Goal: Task Accomplishment & Management: Manage account settings

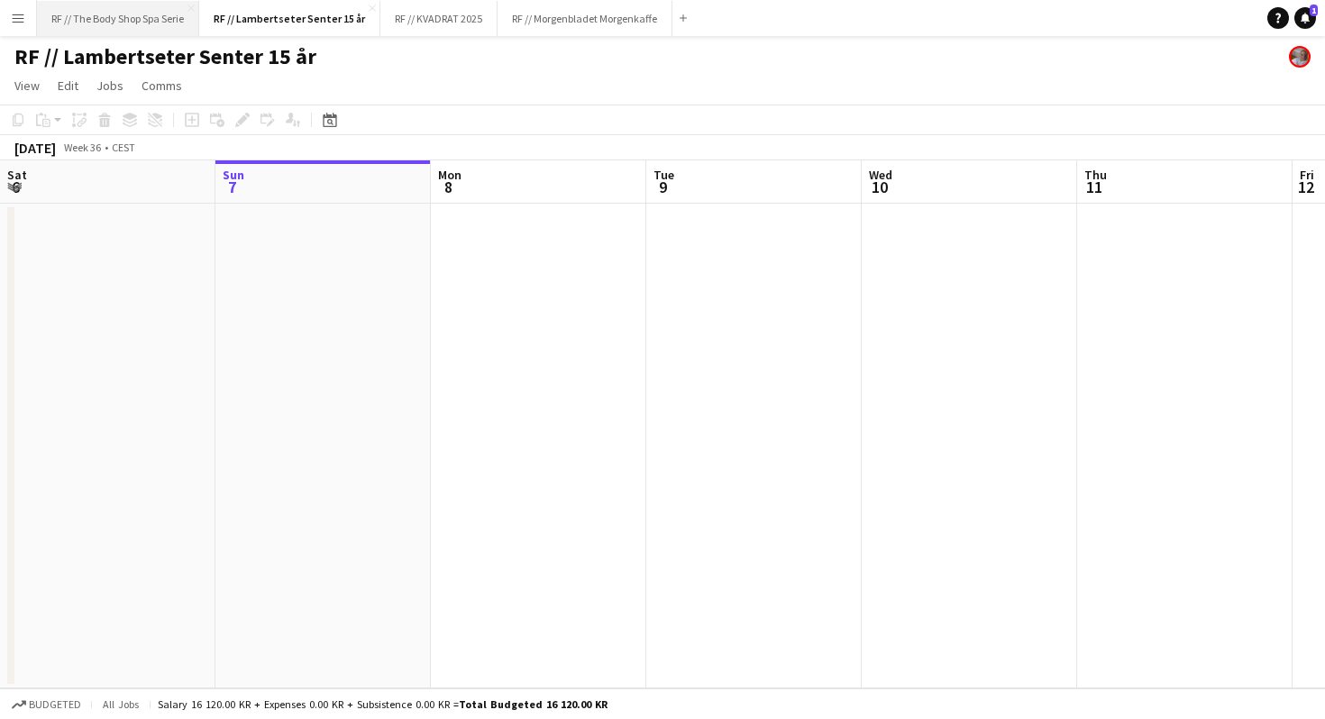
click at [106, 14] on button "RF // The Body Shop Spa Serie Close" at bounding box center [118, 18] width 162 height 35
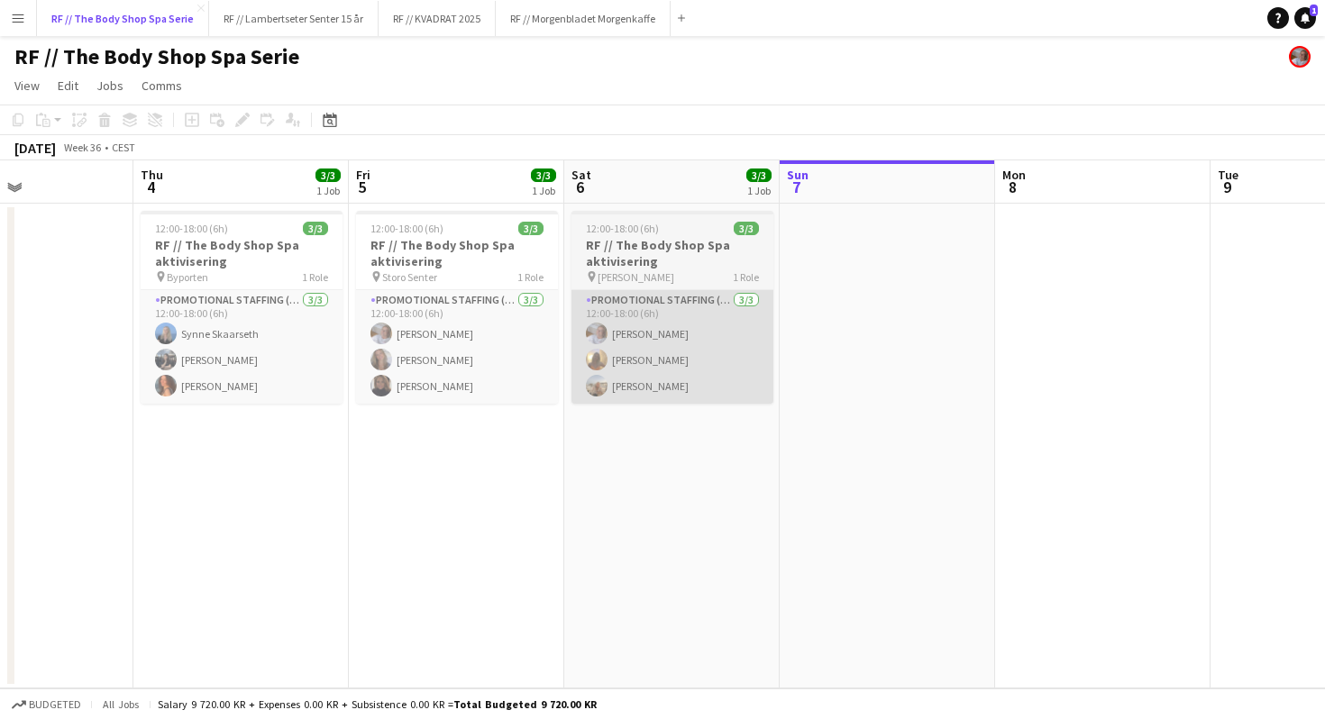
scroll to position [0, 512]
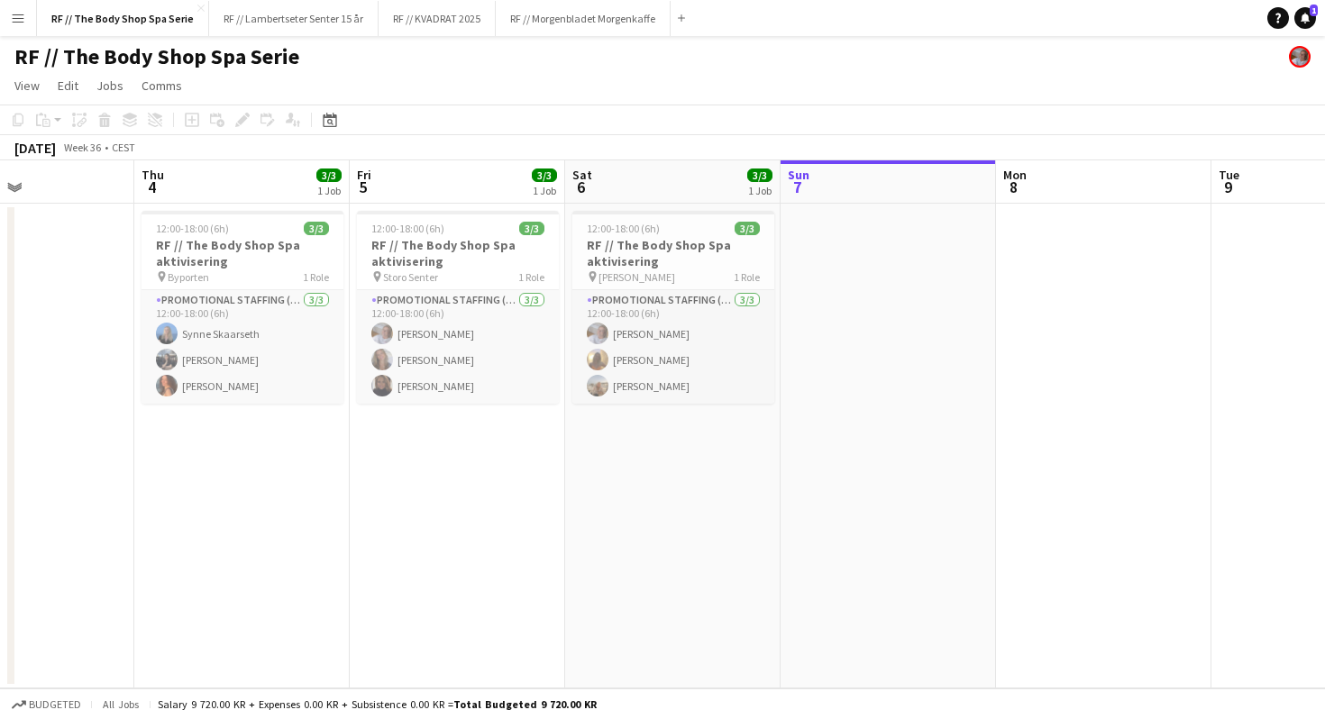
click at [412, 596] on app-date-cell "12:00-18:00 (6h) 3/3 RF // The Body Shop Spa aktivisering pin Storo Senter 1 Ro…" at bounding box center [457, 446] width 215 height 485
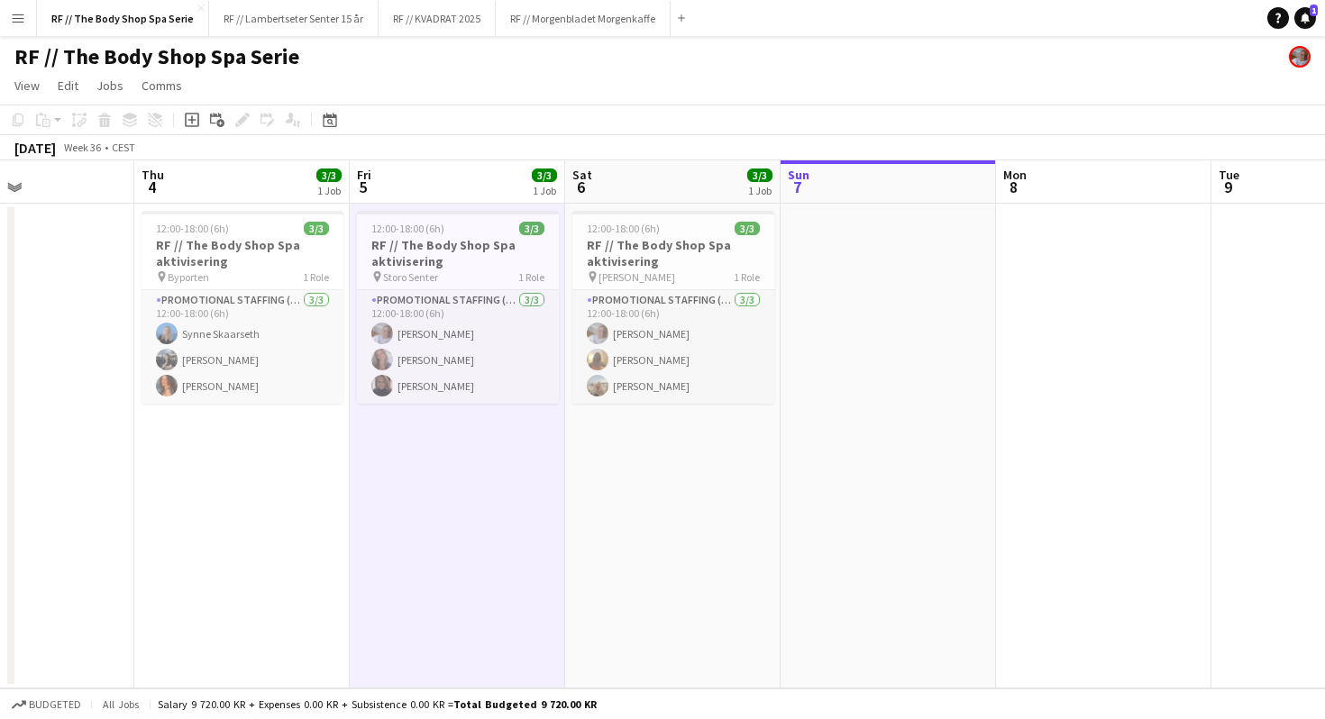
click at [220, 552] on app-date-cell "12:00-18:00 (6h) 3/3 RF // The Body Shop Spa aktivisering pin Byporten 1 Role P…" at bounding box center [241, 446] width 215 height 485
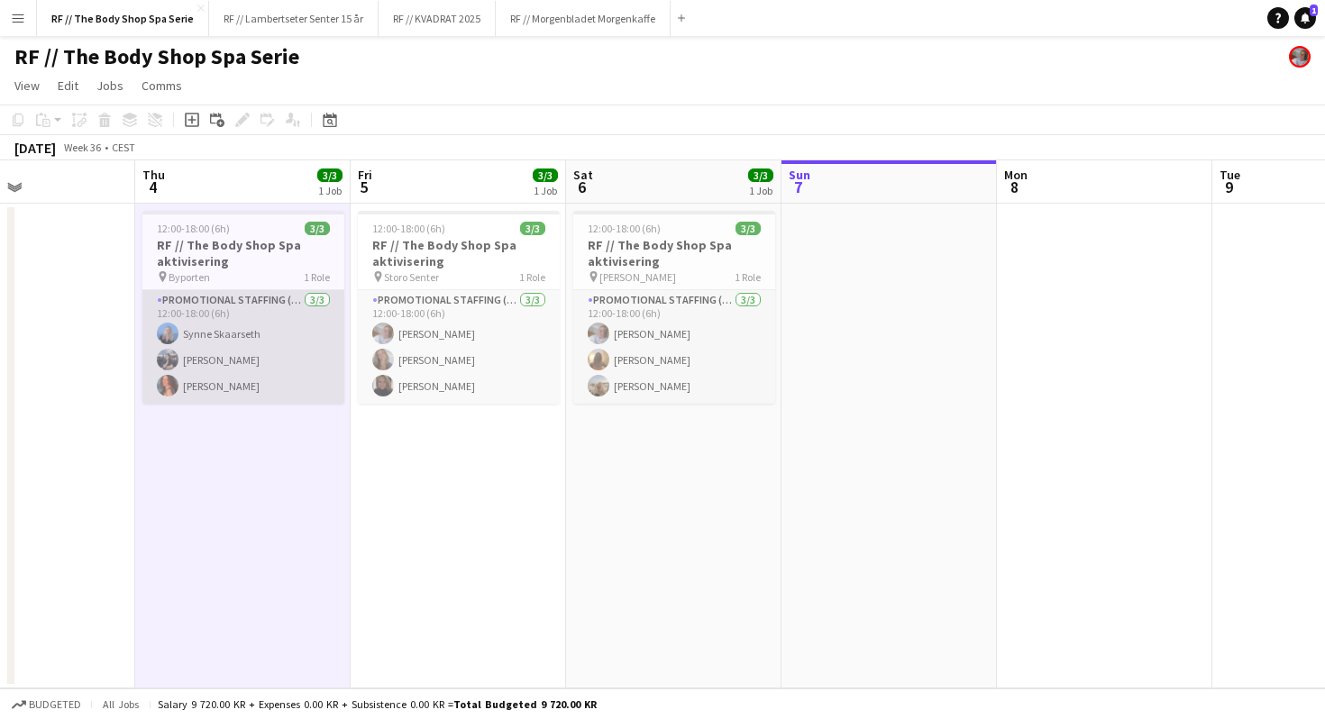
scroll to position [0, 435]
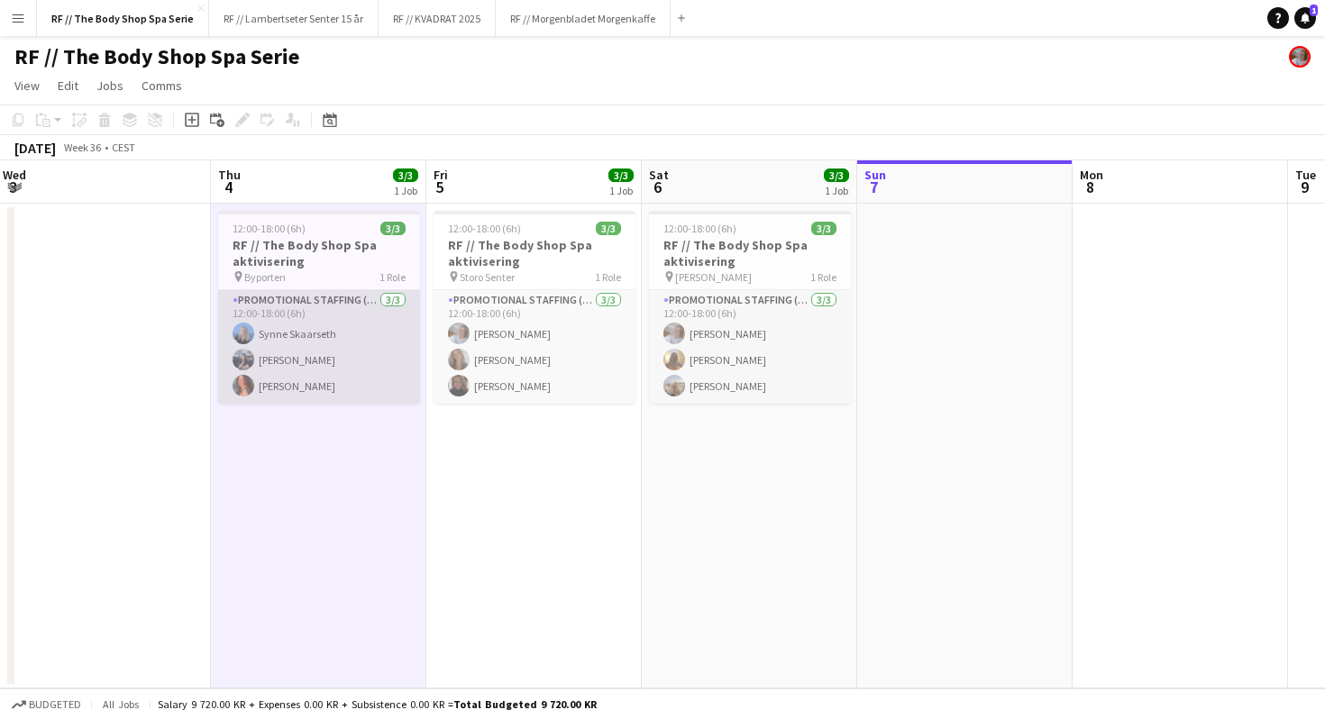
click at [280, 374] on app-card-role "Promotional Staffing (Promotional Staff) 3/3 12:00-18:00 (6h) Synne Skaarseth D…" at bounding box center [319, 347] width 202 height 114
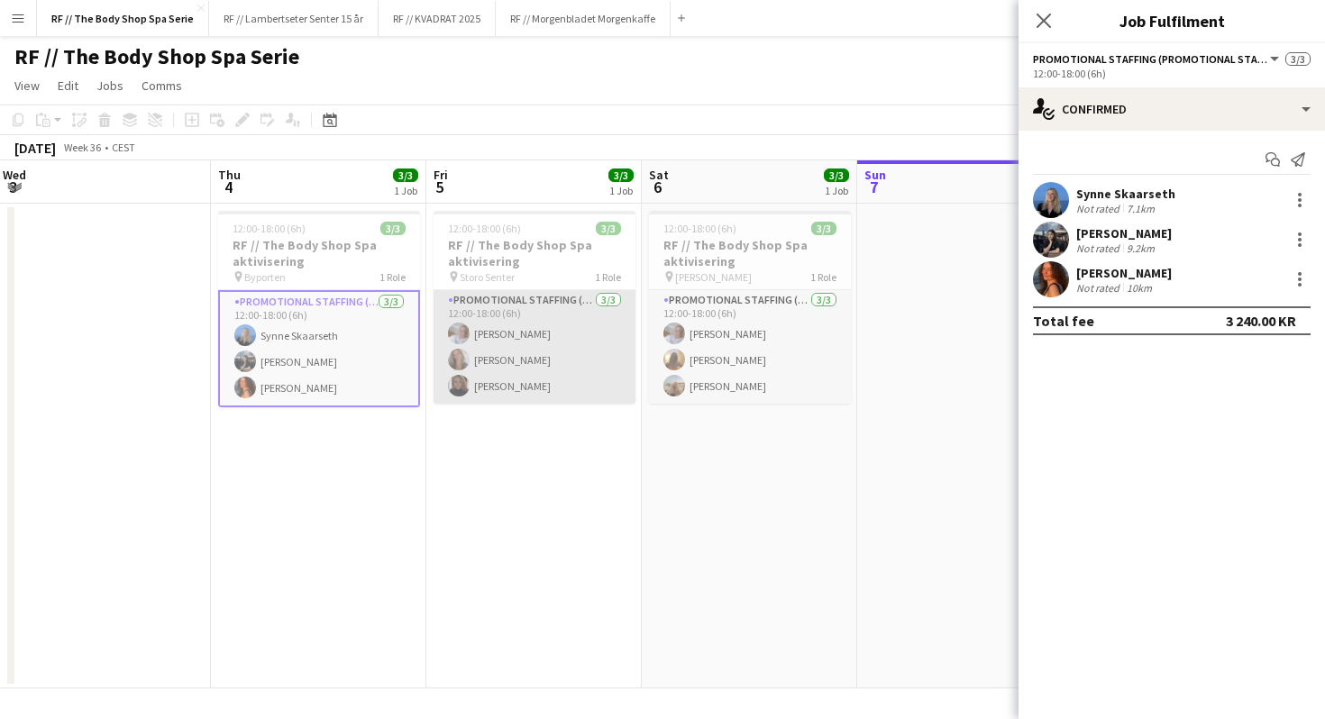
click at [500, 343] on app-card-role "Promotional Staffing (Promotional Staff) 3/3 12:00-18:00 (6h) Tina Raugstad Sel…" at bounding box center [535, 347] width 202 height 114
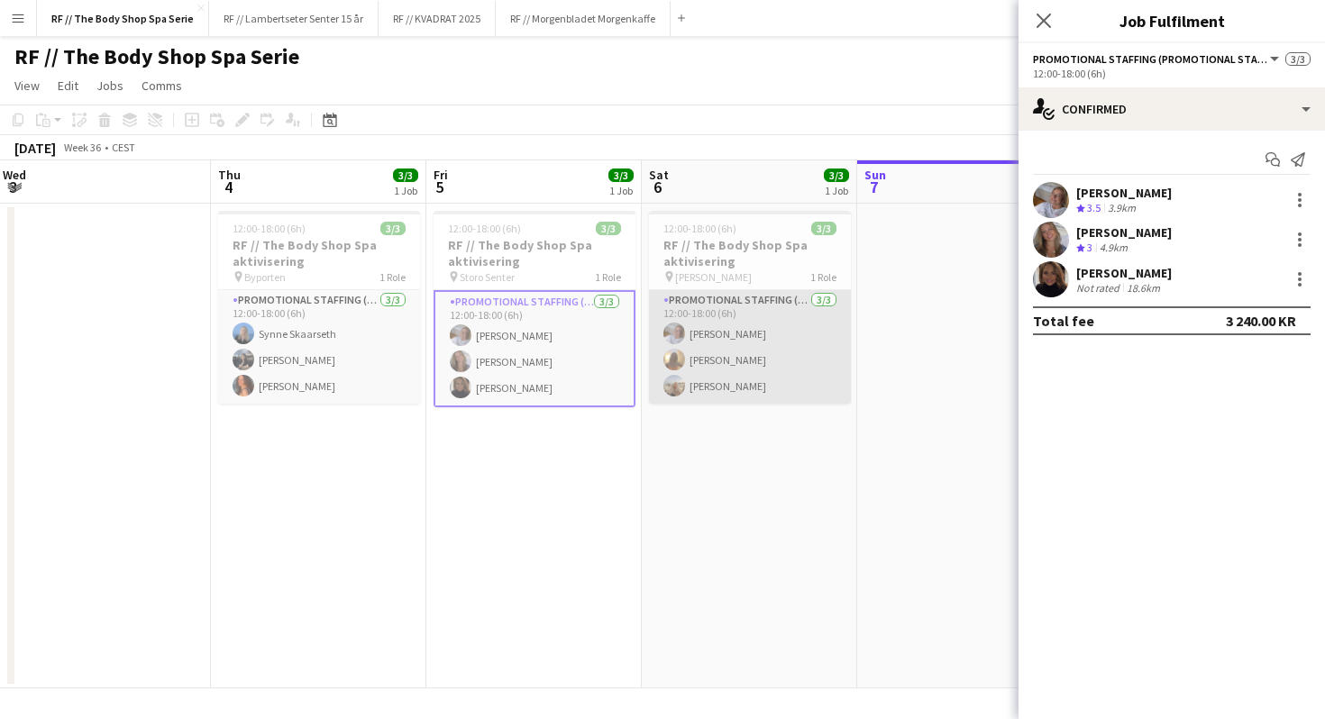
click at [772, 354] on app-card-role "Promotional Staffing (Promotional Staff) 3/3 12:00-18:00 (6h) Tina Raugstad Emi…" at bounding box center [750, 347] width 202 height 114
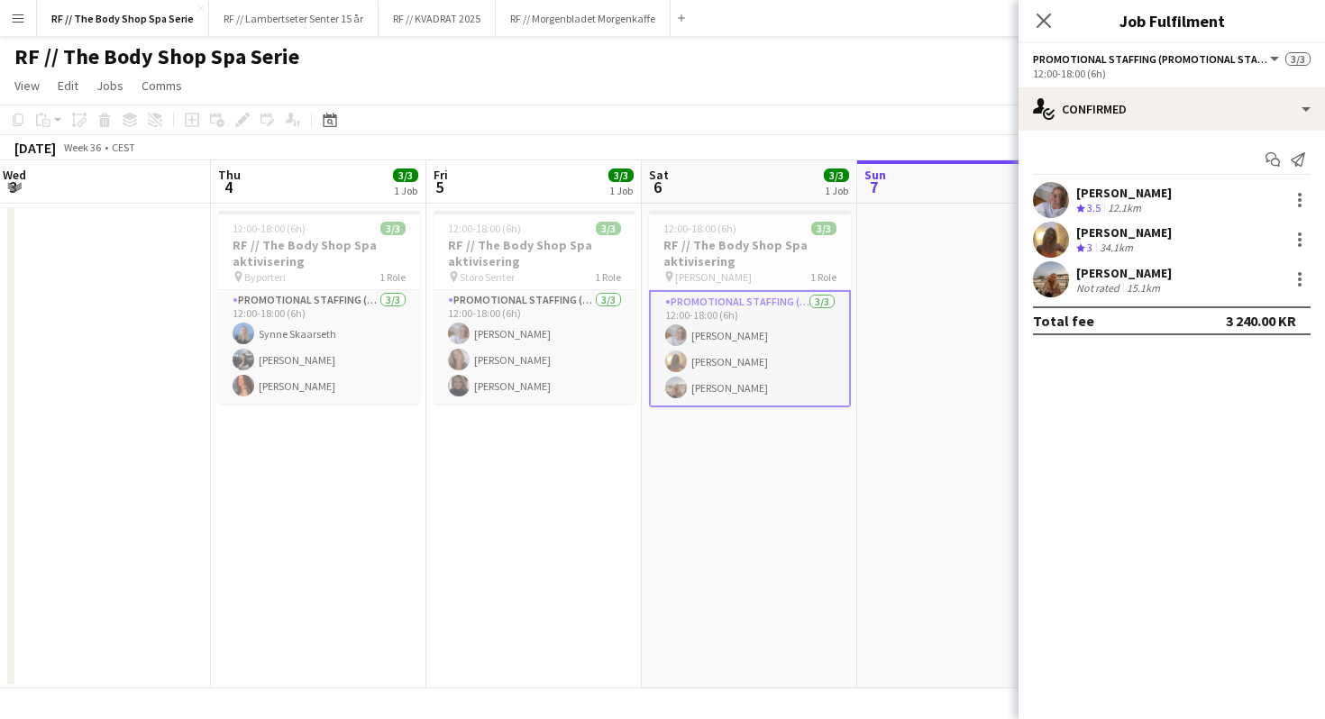
click at [1057, 270] on app-user-avatar at bounding box center [1051, 279] width 36 height 36
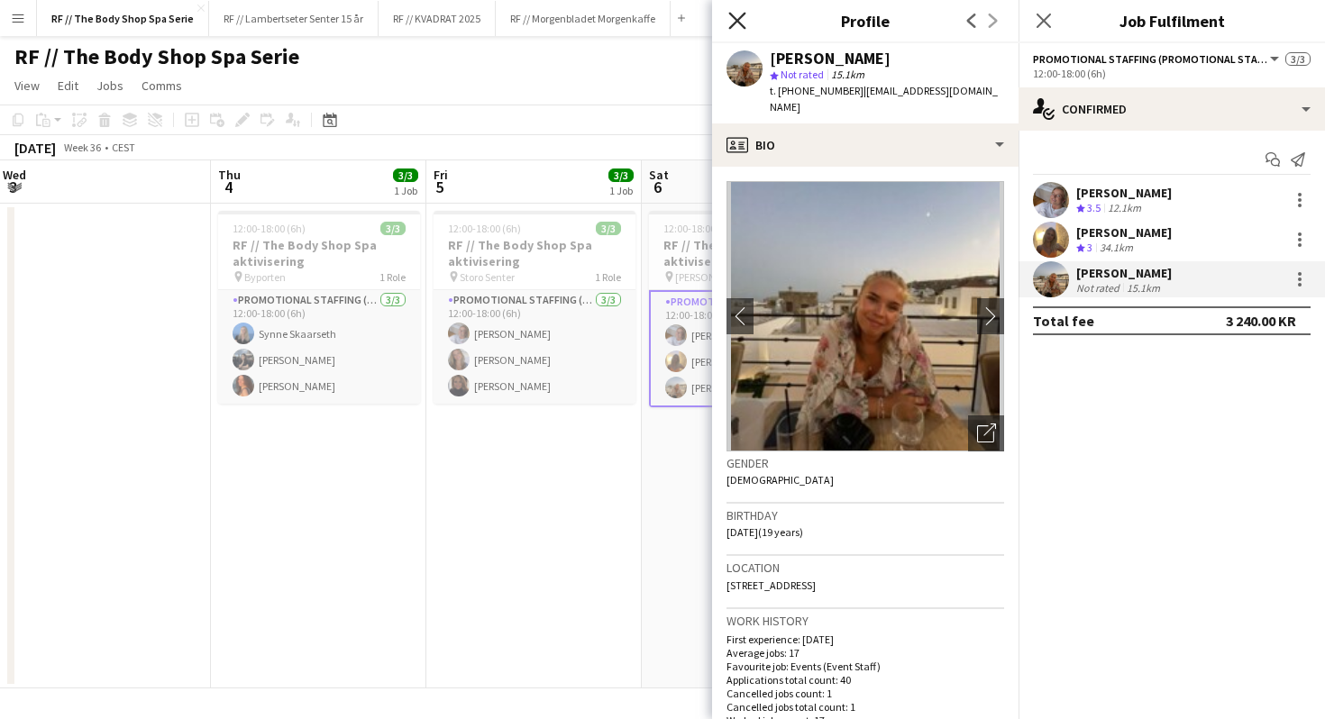
click at [739, 25] on icon "Close pop-in" at bounding box center [736, 20] width 17 height 17
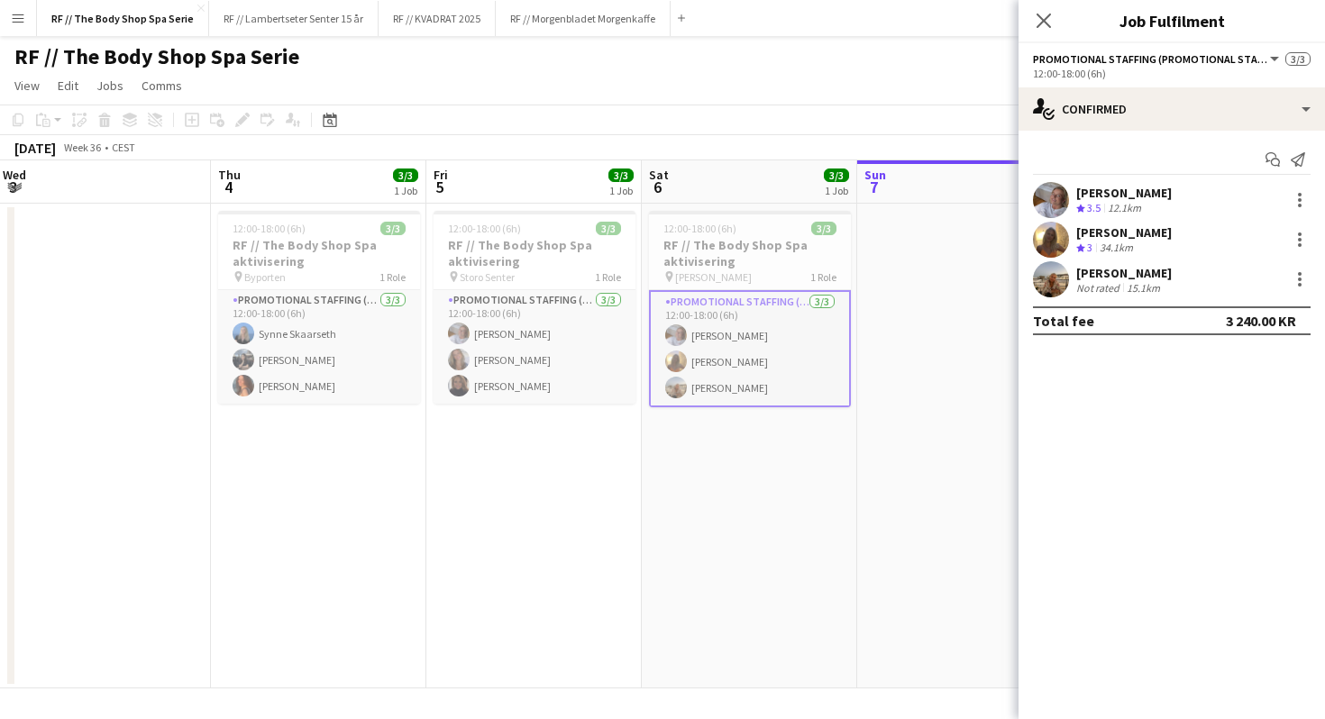
click at [688, 488] on app-date-cell "12:00-18:00 (6h) 3/3 RF // The Body Shop Spa aktivisering pin Sandvika Storsent…" at bounding box center [749, 446] width 215 height 485
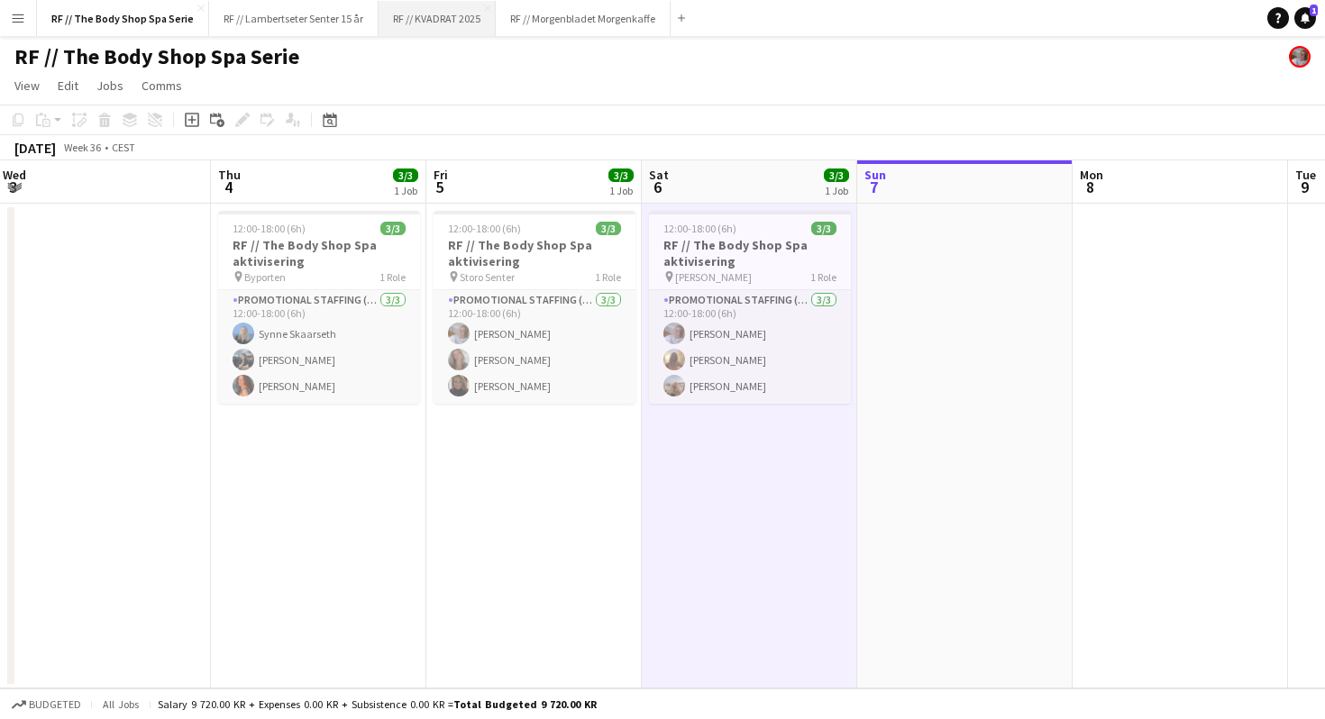
click at [438, 15] on button "RF // KVADRAT 2025 Close" at bounding box center [437, 18] width 117 height 35
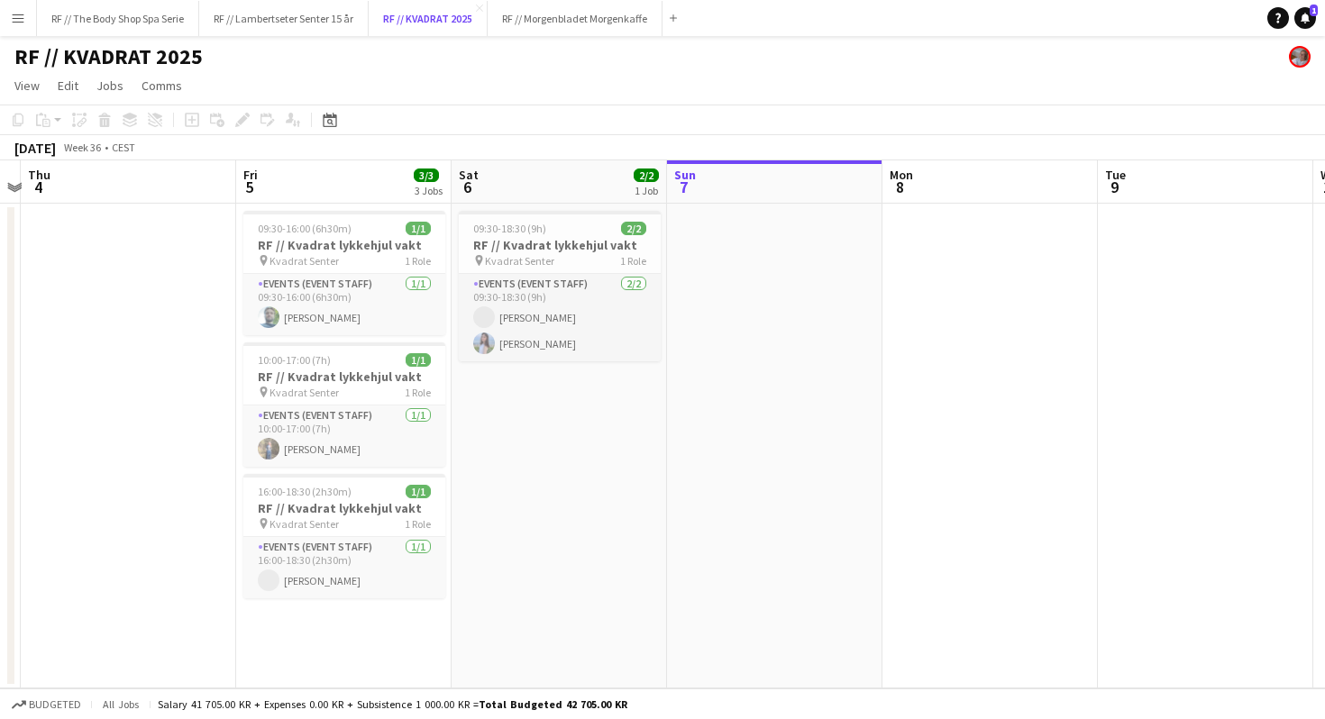
scroll to position [0, 526]
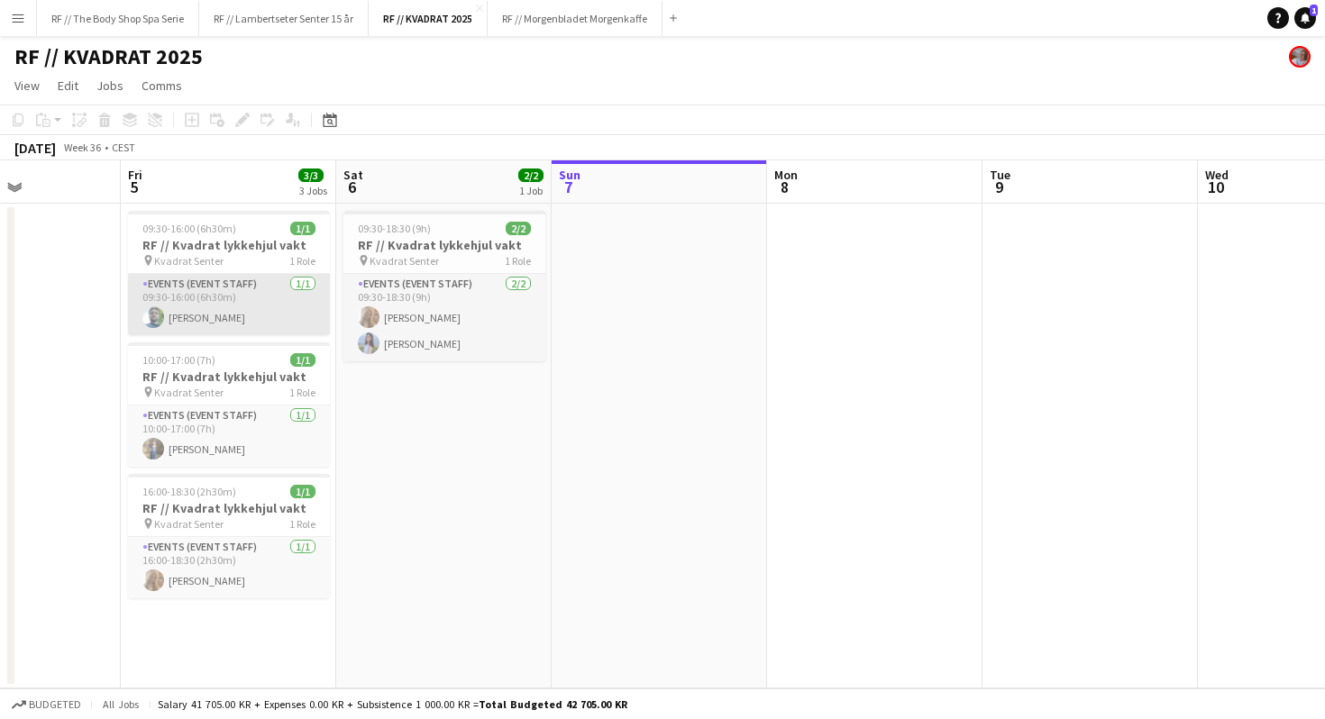
click at [200, 304] on app-card-role "Events (Event Staff) 1/1 09:30-16:00 (6h30m) Anders Lerang Larsen" at bounding box center [229, 304] width 202 height 61
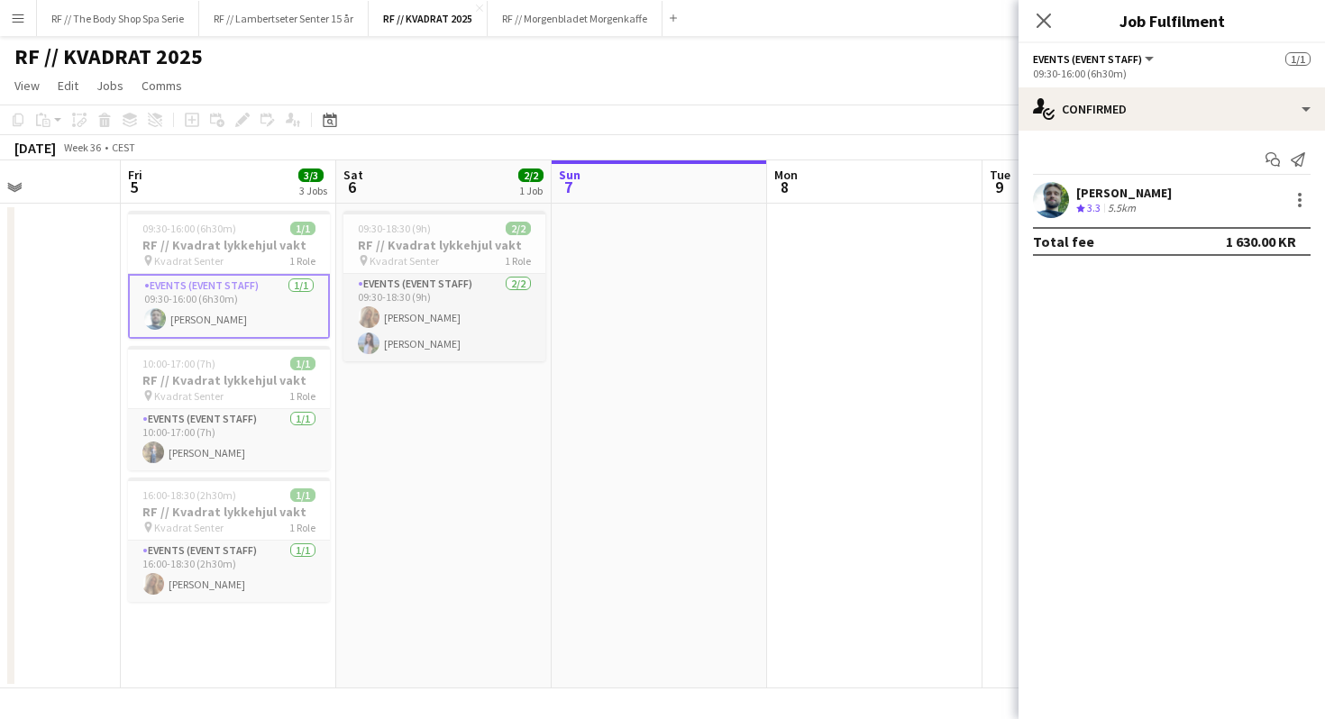
click at [1172, 209] on div "Crew rating 3.3 5.5km" at bounding box center [1124, 208] width 96 height 15
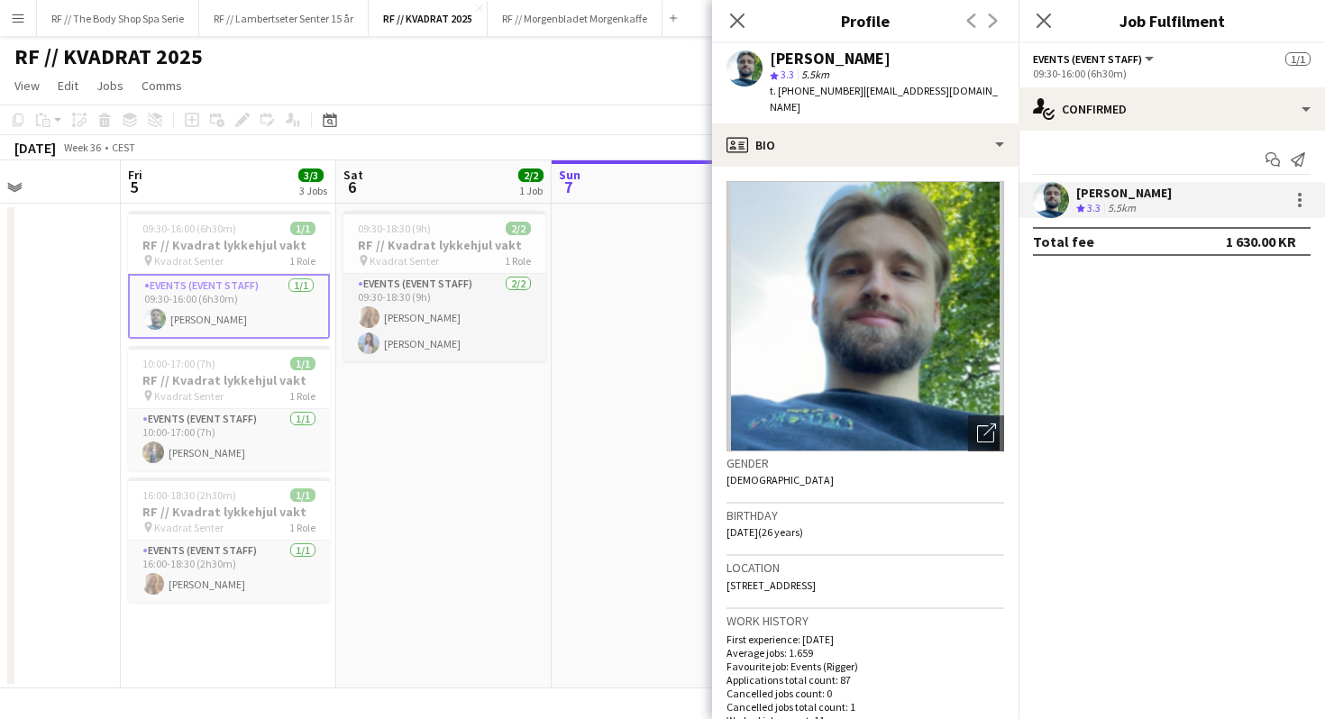
click at [1172, 209] on div "Crew rating 3.3 5.5km" at bounding box center [1124, 208] width 96 height 15
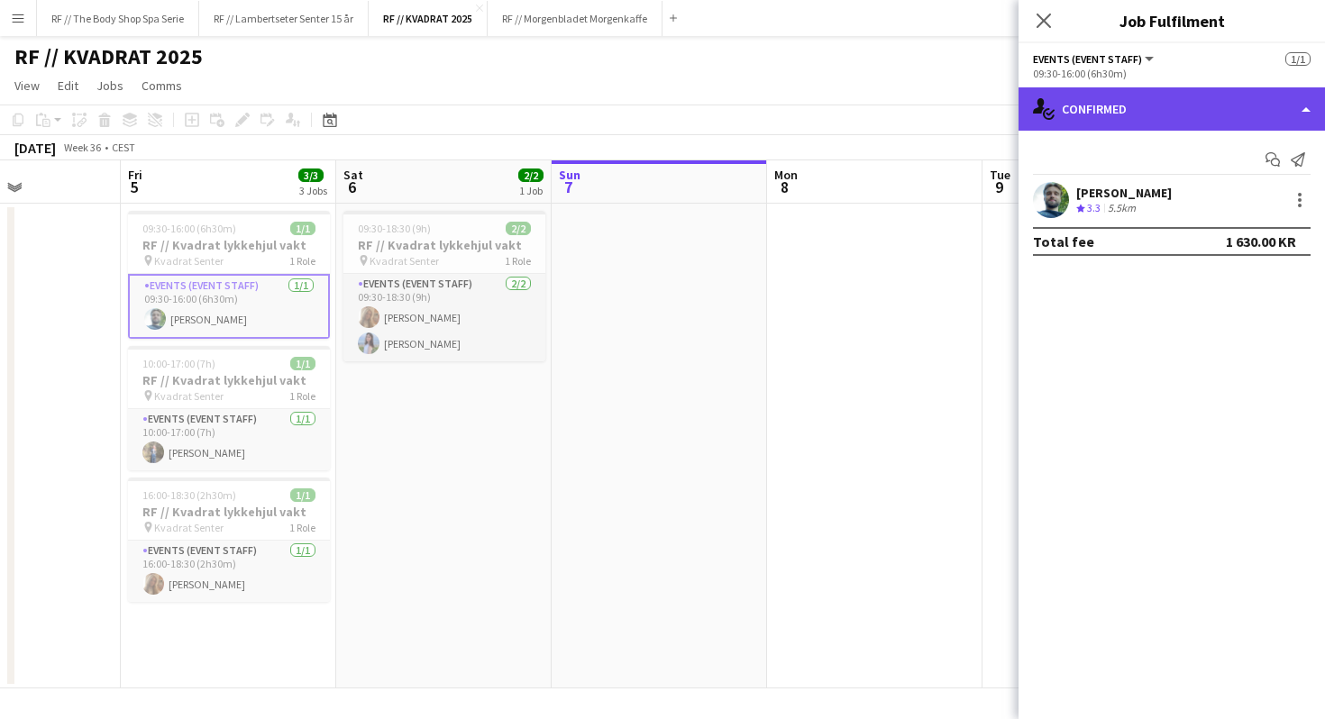
click at [1108, 128] on div "single-neutral-actions-check-2 Confirmed" at bounding box center [1172, 108] width 307 height 43
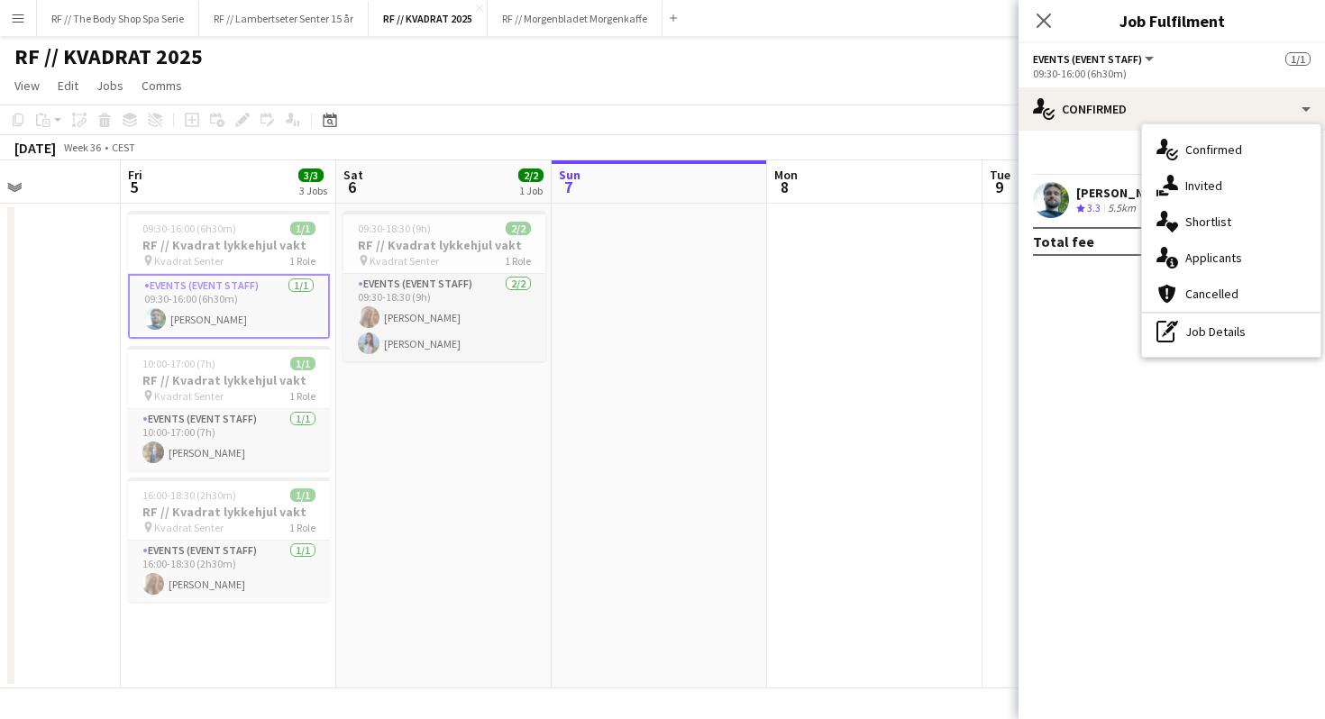
click at [1085, 177] on div "Start chat Send notification Anders Lerang Larsen Crew rating 3.3 5.5km Total f…" at bounding box center [1172, 201] width 307 height 140
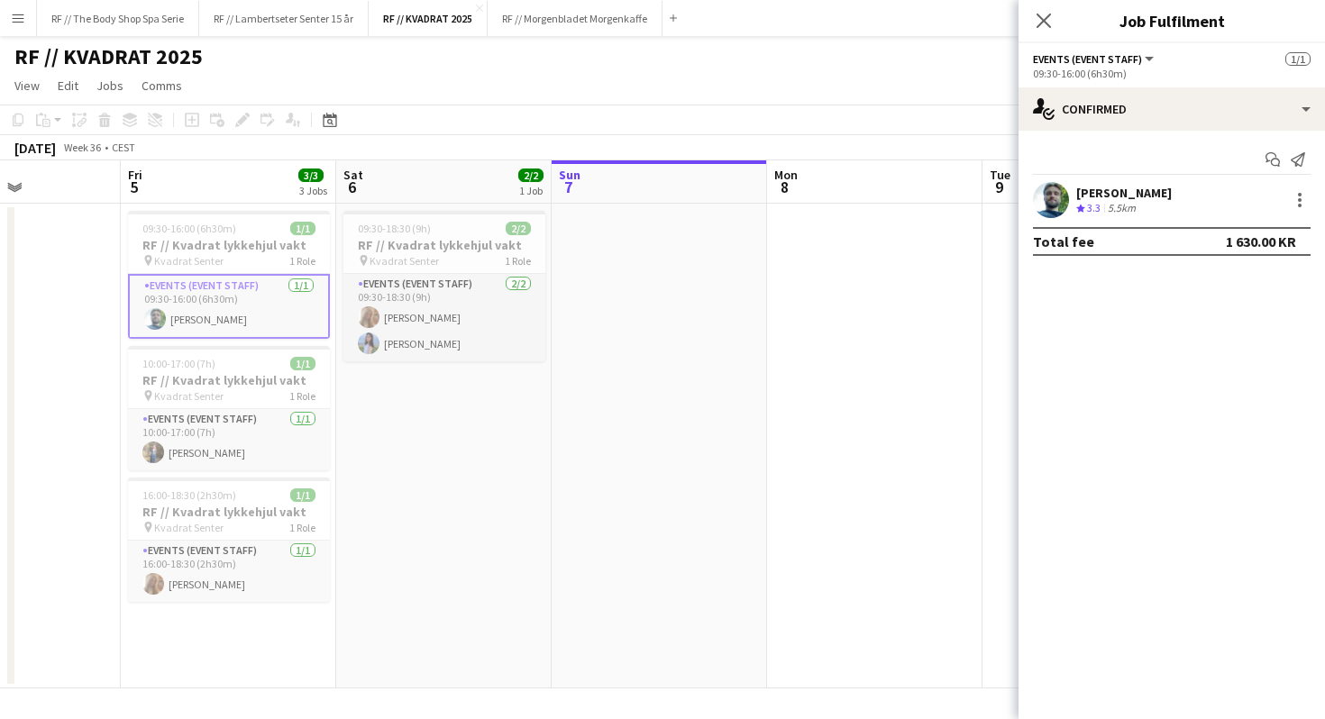
click at [1120, 198] on div "Anders Lerang Larsen" at bounding box center [1124, 193] width 96 height 16
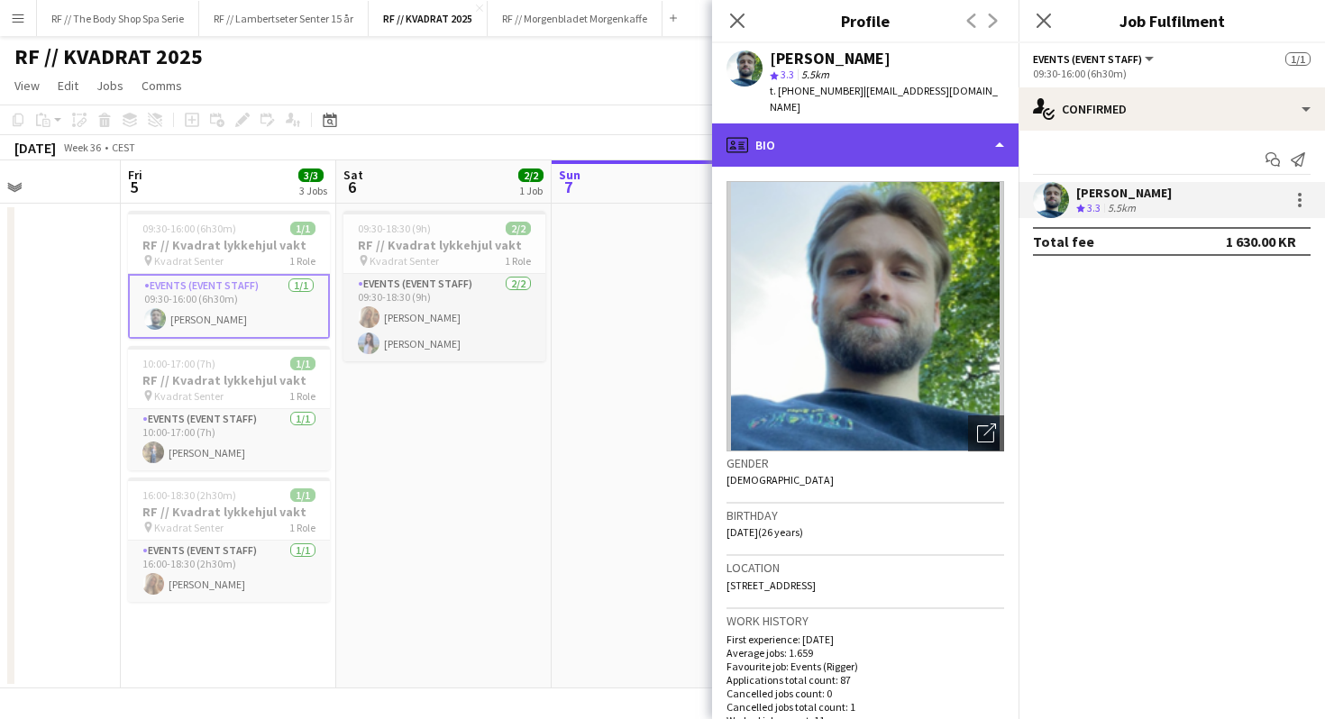
click at [822, 126] on div "profile Bio" at bounding box center [865, 145] width 307 height 43
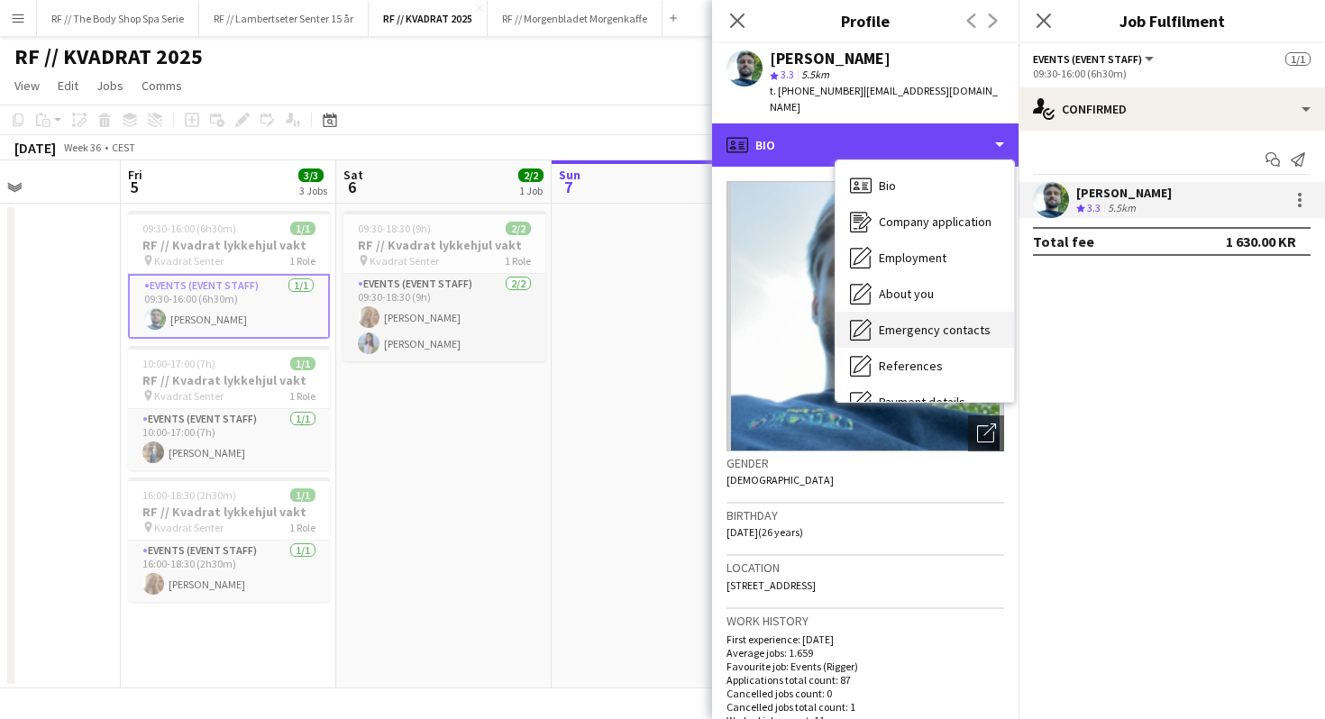
scroll to position [169, 0]
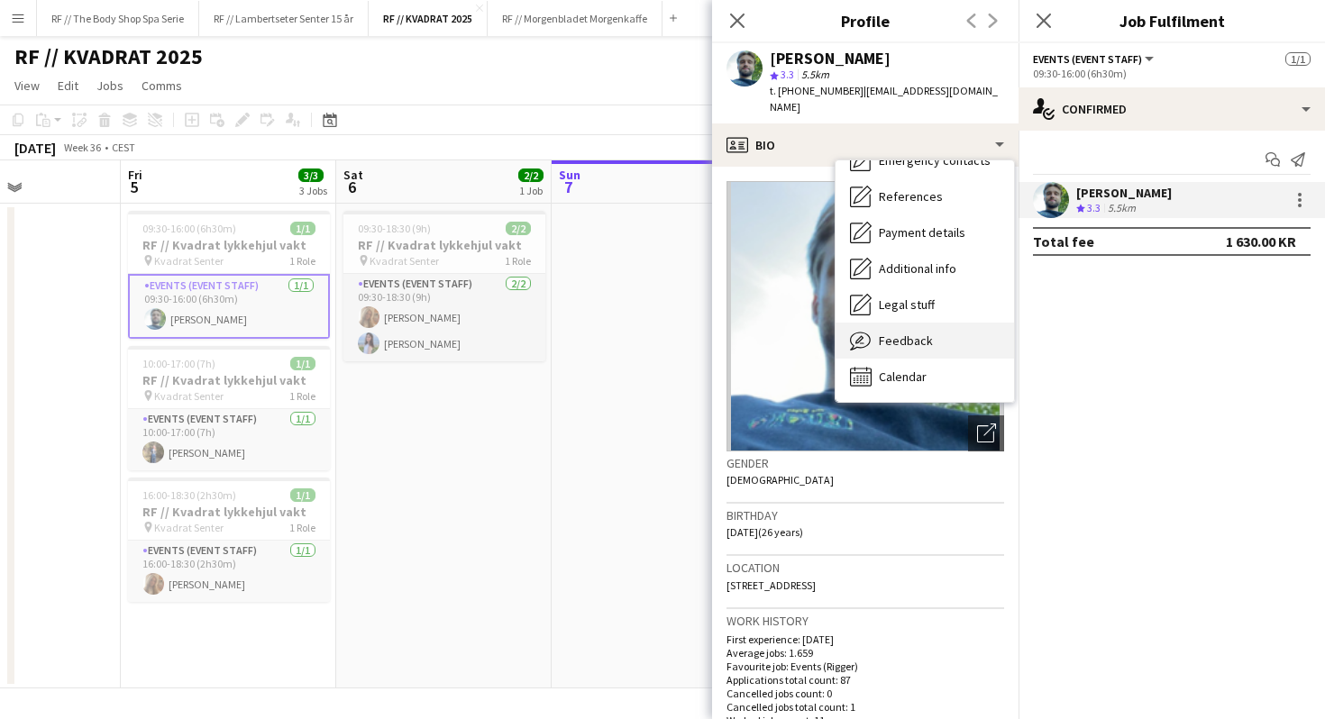
click at [897, 333] on span "Feedback" at bounding box center [906, 341] width 54 height 16
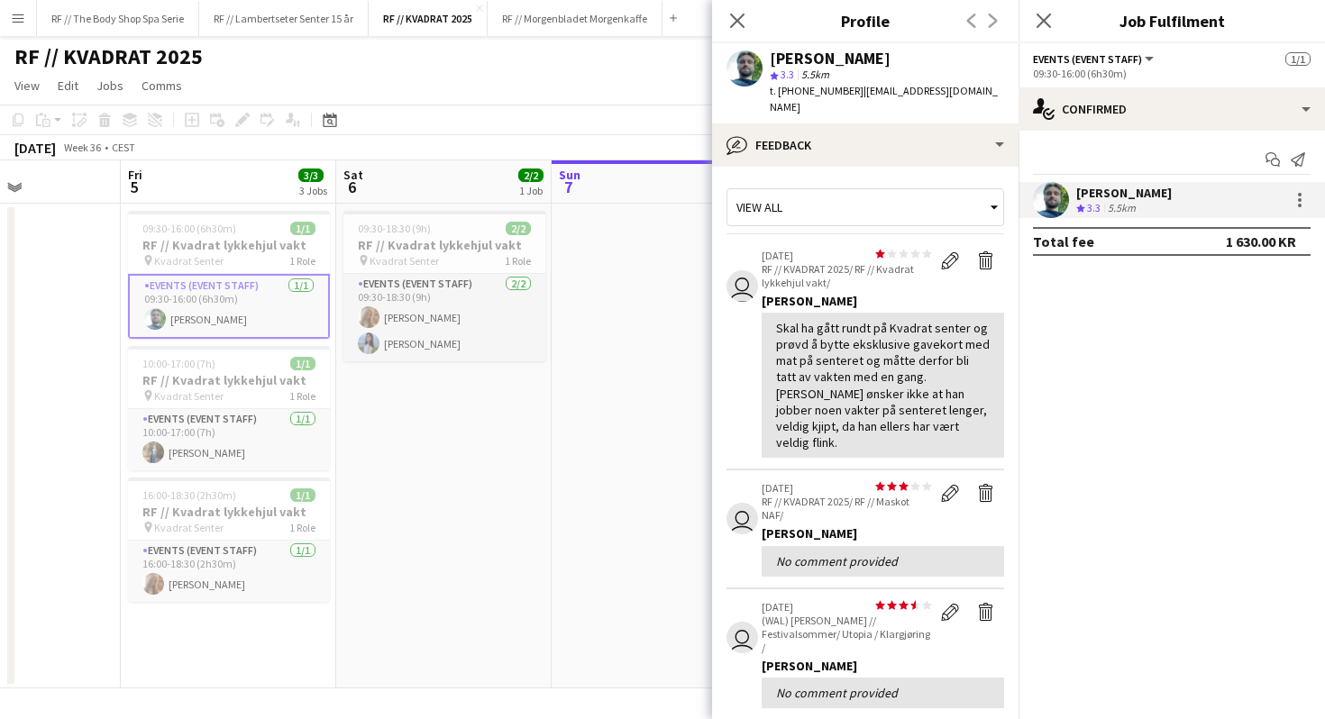
click at [741, 345] on app-crew-profile-feedback-item "user star star star star star star star star star star 05-09-2025 RF // KVADRAT…" at bounding box center [866, 354] width 278 height 233
click at [746, 347] on app-crew-profile-feedback-item "user star star star star star star star star star star 05-09-2025 RF // KVADRAT…" at bounding box center [866, 354] width 278 height 233
click at [746, 348] on app-crew-profile-feedback-item "user star star star star star star star star star star 05-09-2025 RF // KVADRAT…" at bounding box center [866, 354] width 278 height 233
click at [743, 349] on app-crew-profile-feedback-item "user star star star star star star star star star star 05-09-2025 RF // KVADRAT…" at bounding box center [866, 354] width 278 height 233
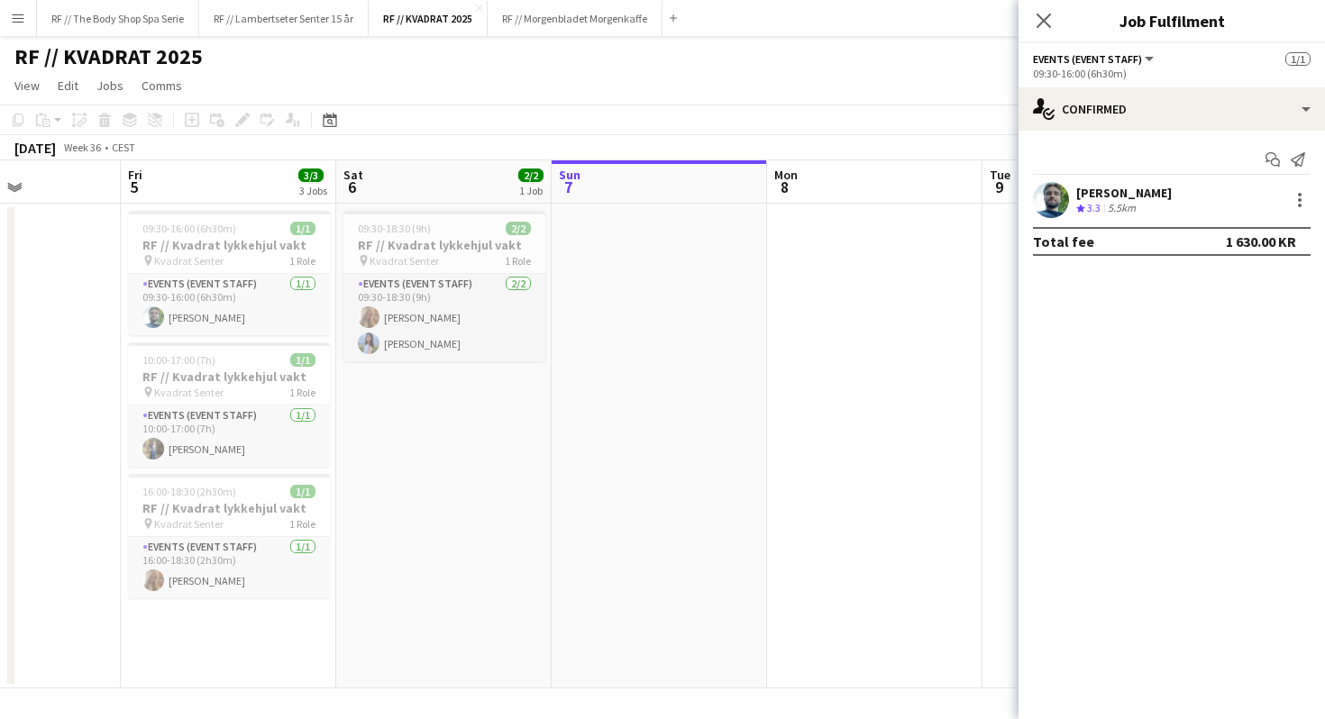
click at [1104, 203] on div "Crew rating 3.3" at bounding box center [1090, 208] width 28 height 15
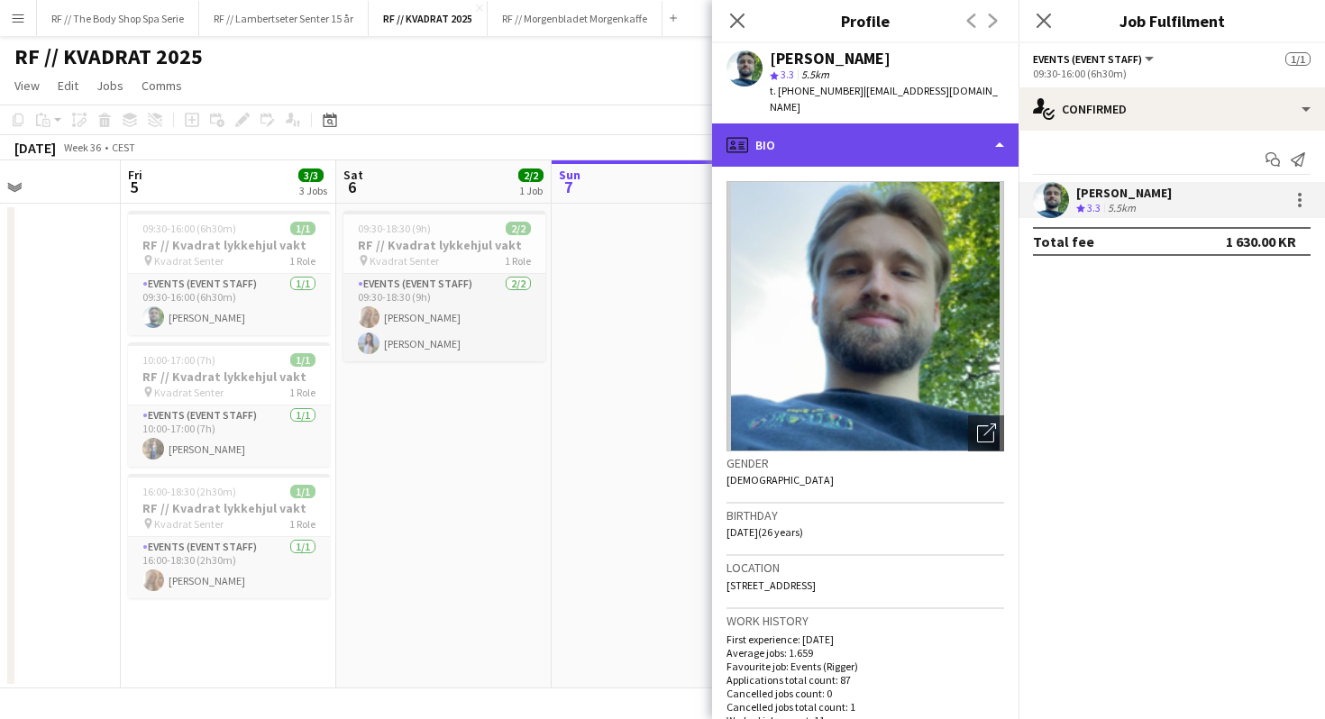
click at [801, 125] on div "profile Bio" at bounding box center [865, 145] width 307 height 43
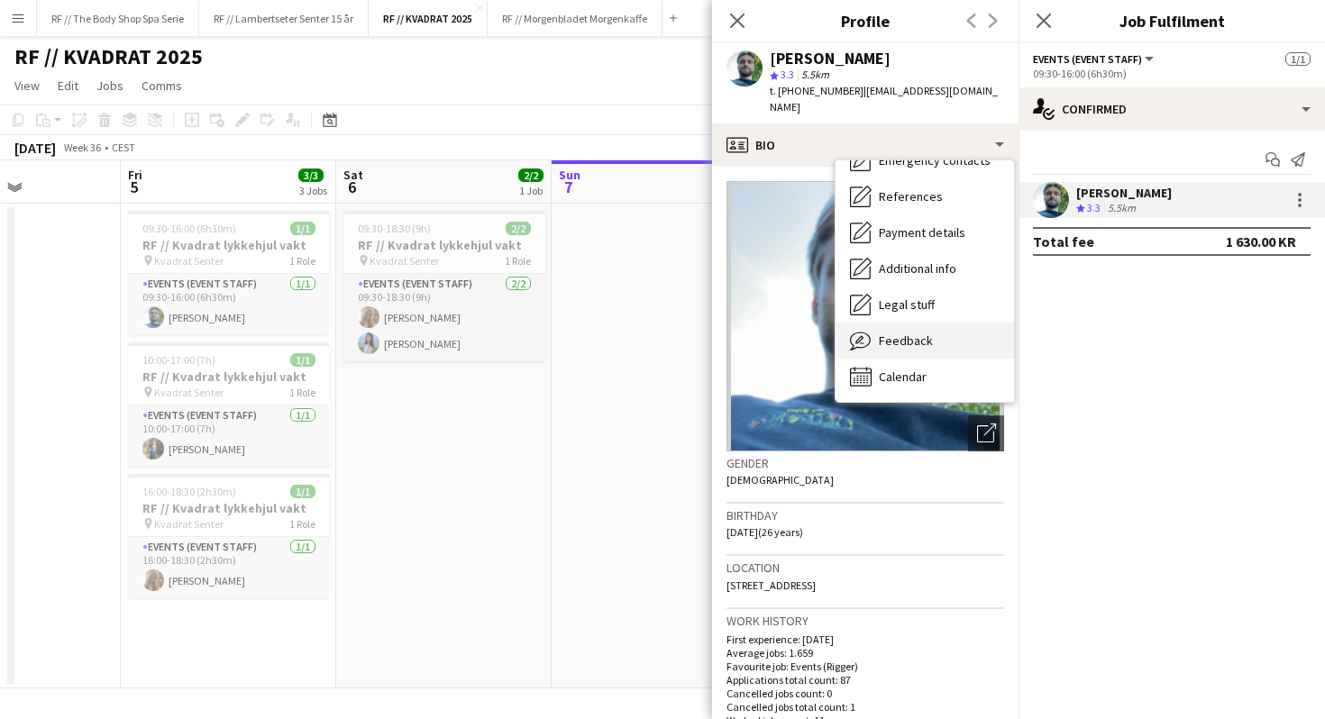
click at [885, 333] on span "Feedback" at bounding box center [906, 341] width 54 height 16
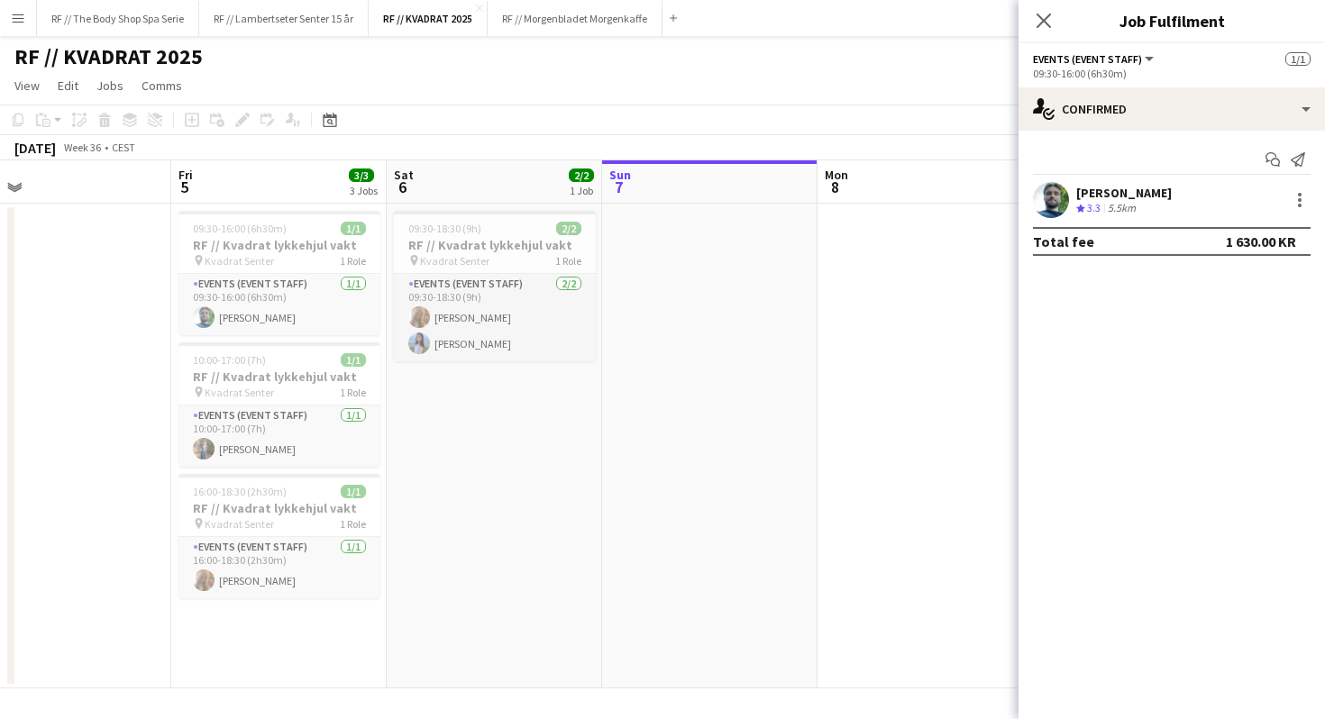
scroll to position [0, 474]
click at [241, 285] on app-card-role "Events (Event Staff) 1/1 09:30-16:00 (6h30m) Anders Lerang Larsen" at bounding box center [280, 304] width 202 height 61
click at [1039, 14] on icon "Close pop-in" at bounding box center [1043, 20] width 17 height 17
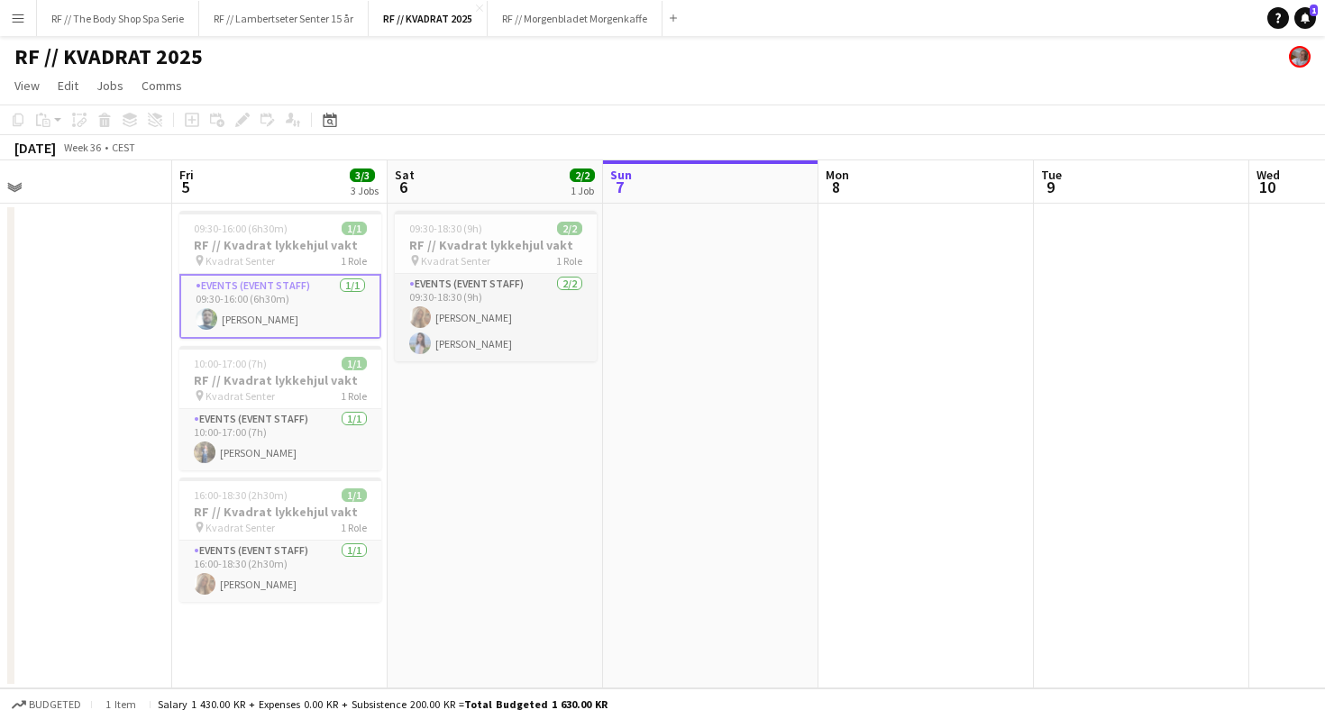
click at [273, 323] on app-card-role "Events (Event Staff) 1/1 09:30-16:00 (6h30m) Anders Lerang Larsen" at bounding box center [280, 306] width 202 height 65
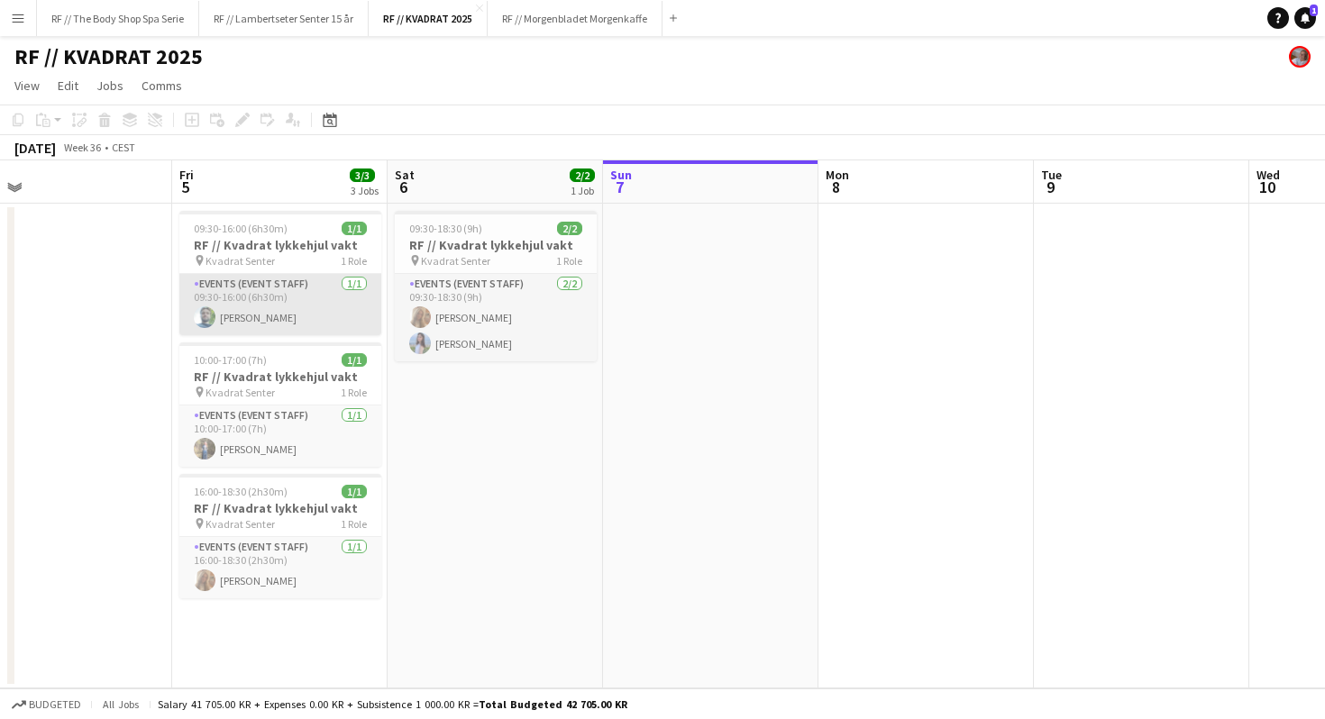
click at [273, 323] on app-card-role "Events (Event Staff) 1/1 09:30-16:00 (6h30m) Anders Lerang Larsen" at bounding box center [280, 304] width 202 height 61
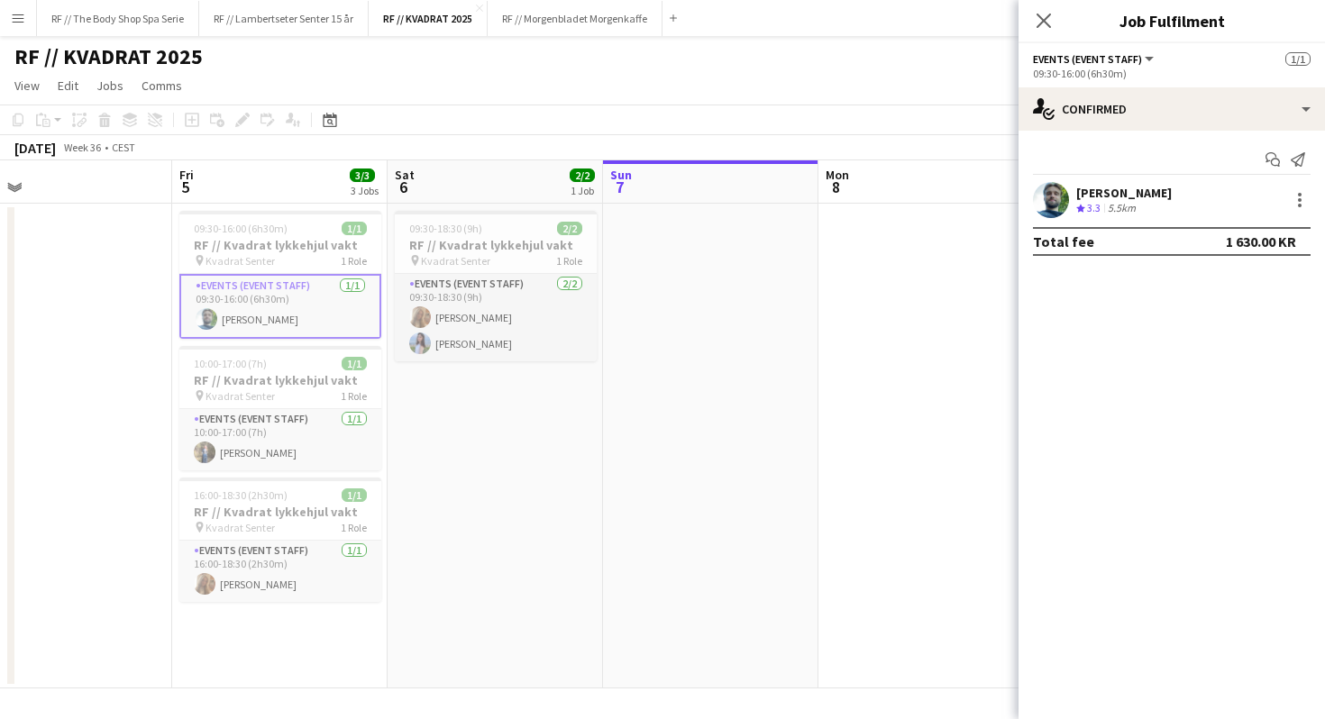
click at [1172, 197] on div "Anders Lerang Larsen" at bounding box center [1124, 193] width 96 height 16
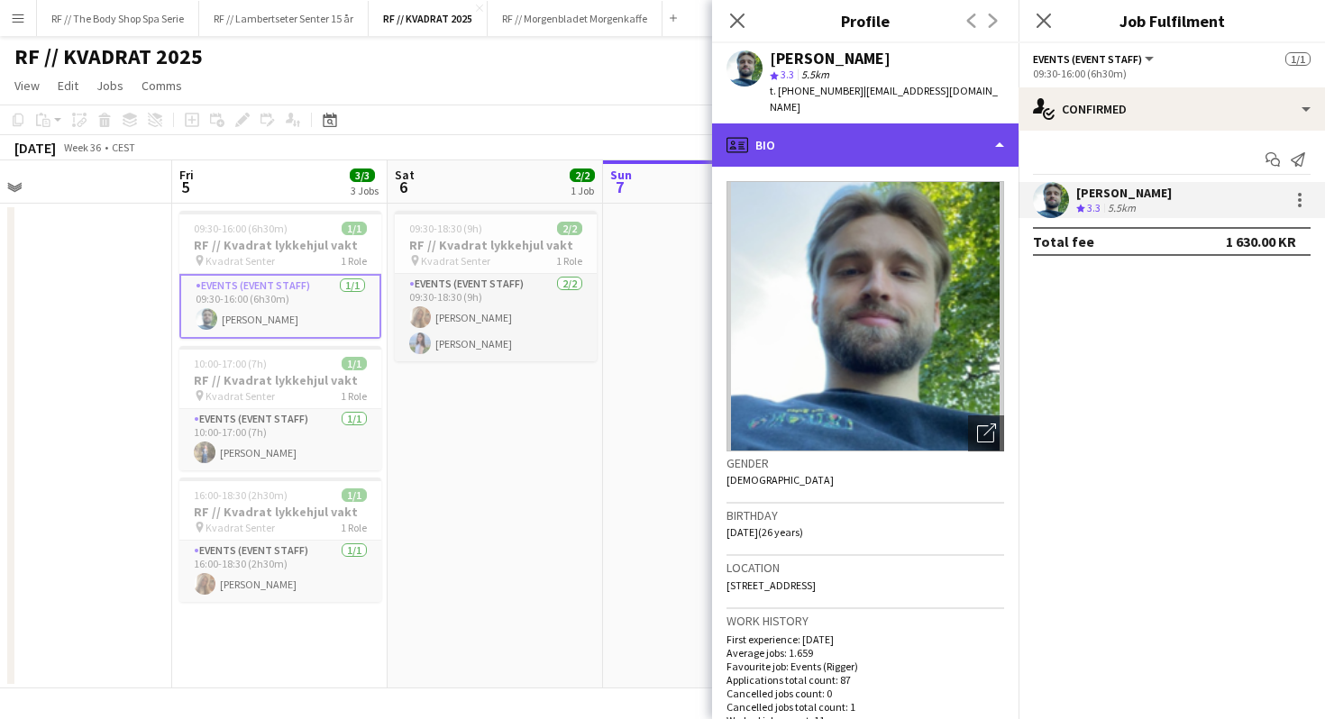
click at [837, 147] on div "profile Bio" at bounding box center [865, 145] width 307 height 43
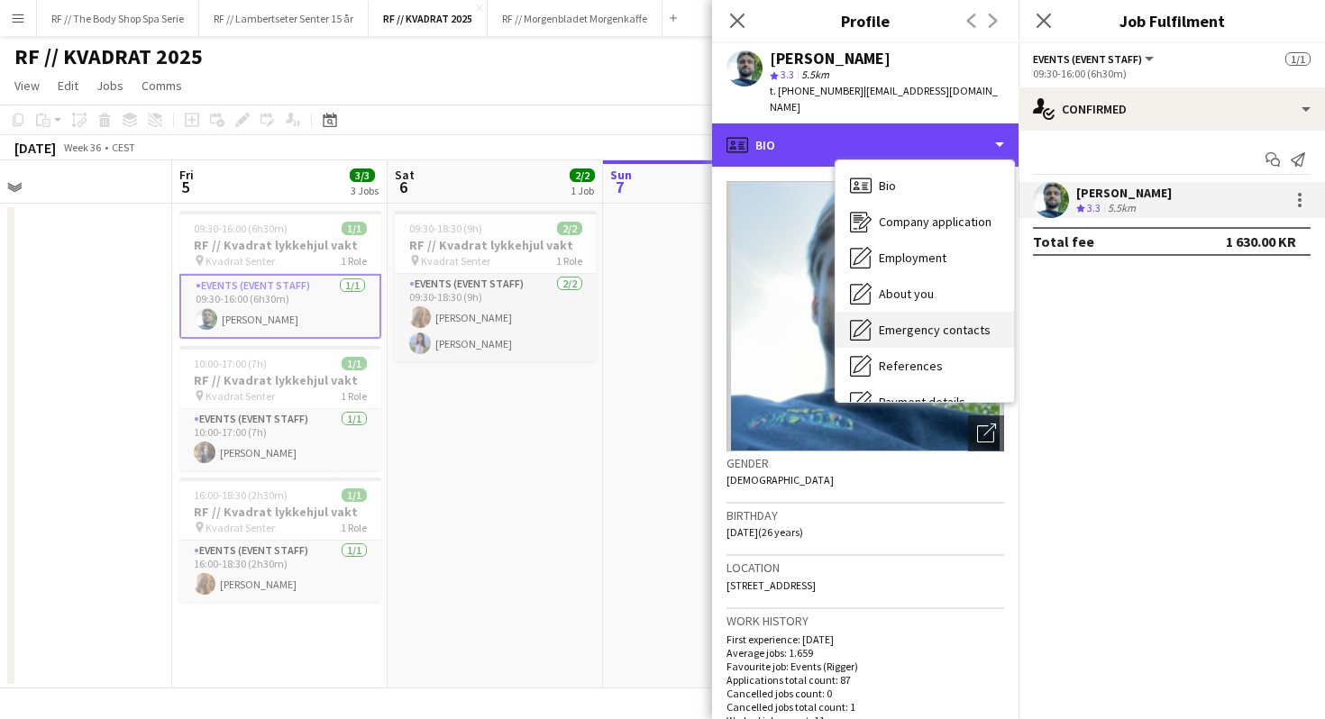
scroll to position [169, 0]
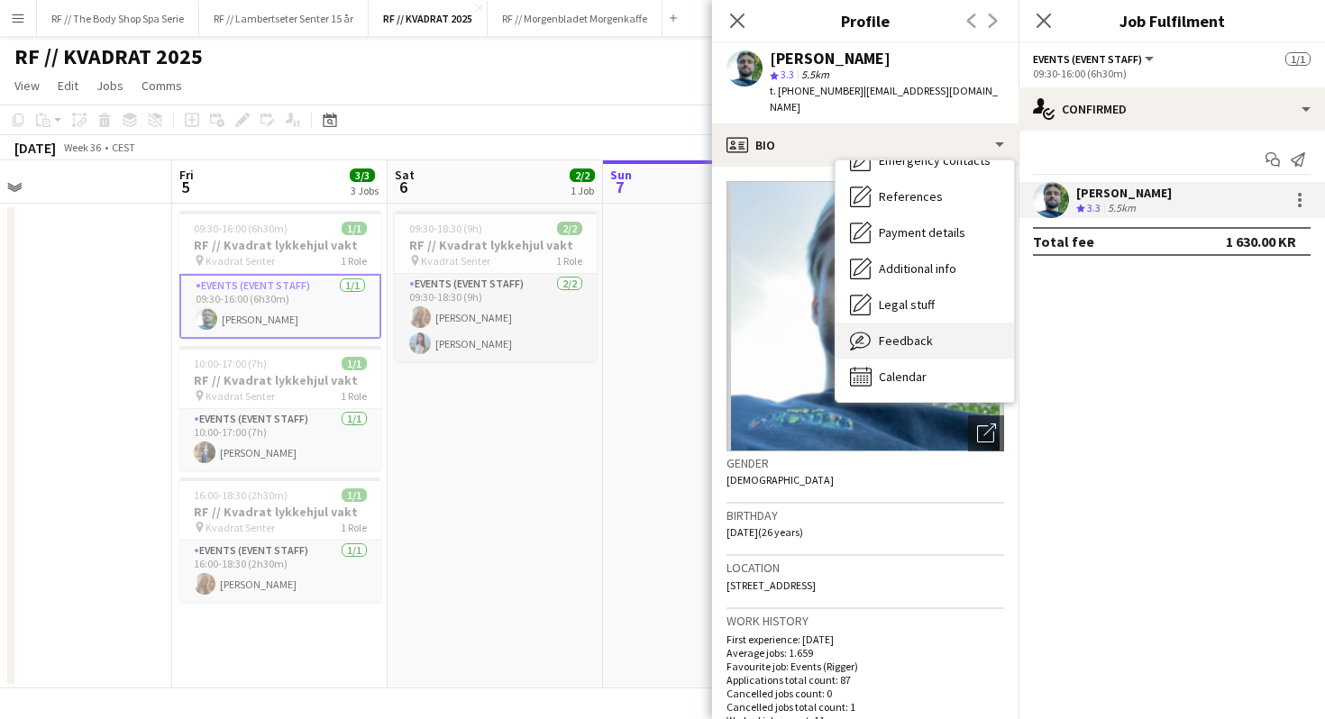
click at [883, 333] on span "Feedback" at bounding box center [906, 341] width 54 height 16
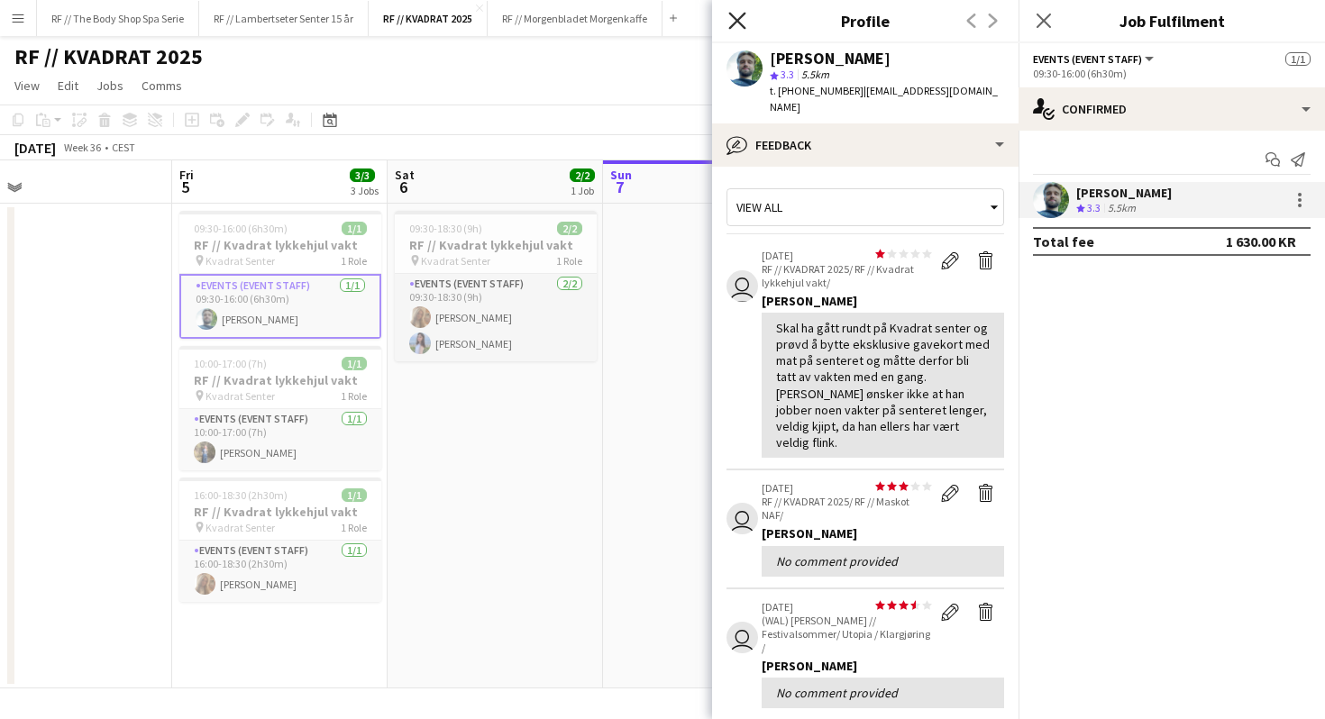
click at [731, 23] on icon "Close pop-in" at bounding box center [736, 20] width 17 height 17
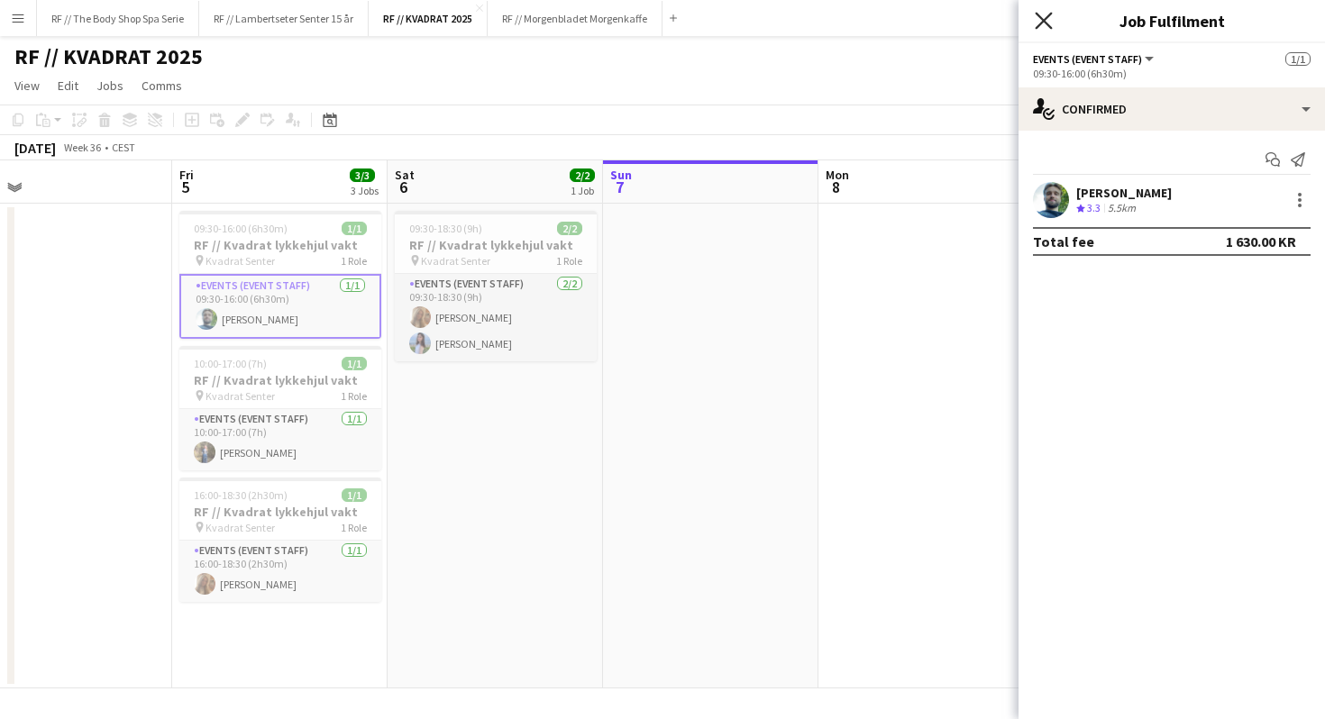
click at [1042, 13] on icon "Close pop-in" at bounding box center [1043, 20] width 17 height 17
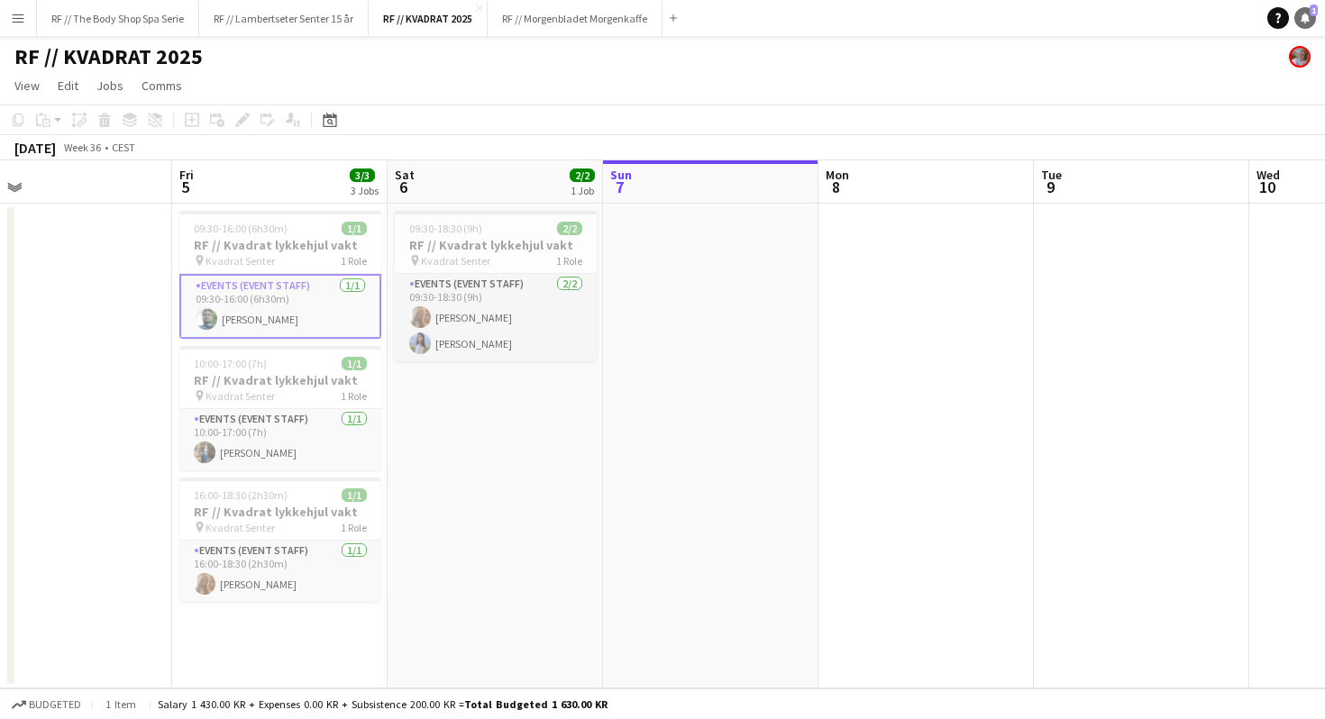
click at [1305, 14] on icon at bounding box center [1305, 17] width 9 height 9
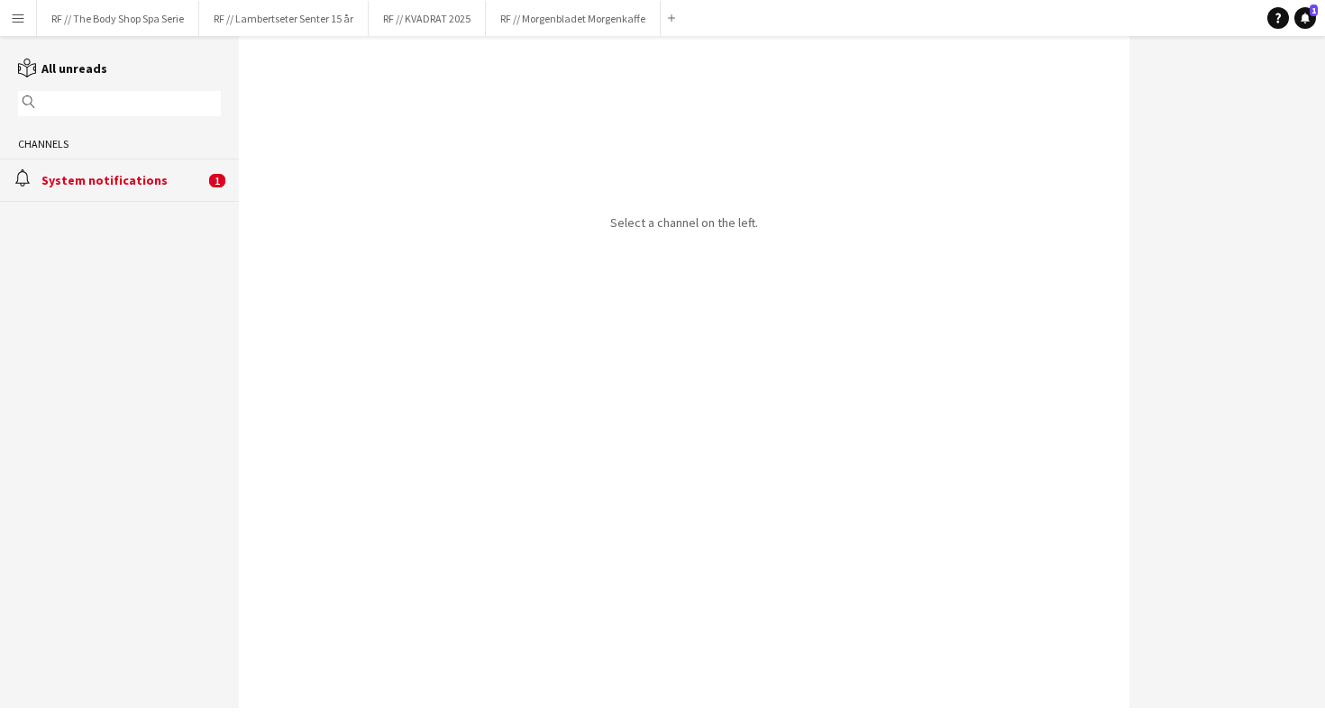
click at [74, 191] on div "alarm System notifications 1" at bounding box center [119, 180] width 239 height 42
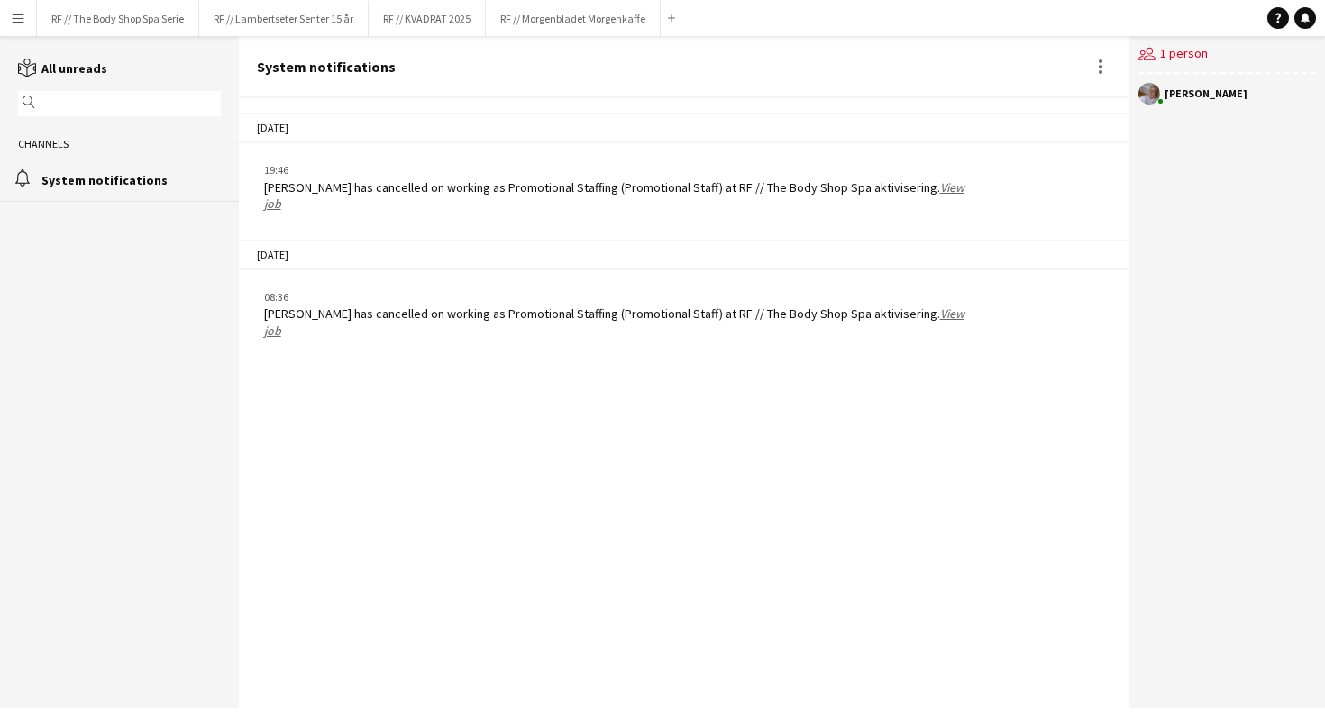
click at [29, 25] on button "Menu" at bounding box center [18, 18] width 36 height 36
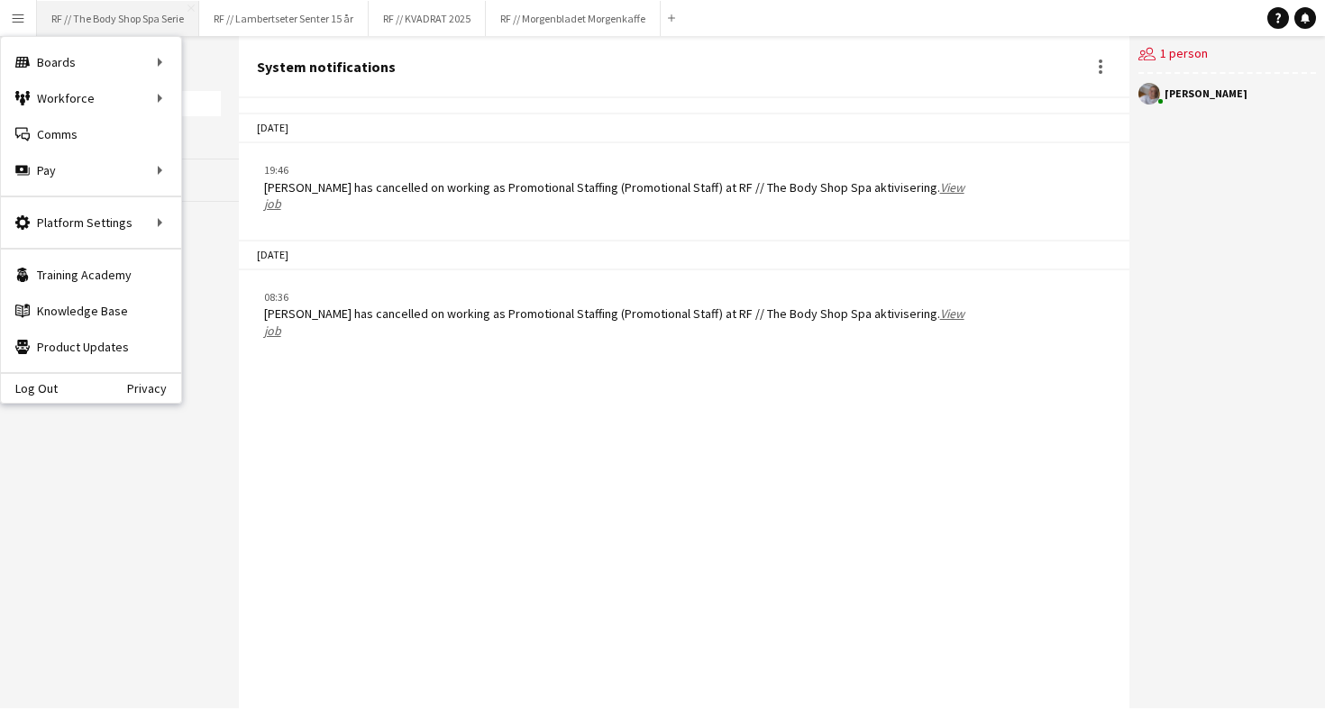
click at [89, 25] on button "RF // The Body Shop Spa Serie Close" at bounding box center [118, 18] width 162 height 35
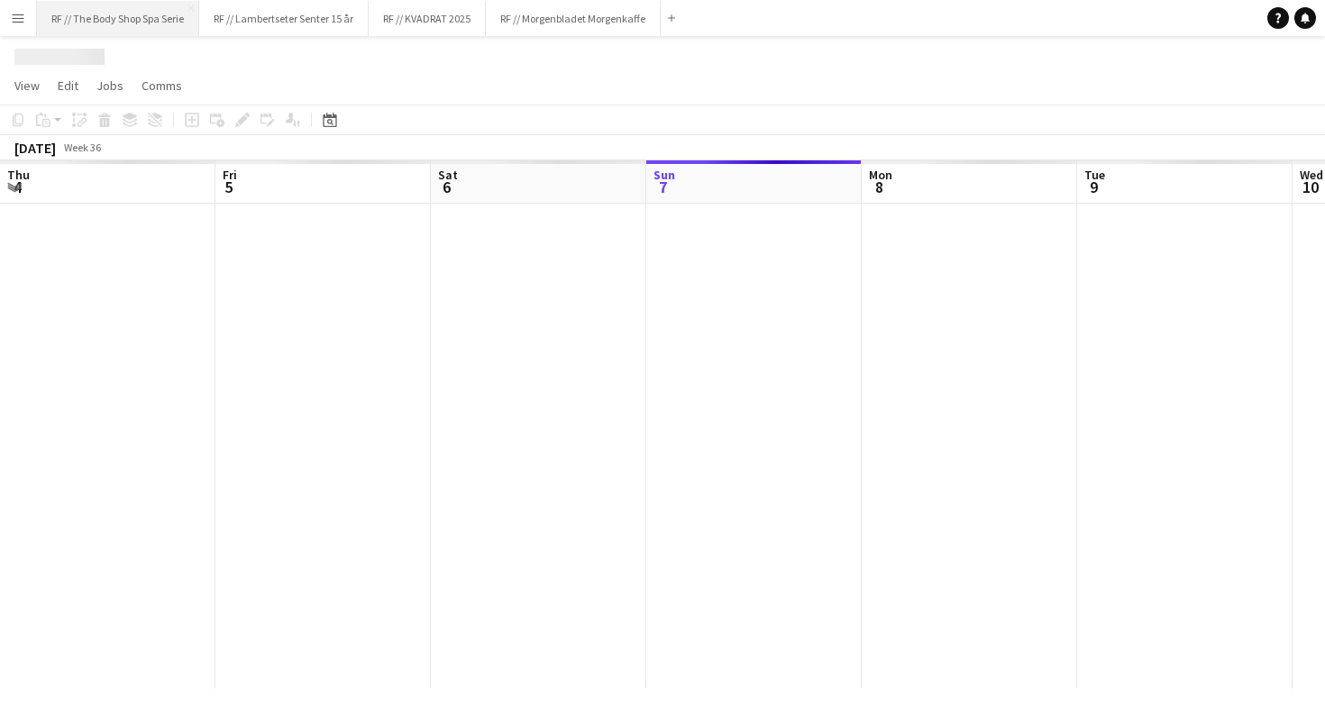
scroll to position [0, 431]
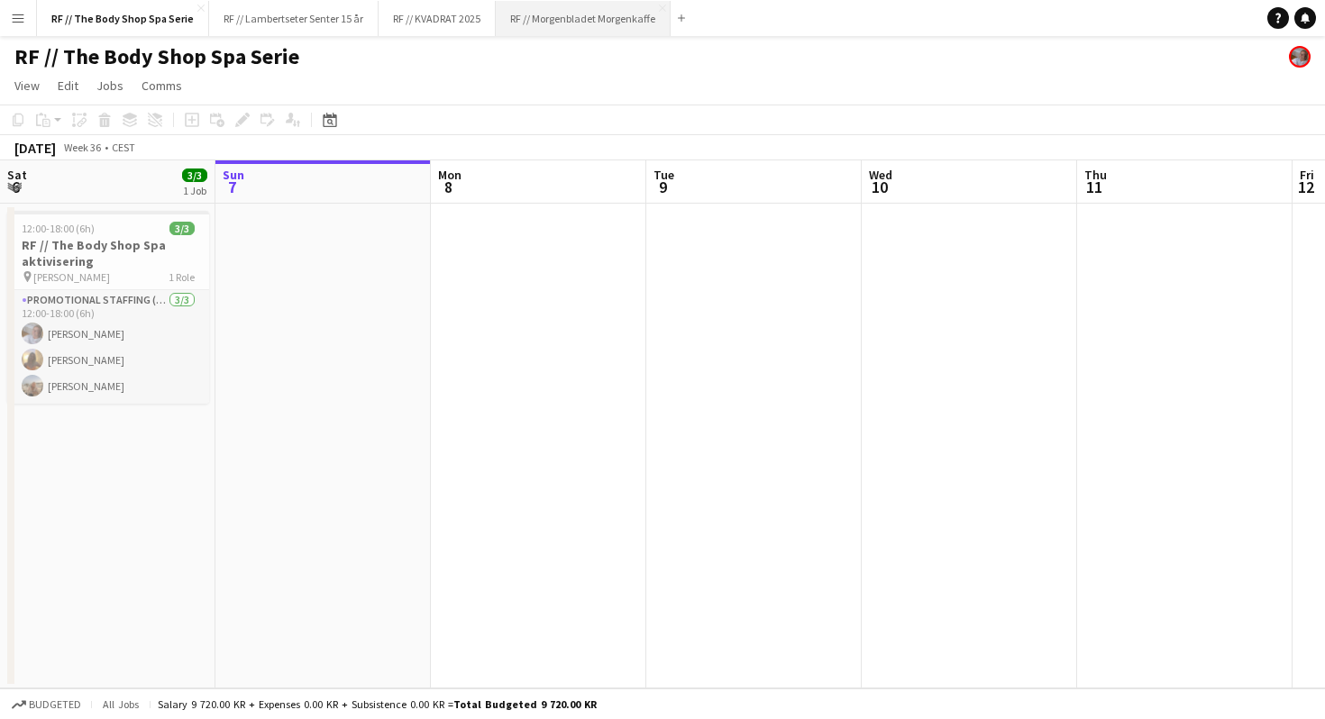
click at [566, 23] on button "RF // Morgenbladet Morgenkaffe Close" at bounding box center [583, 18] width 175 height 35
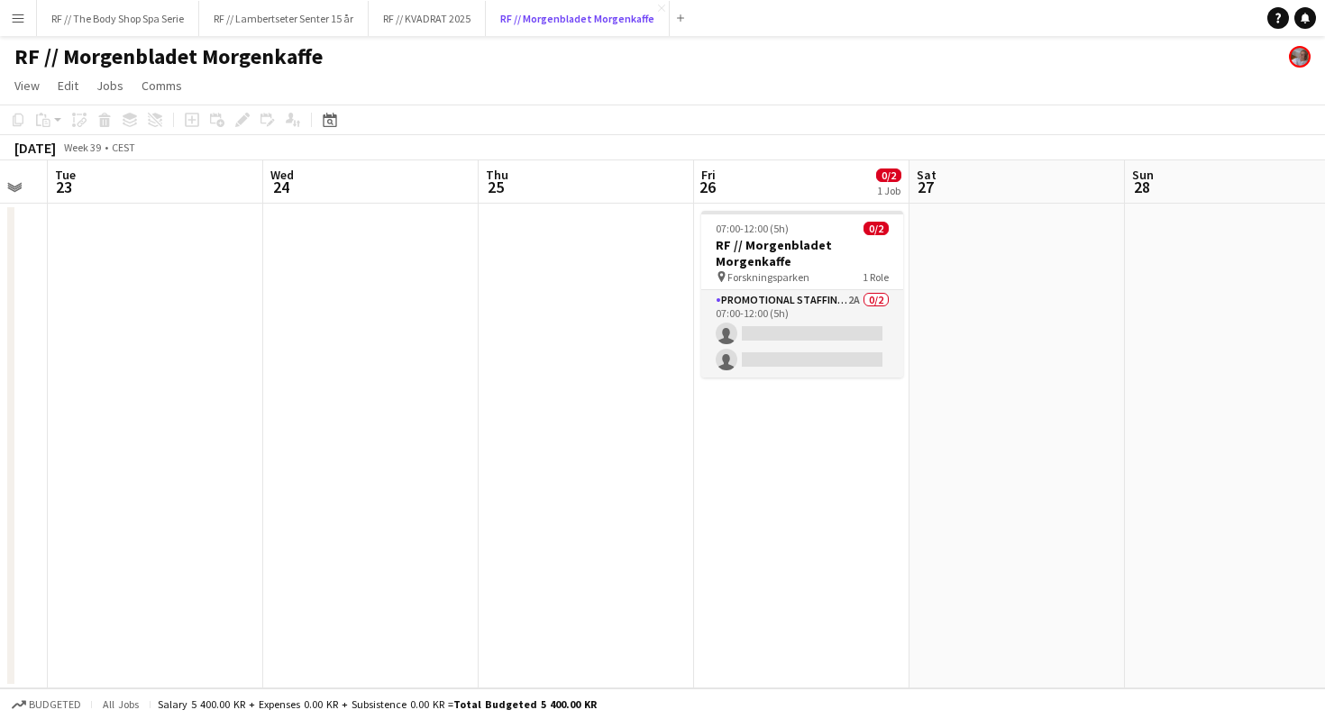
scroll to position [0, 820]
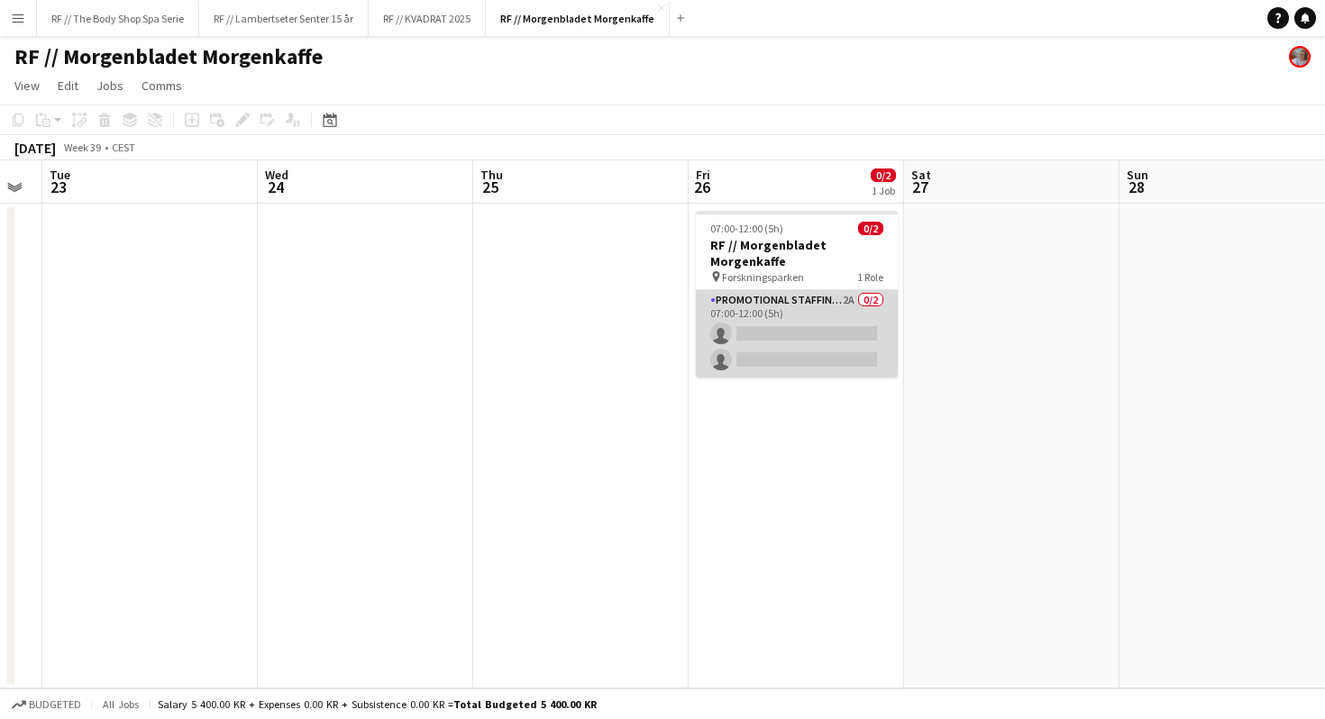
click at [822, 296] on app-card-role "Promotional Staffing (Promotional Staff) 2A 0/2 07:00-12:00 (5h) single-neutral…" at bounding box center [797, 333] width 202 height 87
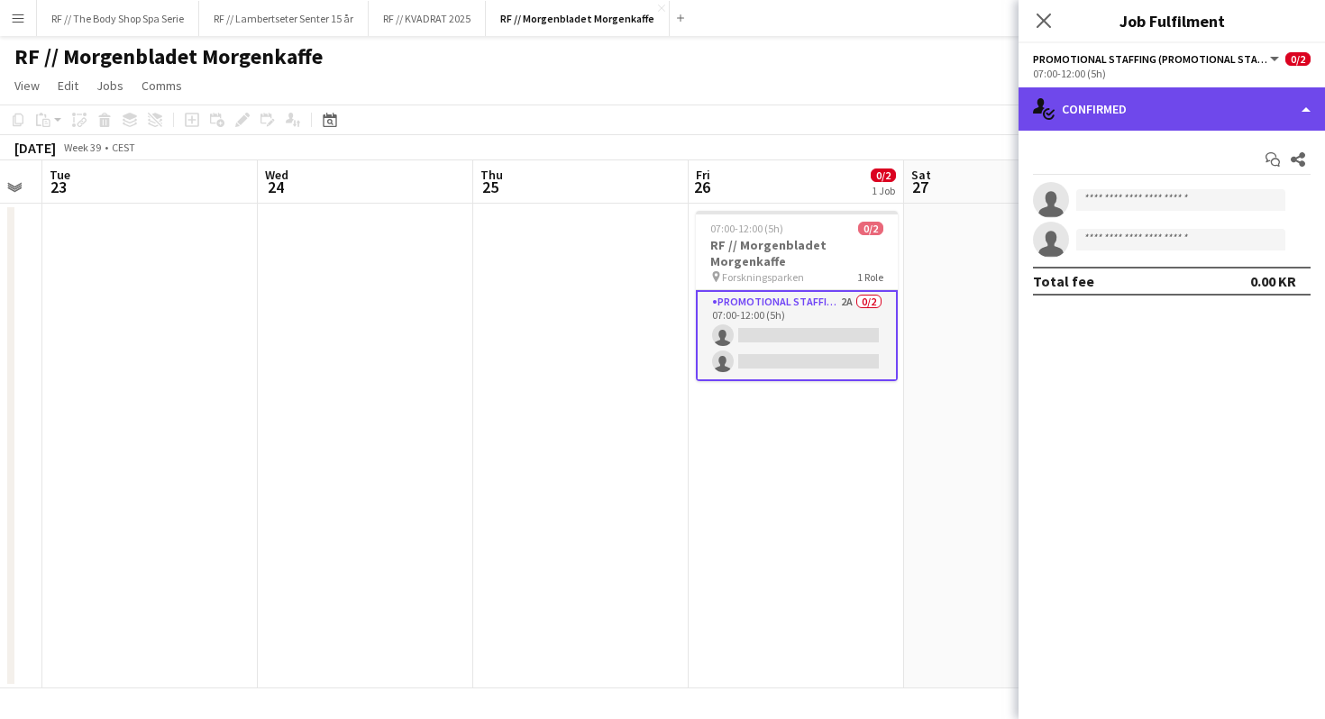
click at [1100, 106] on div "single-neutral-actions-check-2 Confirmed" at bounding box center [1172, 108] width 307 height 43
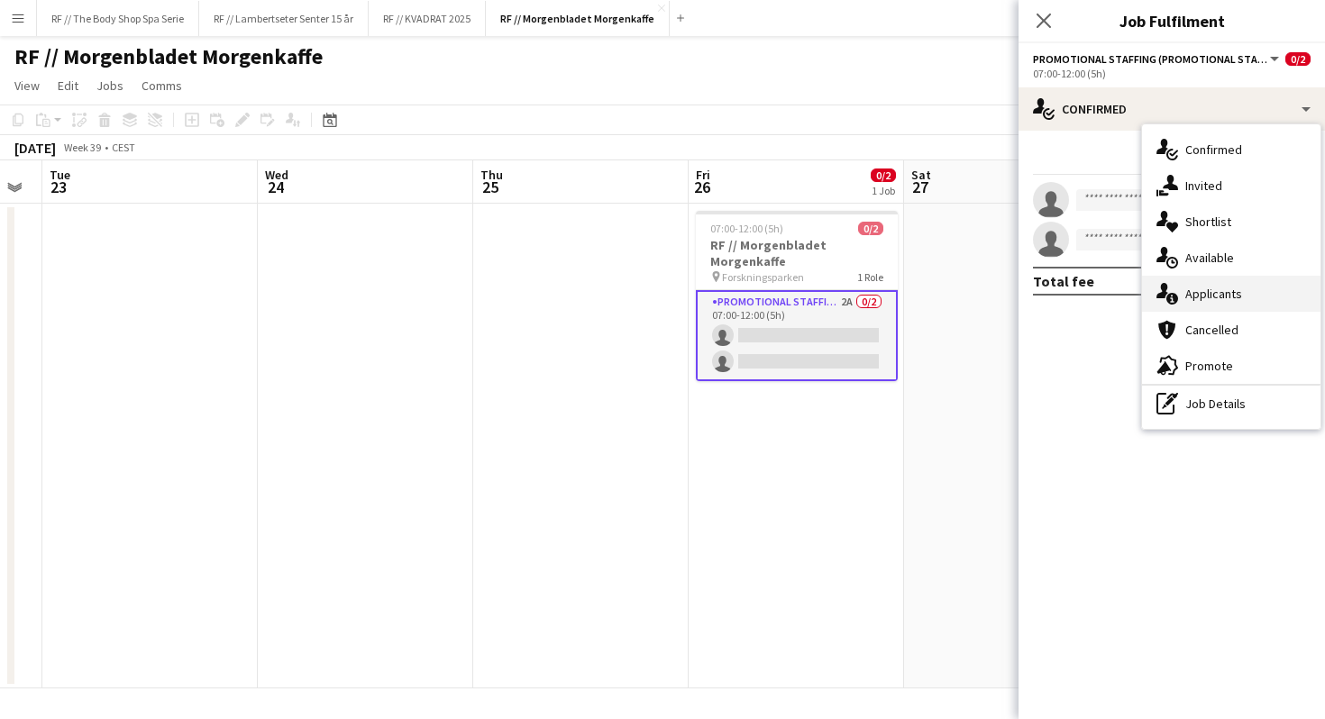
click at [1186, 286] on span "Applicants" at bounding box center [1214, 294] width 57 height 16
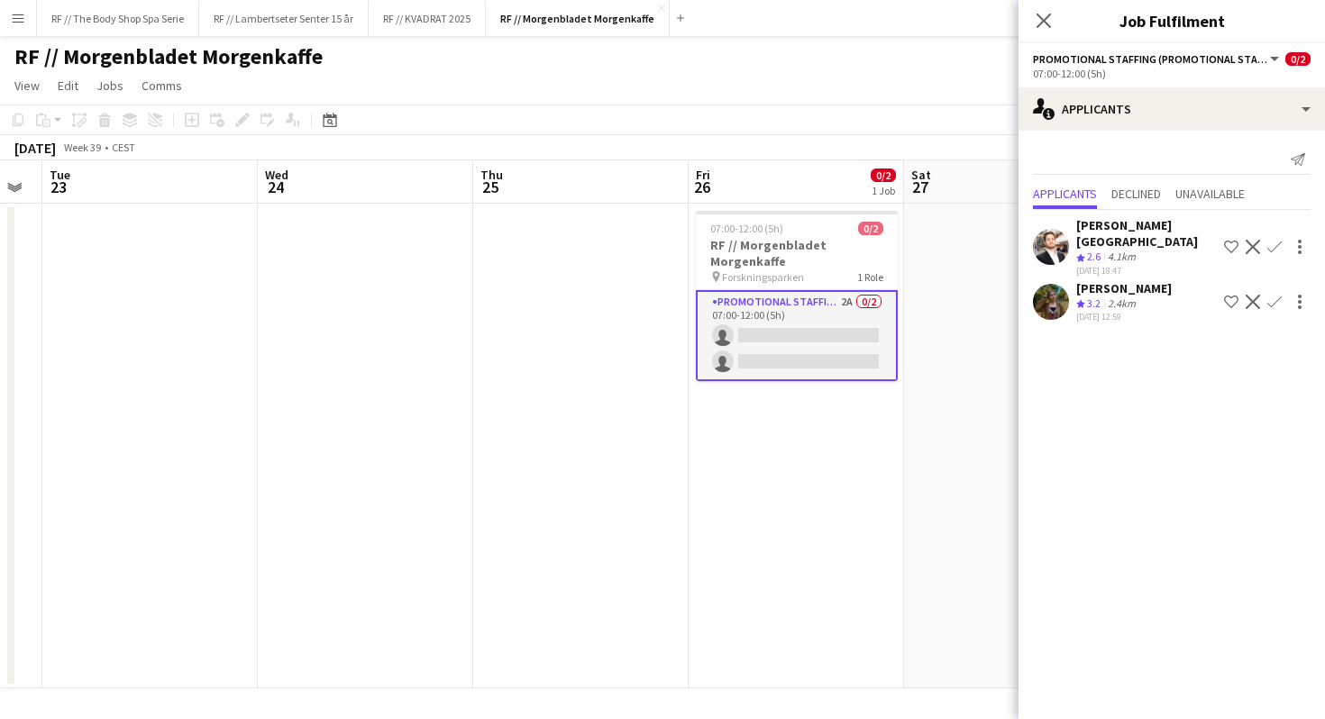
click at [1117, 297] on div "2.4km" at bounding box center [1121, 304] width 35 height 15
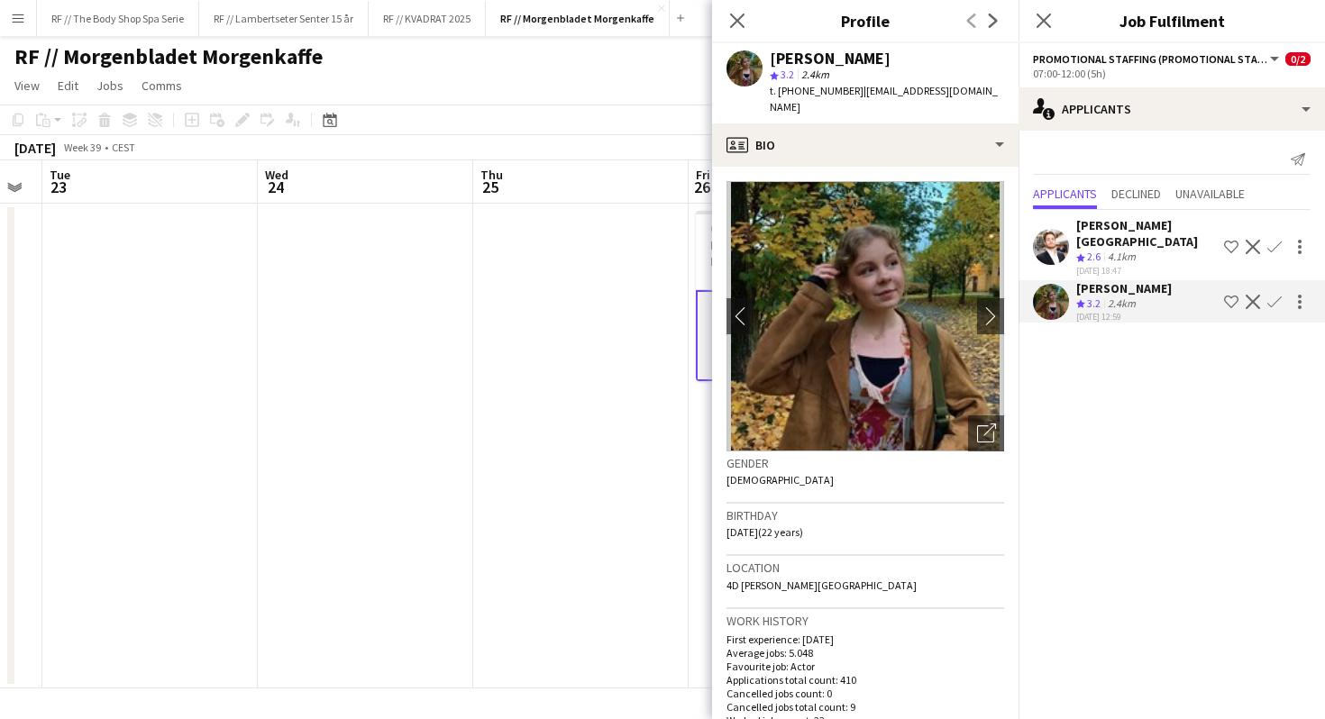
scroll to position [23, 0]
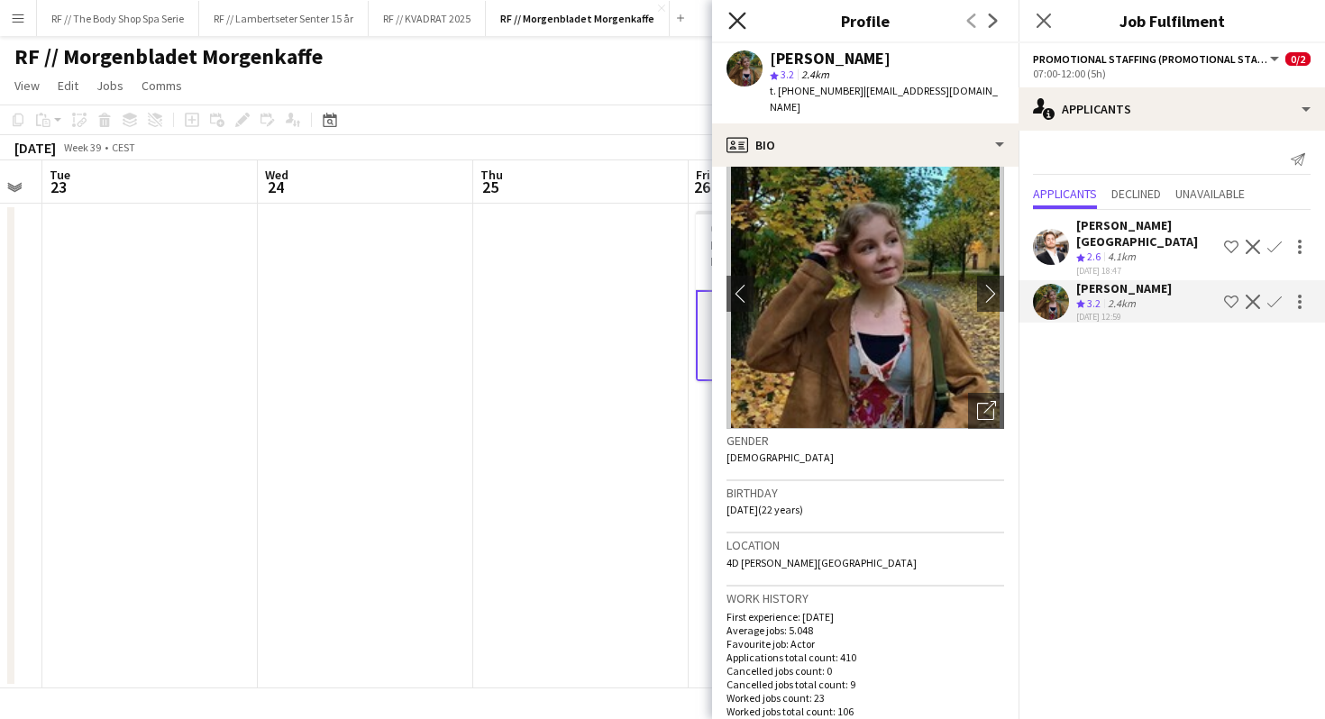
click at [729, 27] on icon at bounding box center [736, 20] width 17 height 17
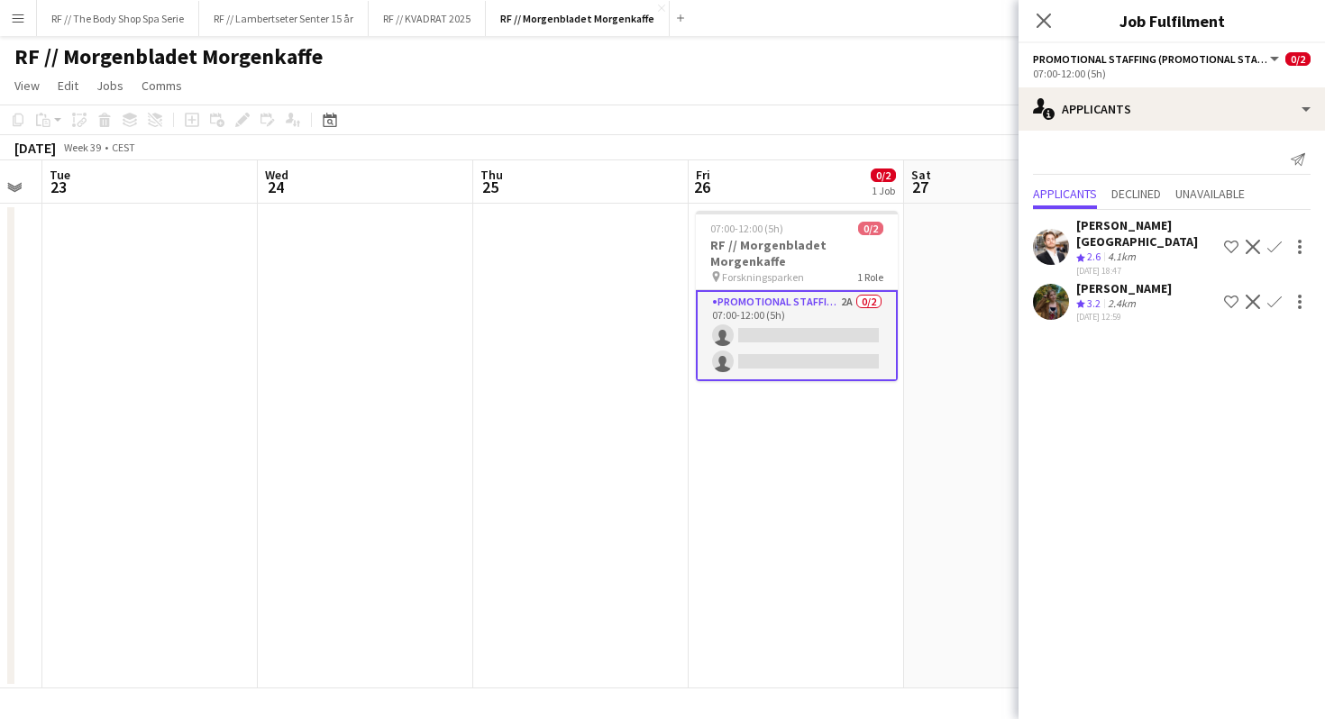
click at [1114, 297] on div "2.4km" at bounding box center [1121, 304] width 35 height 15
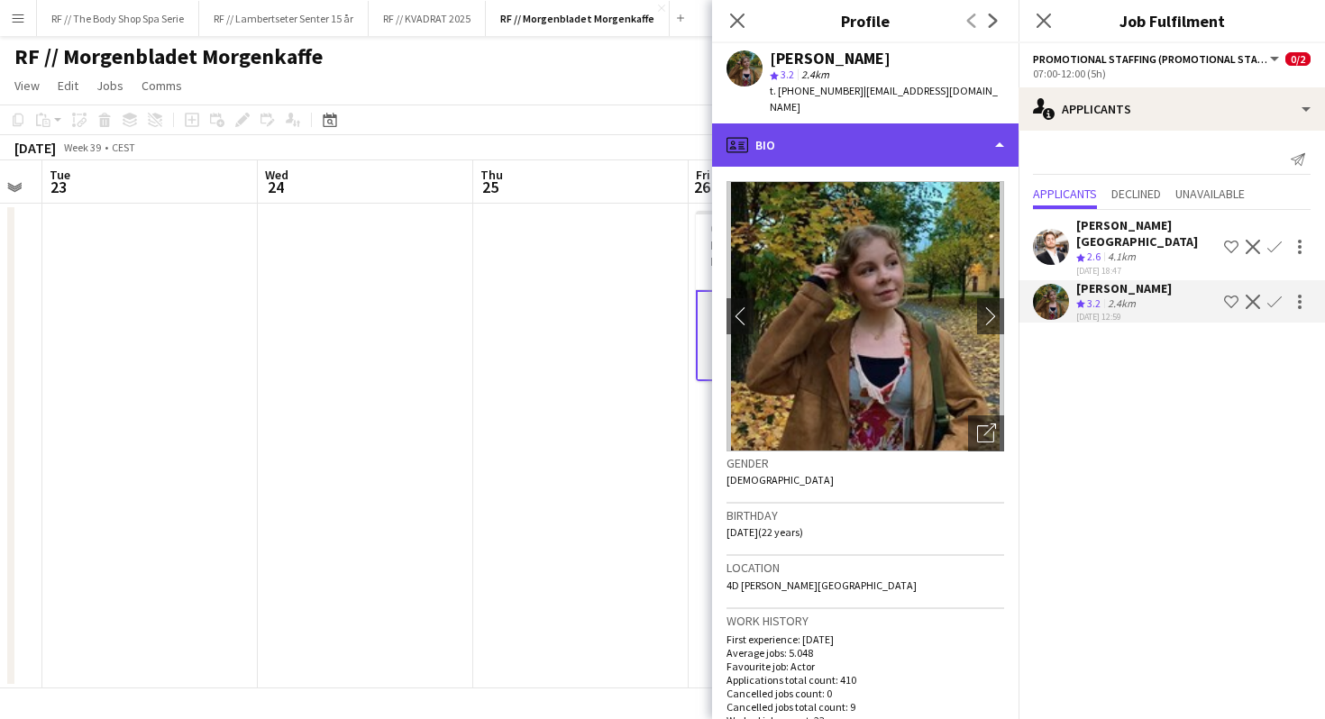
click at [867, 124] on div "profile Bio" at bounding box center [865, 145] width 307 height 43
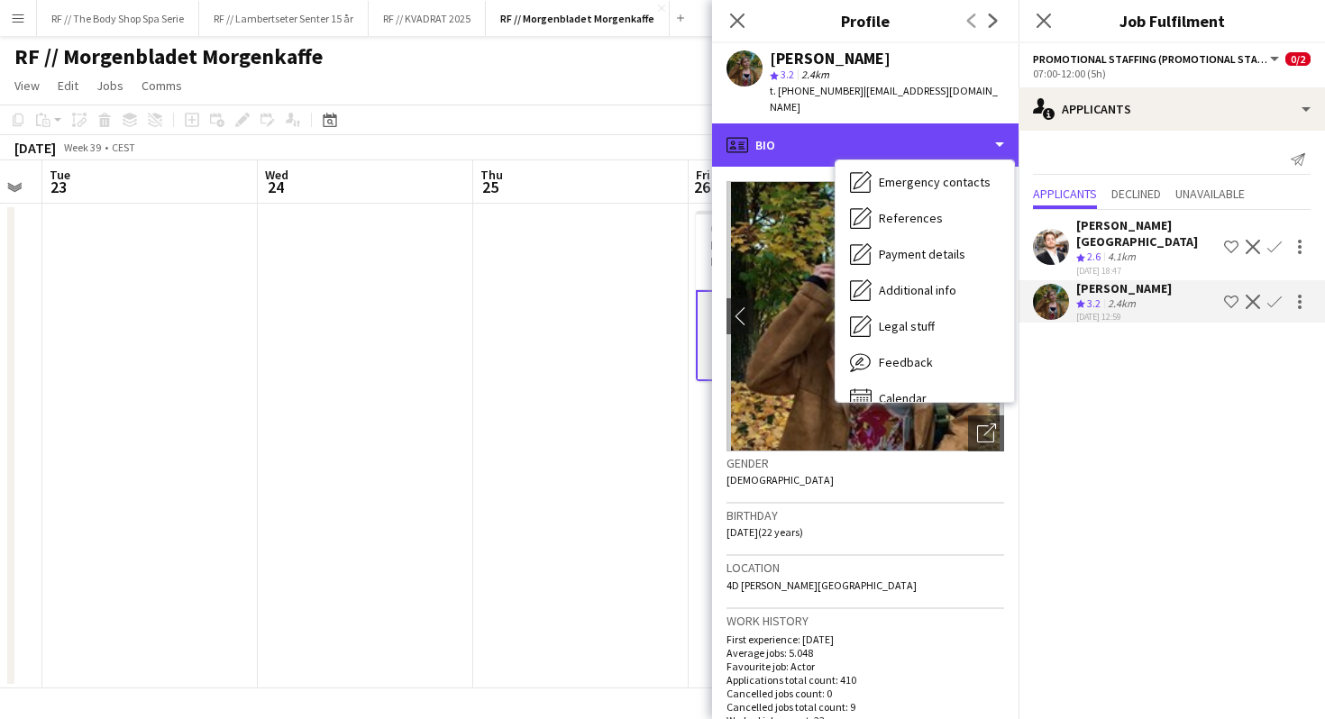
scroll to position [169, 0]
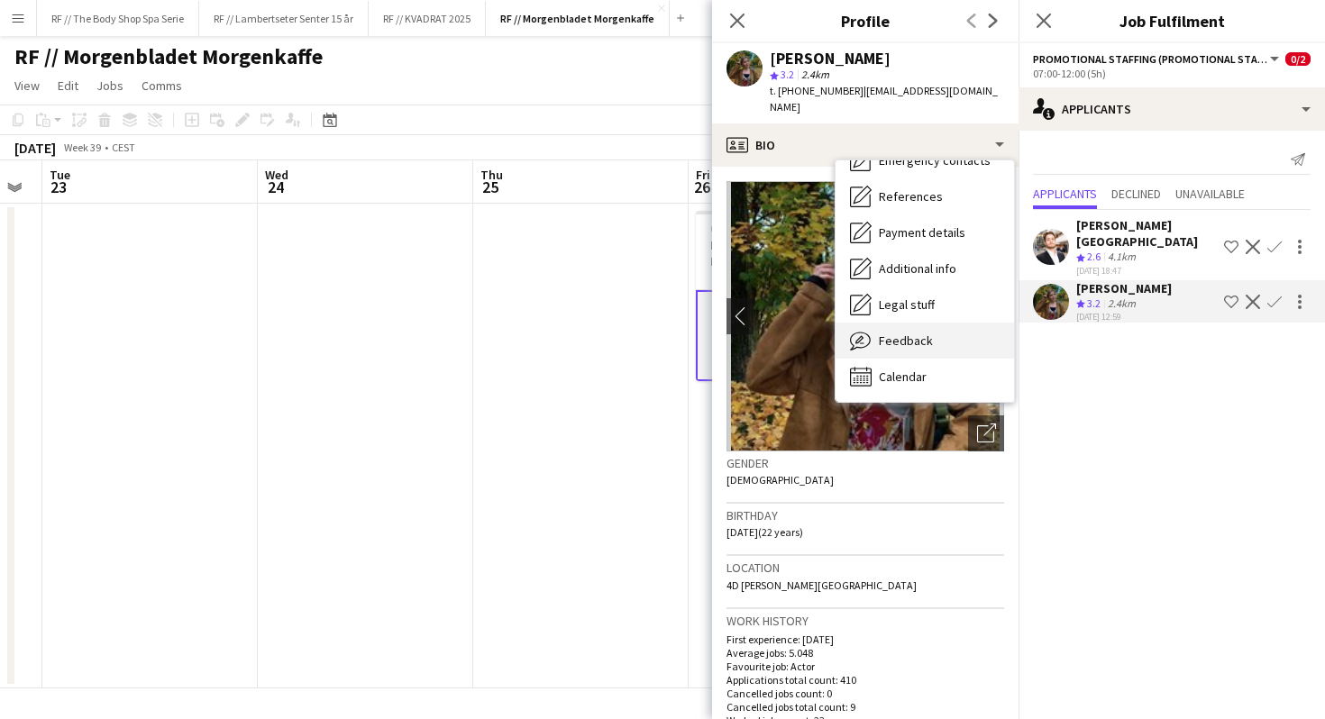
click at [893, 333] on span "Feedback" at bounding box center [906, 341] width 54 height 16
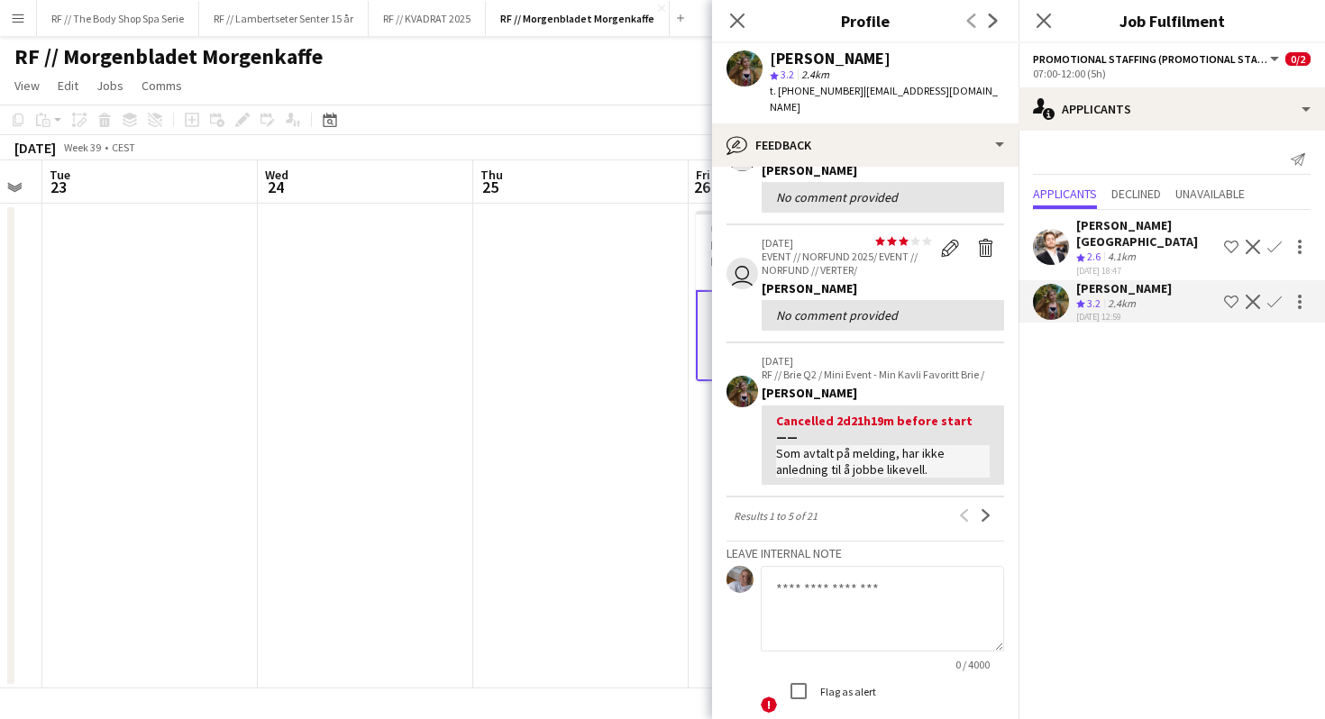
scroll to position [401, 0]
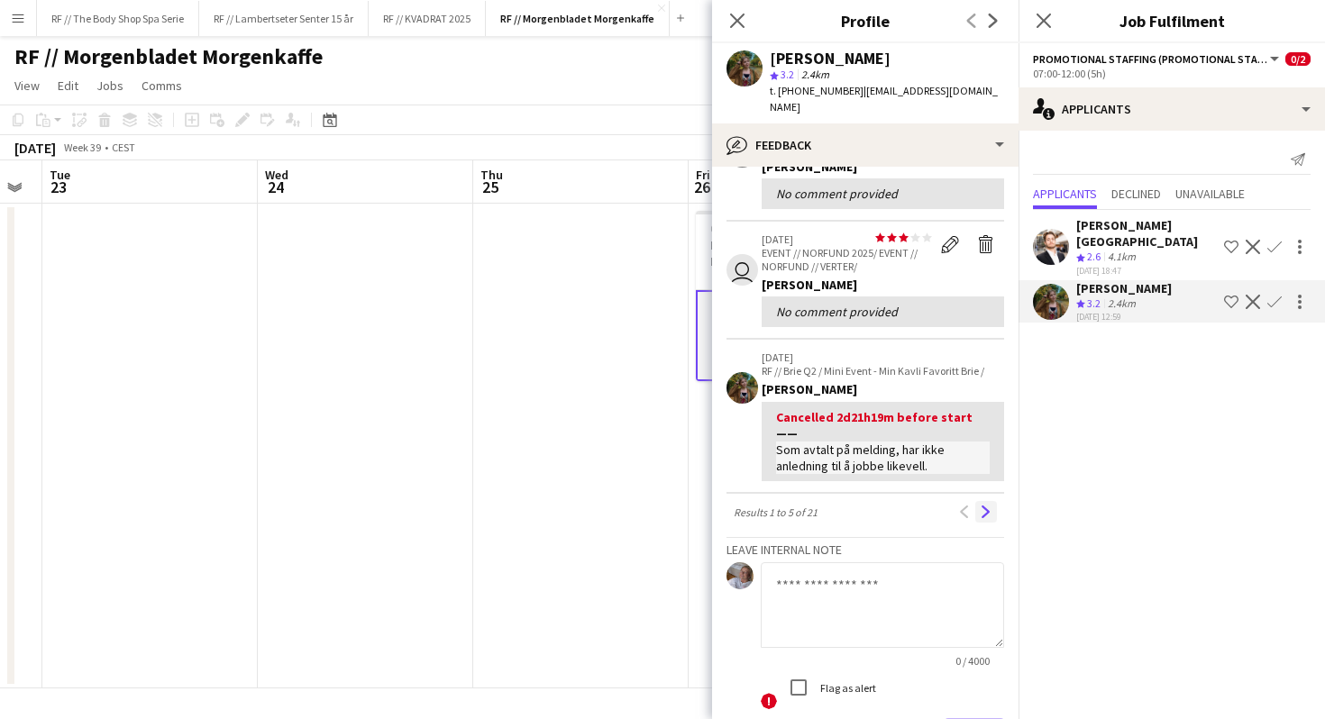
click at [977, 501] on button "Next" at bounding box center [986, 512] width 22 height 22
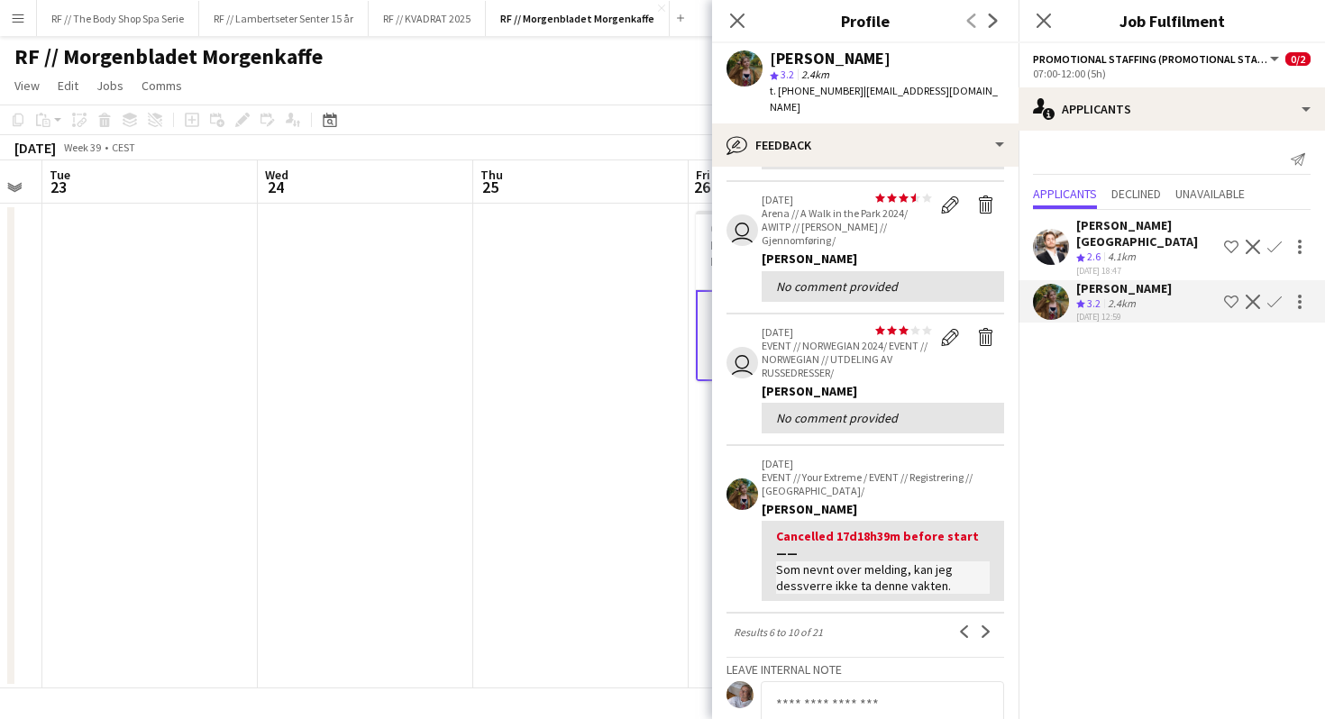
scroll to position [297, 0]
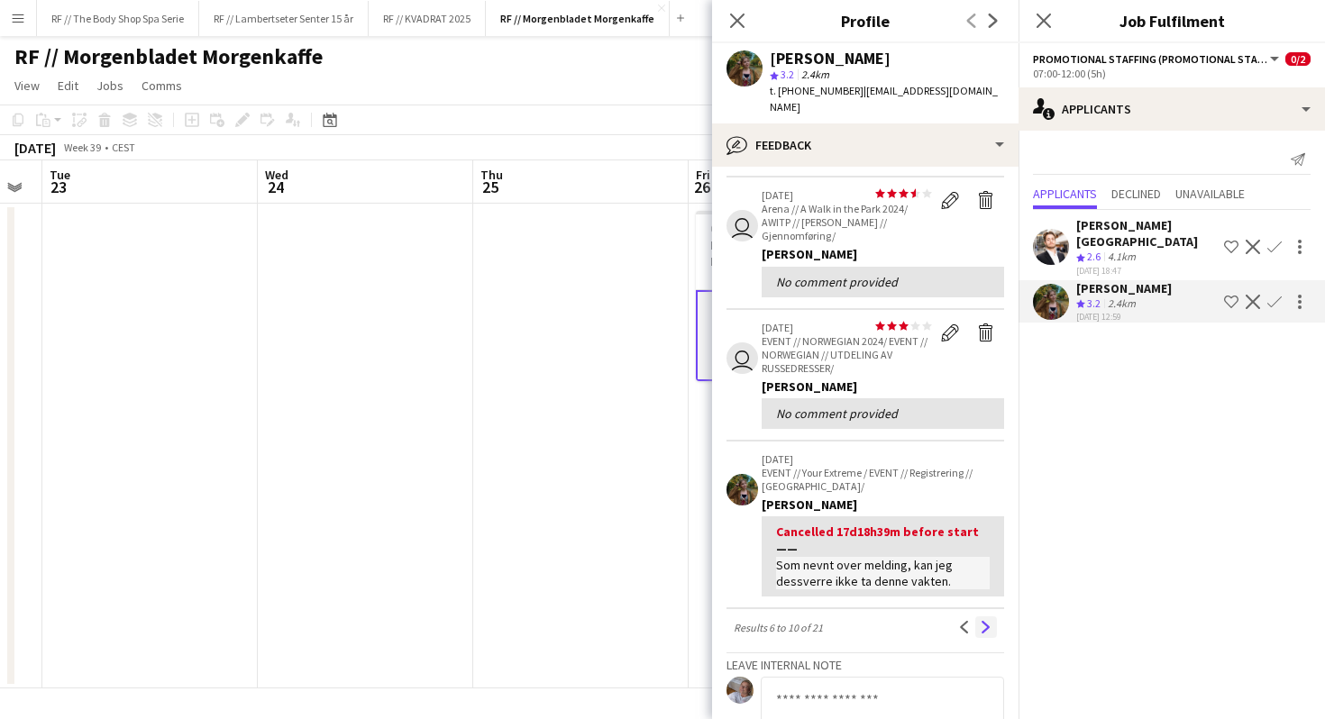
click at [988, 621] on app-icon "Next" at bounding box center [986, 627] width 13 height 13
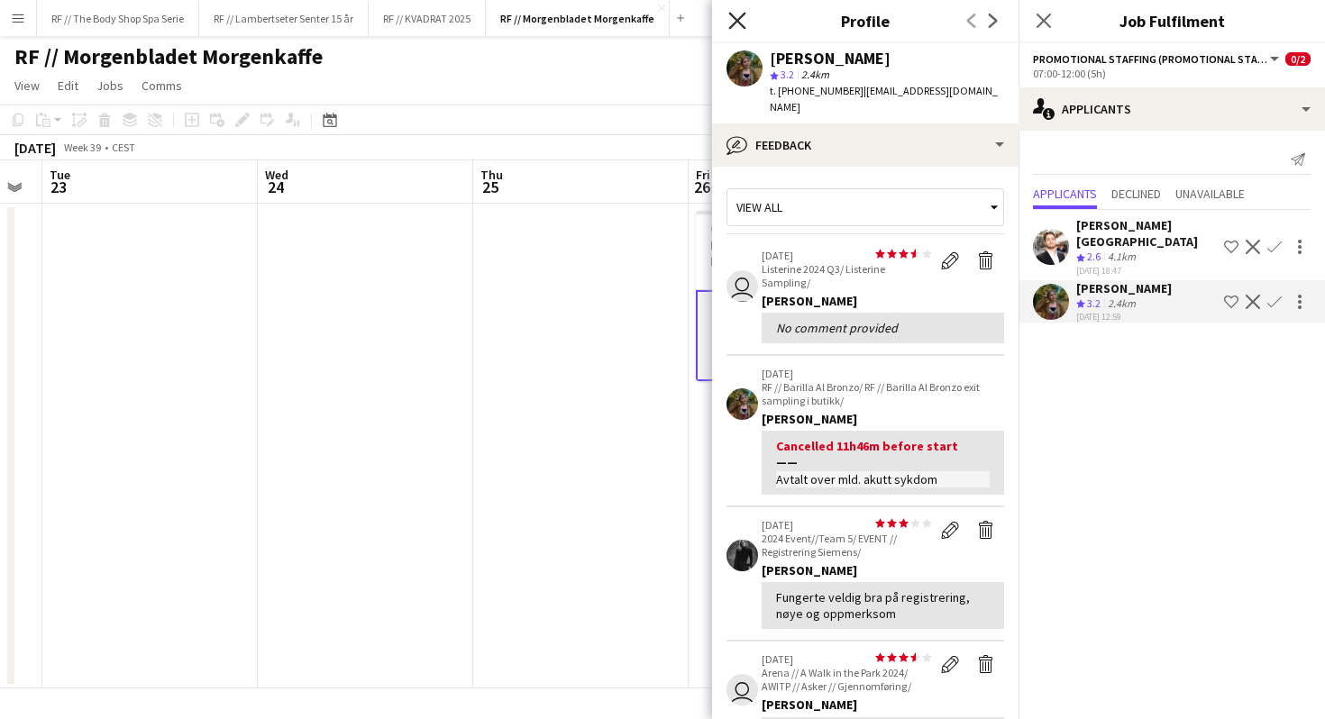
click at [737, 18] on icon "Close pop-in" at bounding box center [736, 20] width 17 height 17
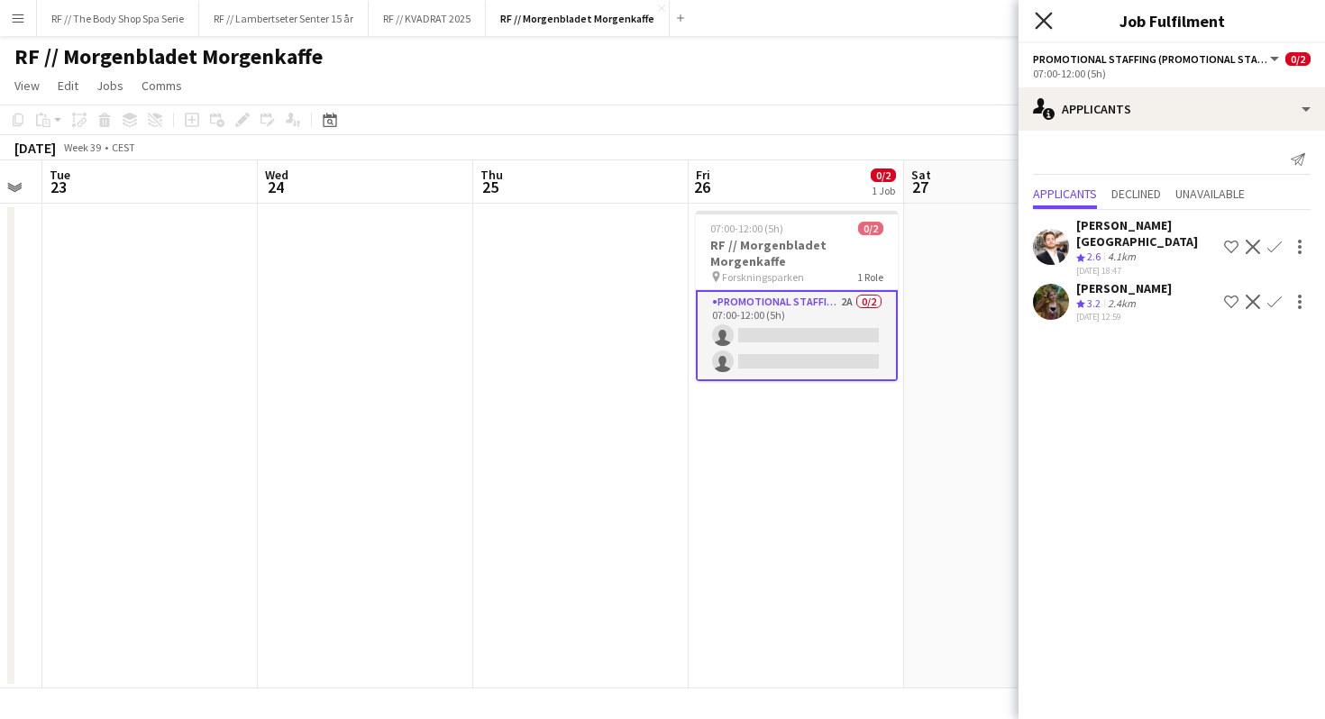
click at [1037, 24] on icon "Close pop-in" at bounding box center [1043, 20] width 17 height 17
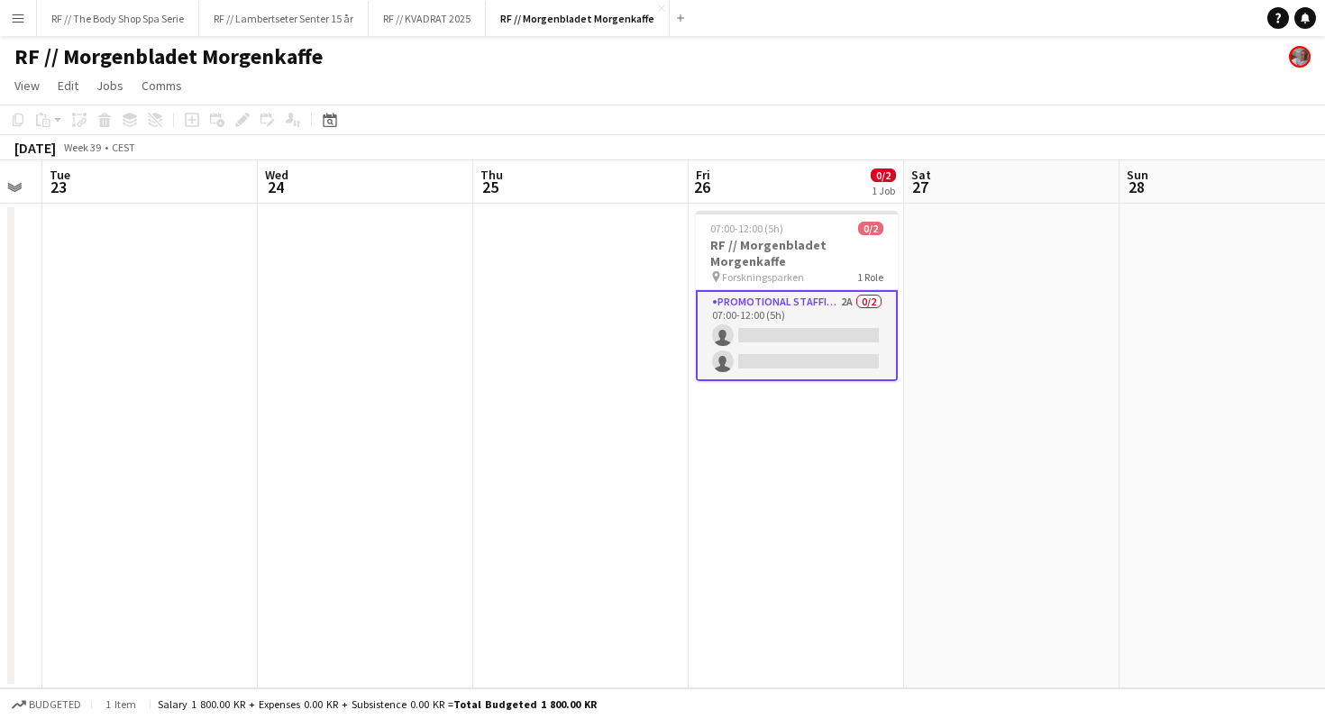
click at [25, 19] on button "Menu" at bounding box center [18, 18] width 36 height 36
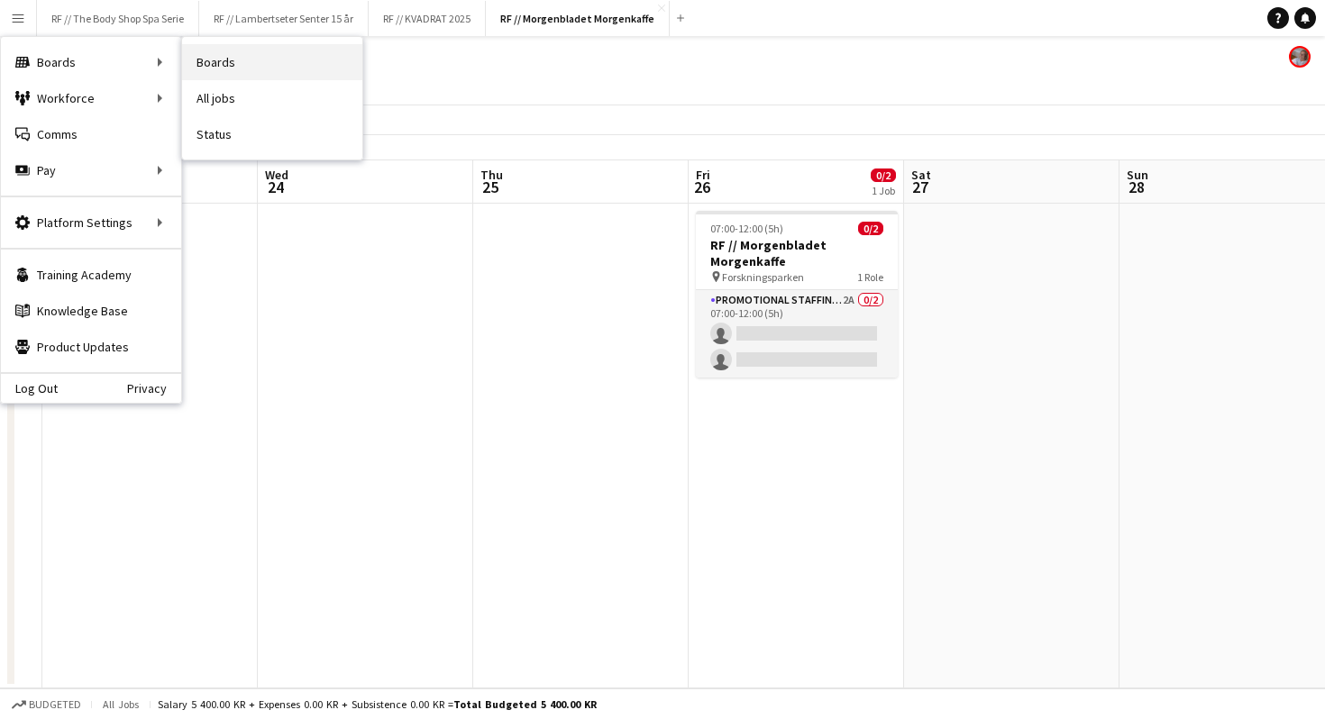
click at [235, 72] on link "Boards" at bounding box center [272, 62] width 180 height 36
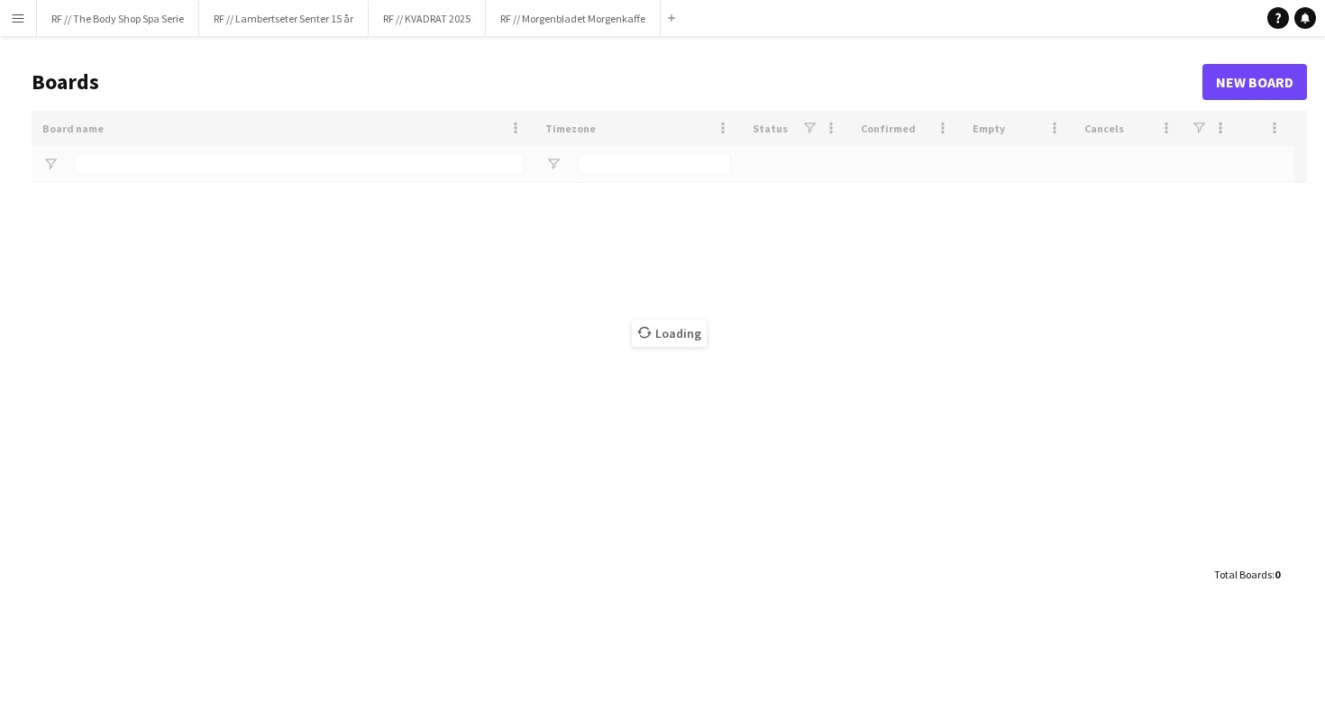
type input "**********"
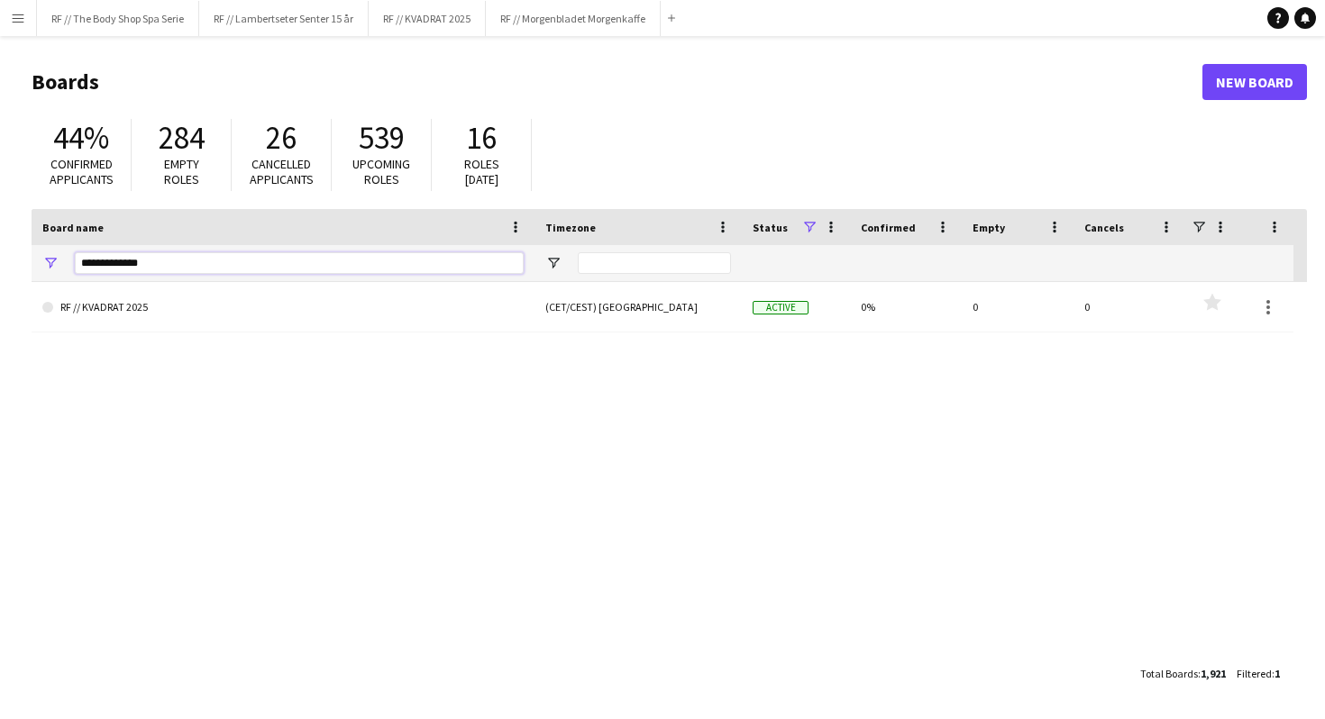
click at [160, 267] on input "**********" at bounding box center [299, 263] width 449 height 22
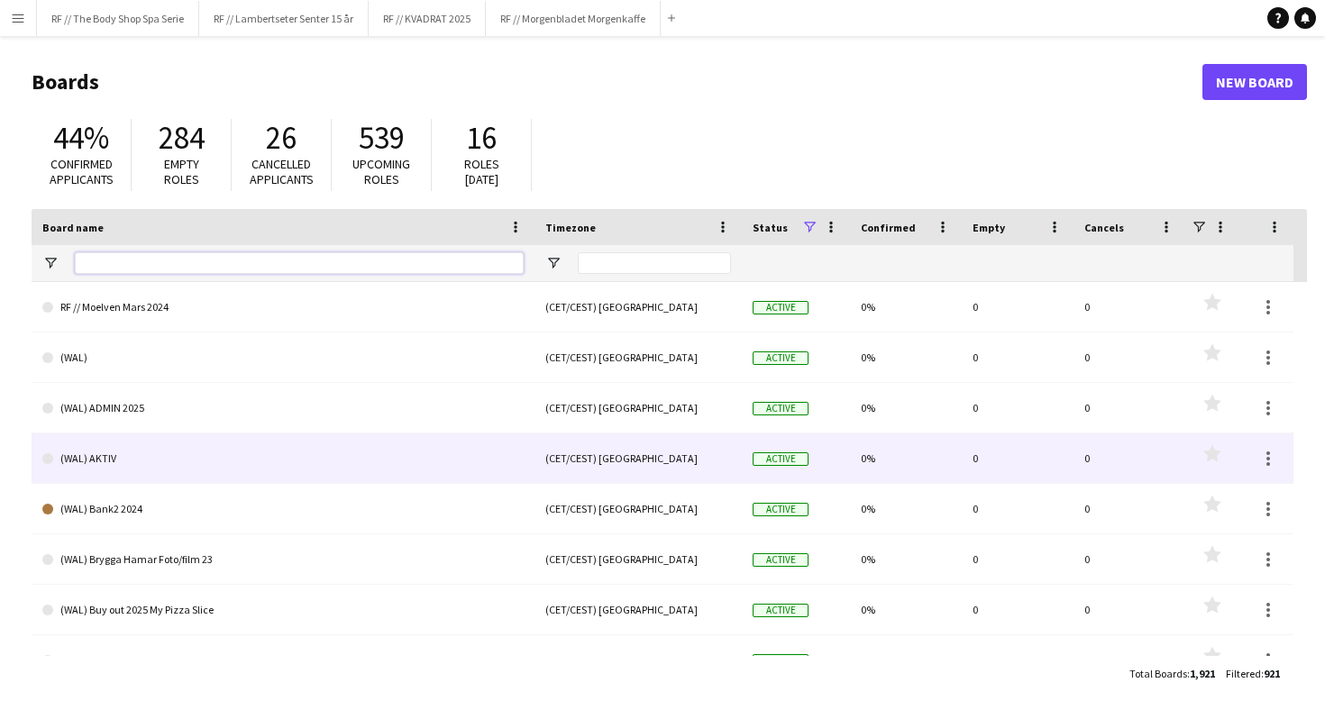
scroll to position [245, 0]
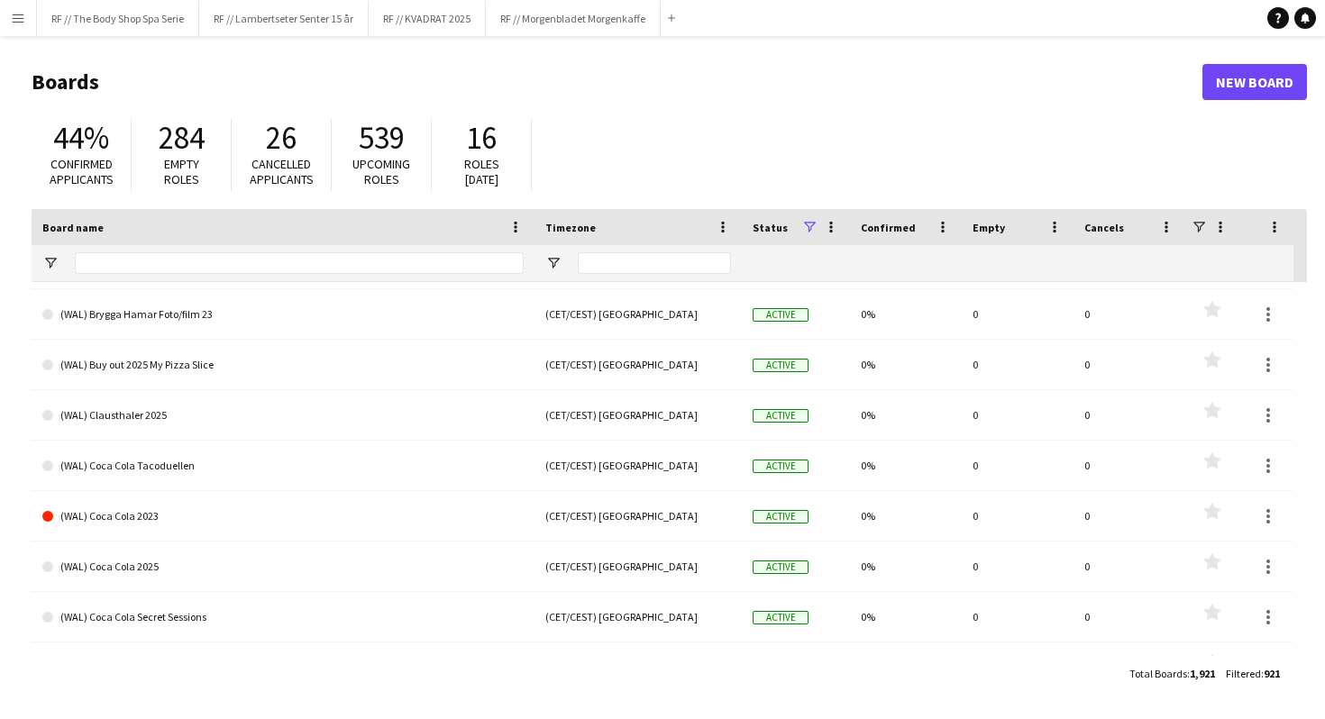
click at [18, 18] on app-icon "Menu" at bounding box center [18, 18] width 14 height 14
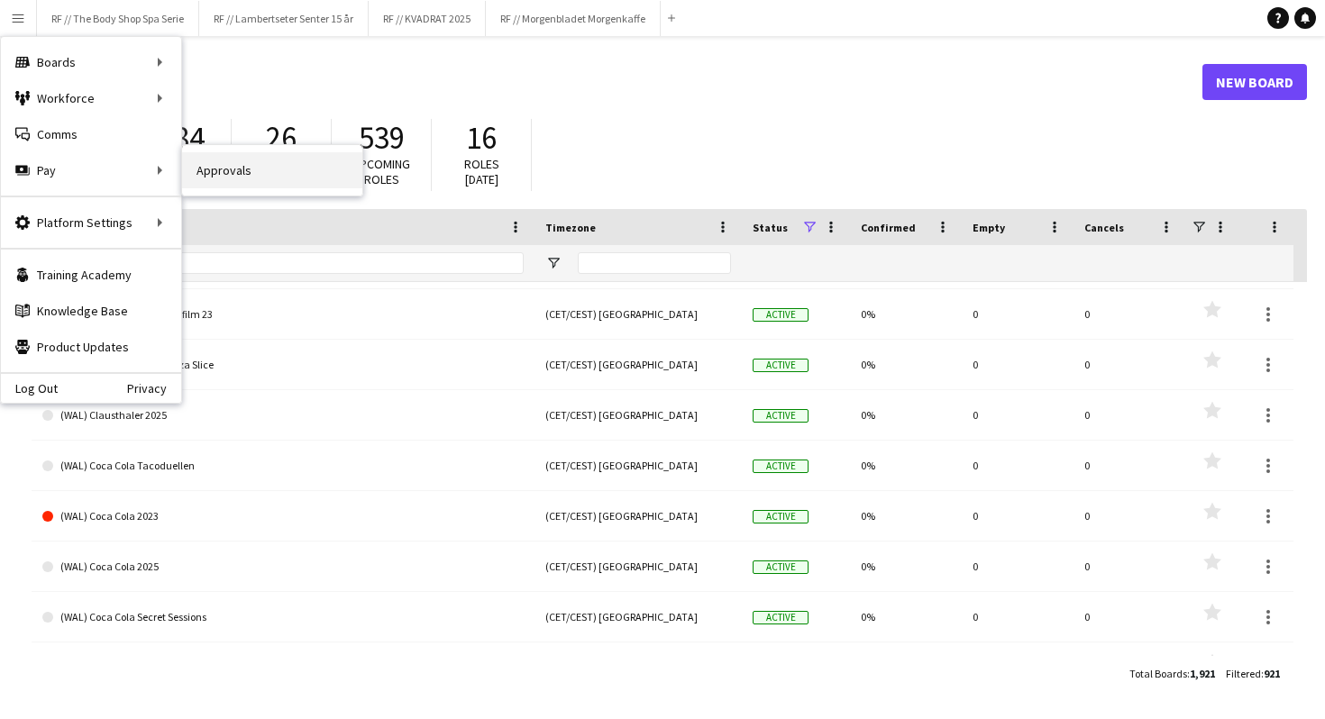
click at [214, 169] on link "Approvals" at bounding box center [272, 170] width 180 height 36
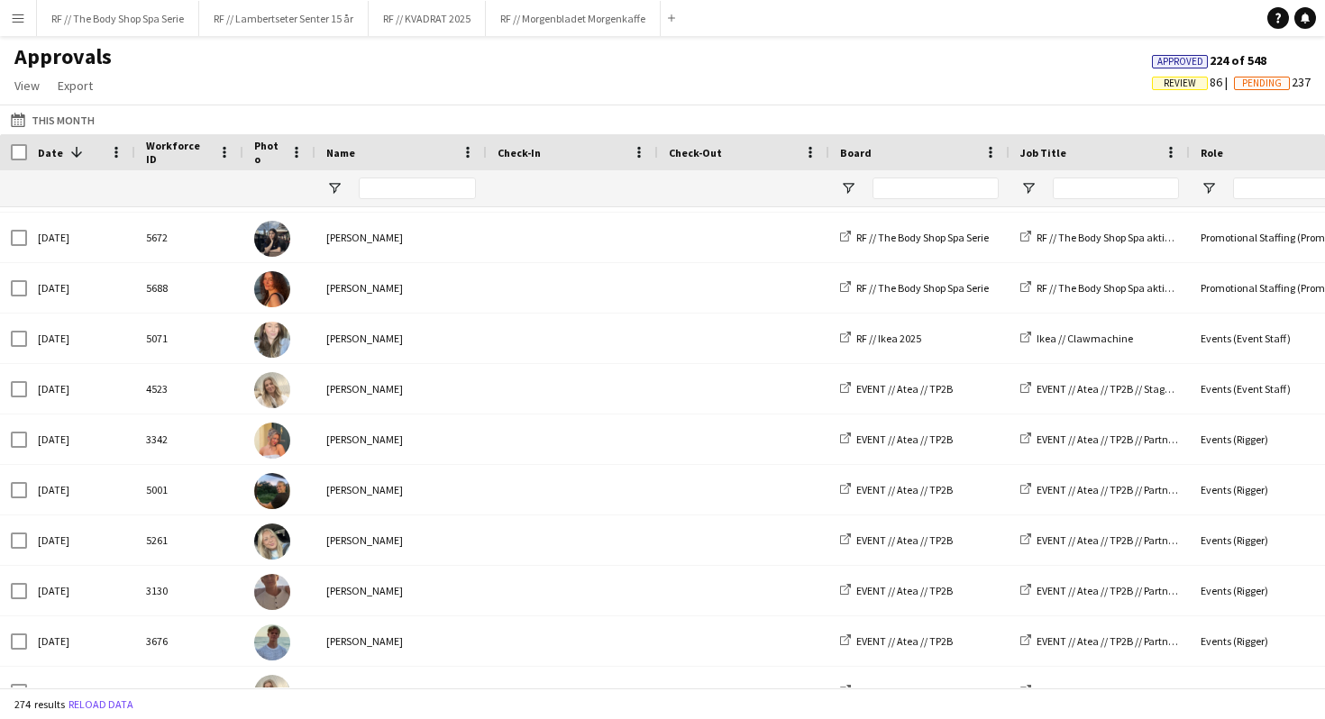
click at [23, 26] on button "Menu" at bounding box center [18, 18] width 36 height 36
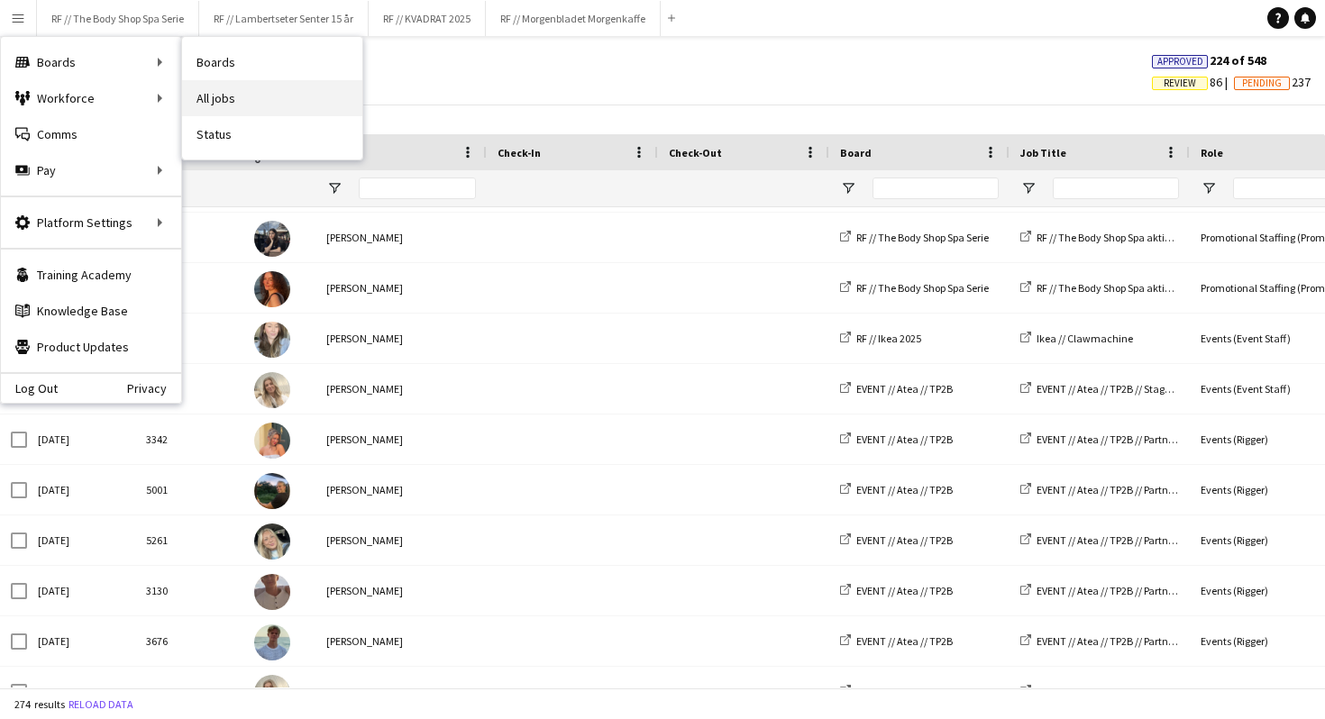
click at [218, 96] on link "All jobs" at bounding box center [272, 98] width 180 height 36
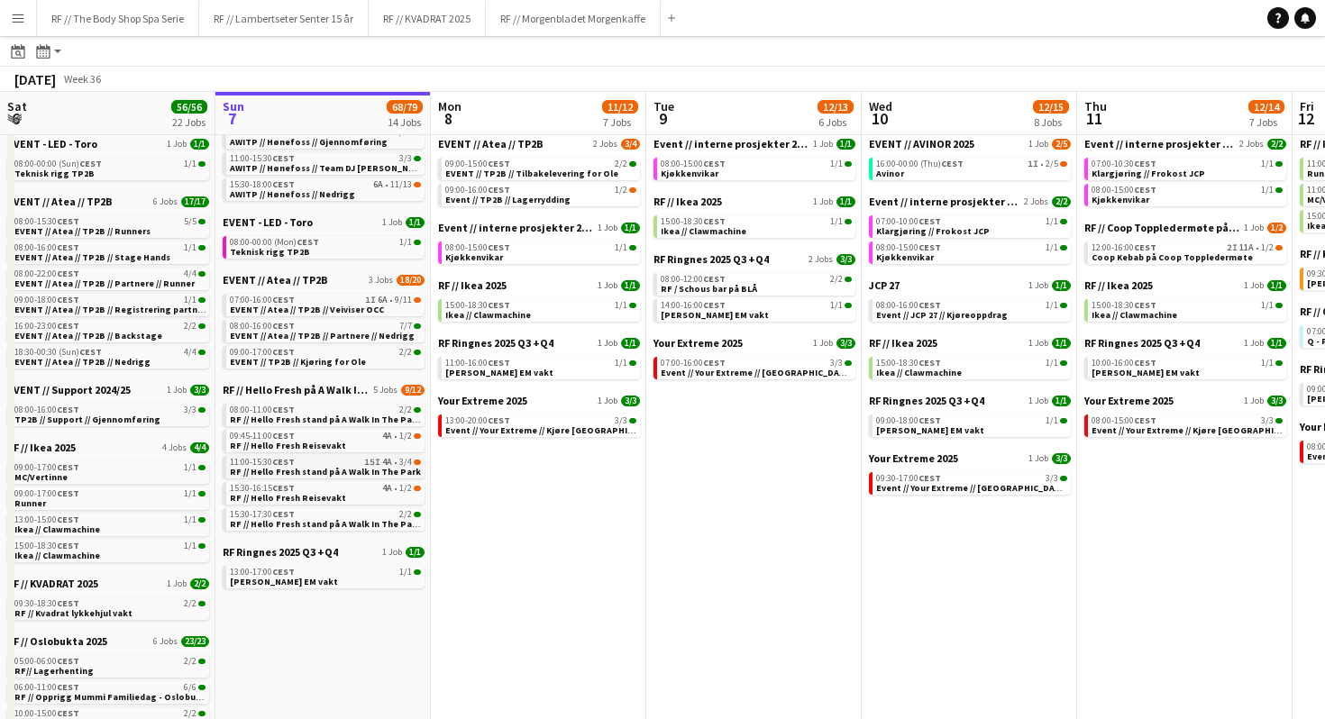
click at [338, 467] on span "RF // Hello Fresh stand på A Walk In The Park" at bounding box center [325, 472] width 191 height 12
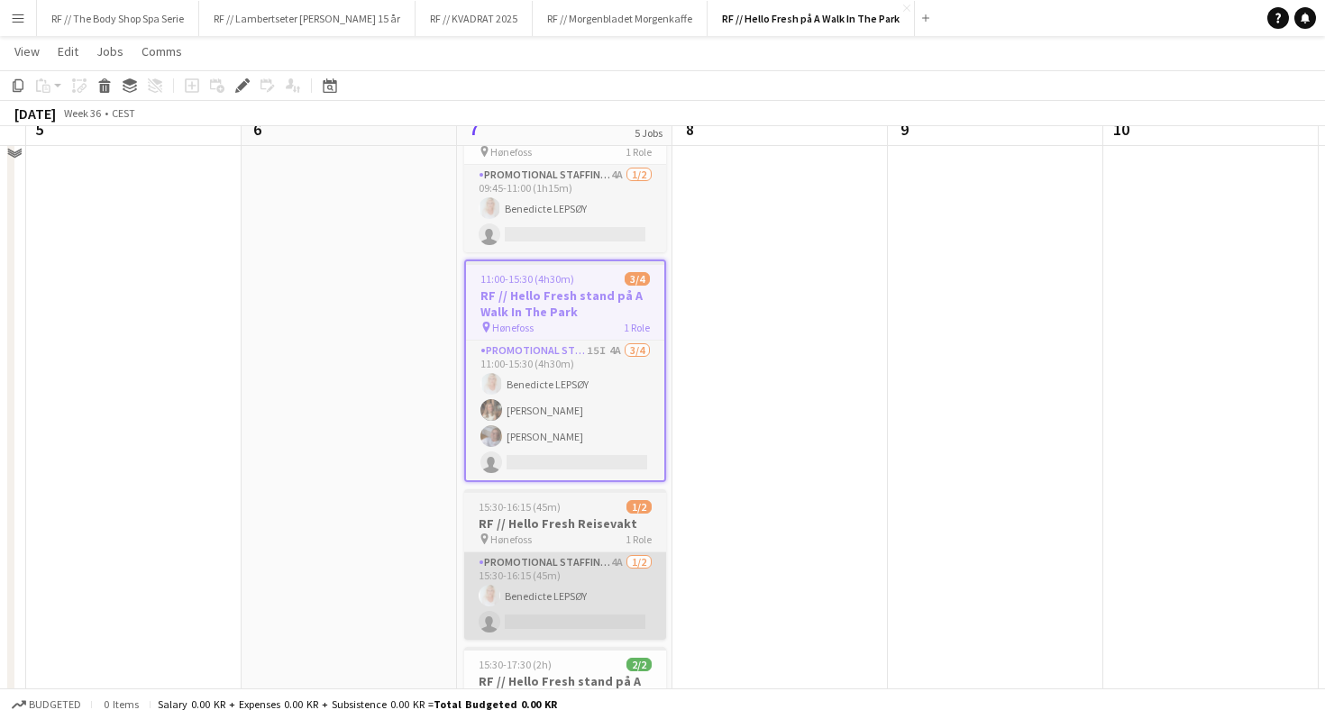
scroll to position [255, 0]
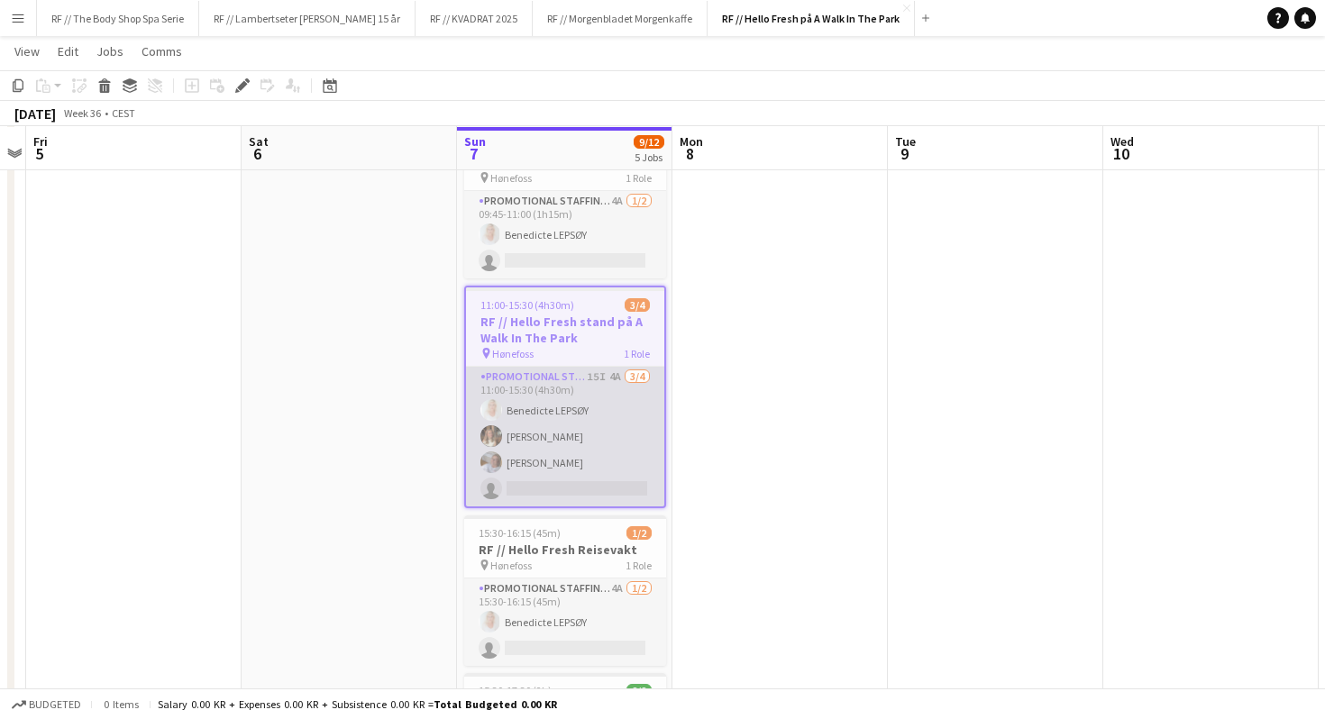
click at [617, 384] on app-card-role "Promotional Staffing (Promotional Staff) 15I 4A 3/4 11:00-15:30 (4h30m) Benedic…" at bounding box center [565, 437] width 198 height 140
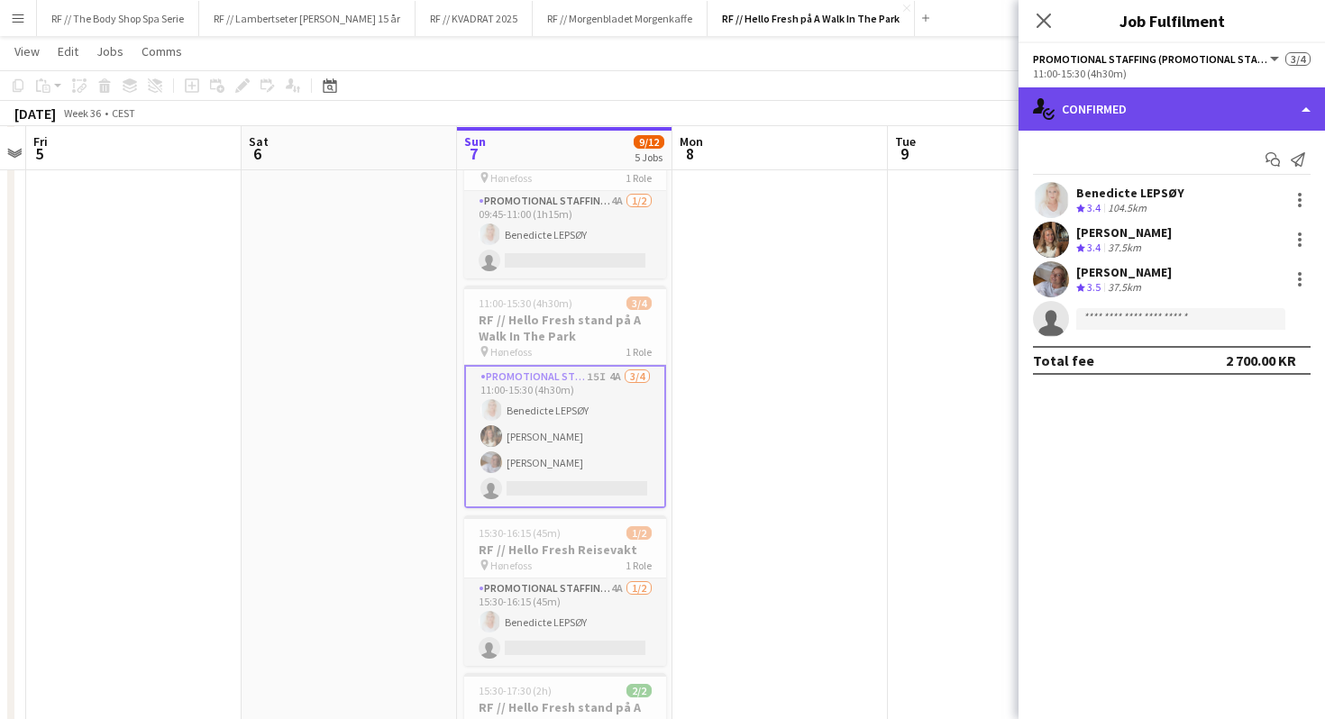
click at [1103, 108] on div "single-neutral-actions-check-2 Confirmed" at bounding box center [1172, 108] width 307 height 43
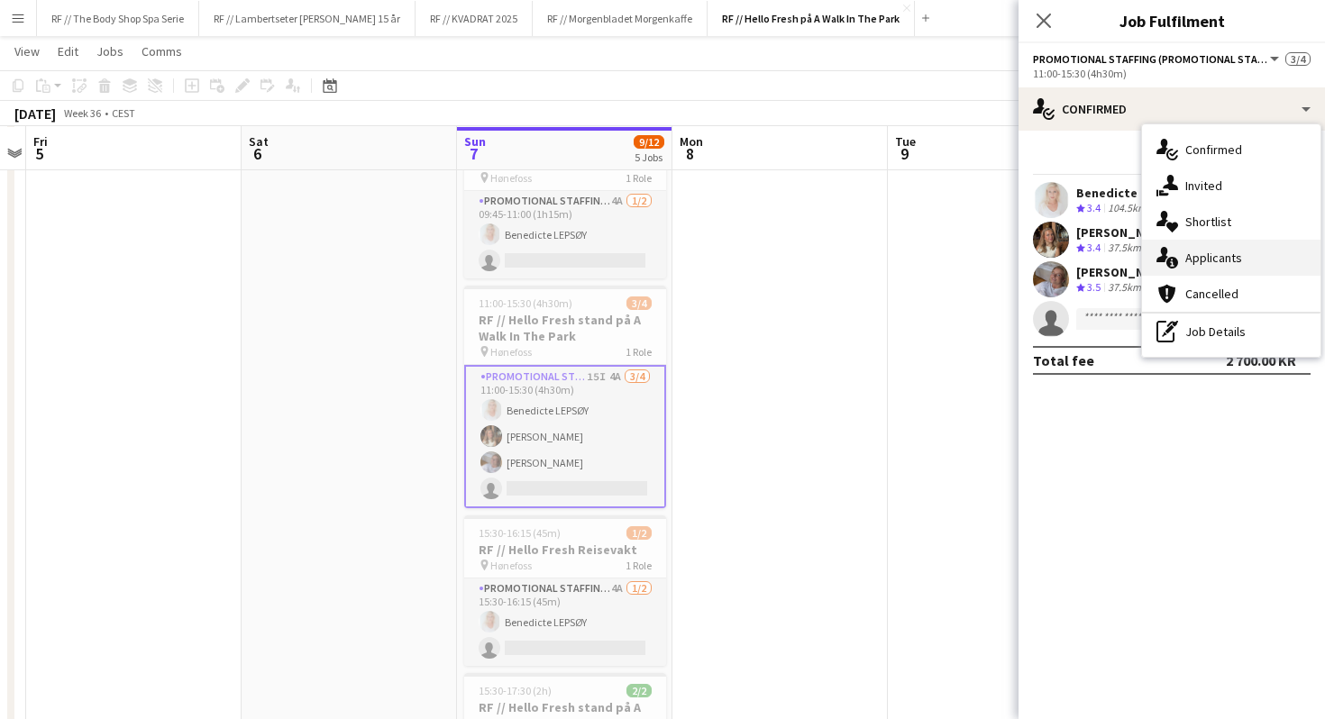
click at [1232, 247] on div "single-neutral-actions-information Applicants" at bounding box center [1231, 258] width 179 height 36
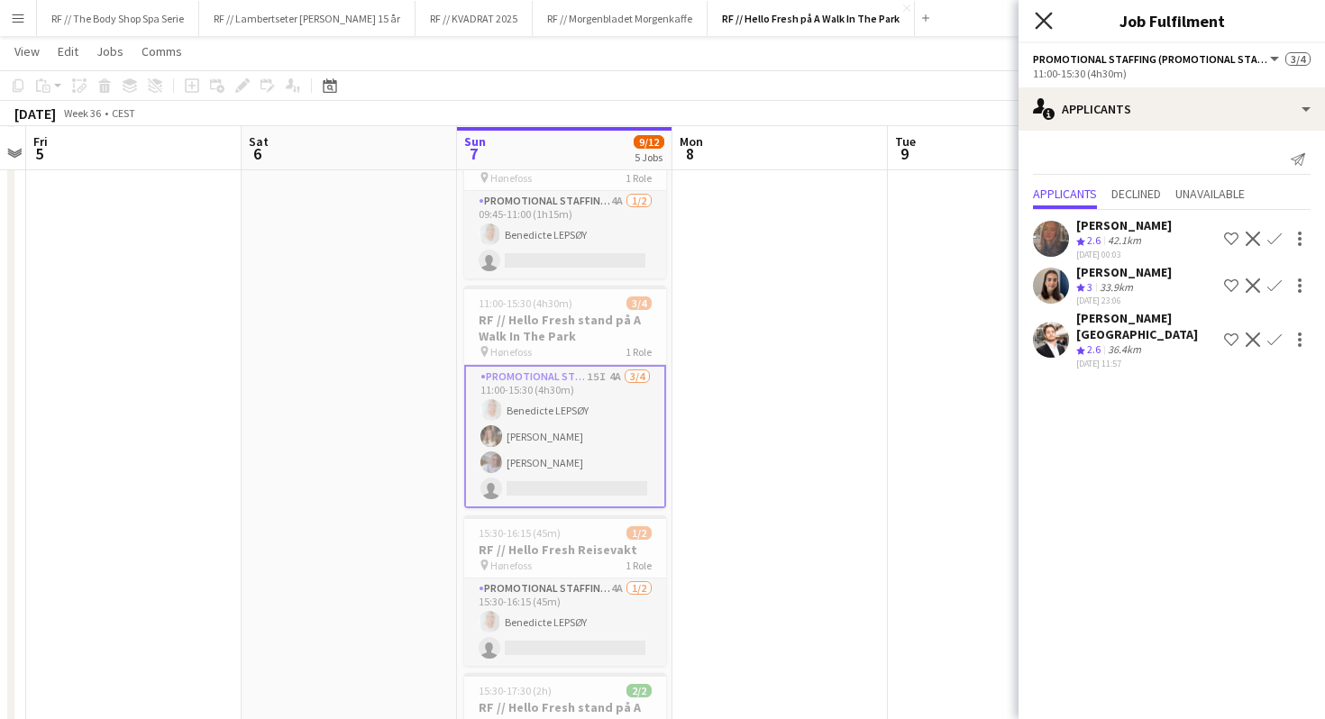
click at [1039, 23] on icon "Close pop-in" at bounding box center [1043, 20] width 17 height 17
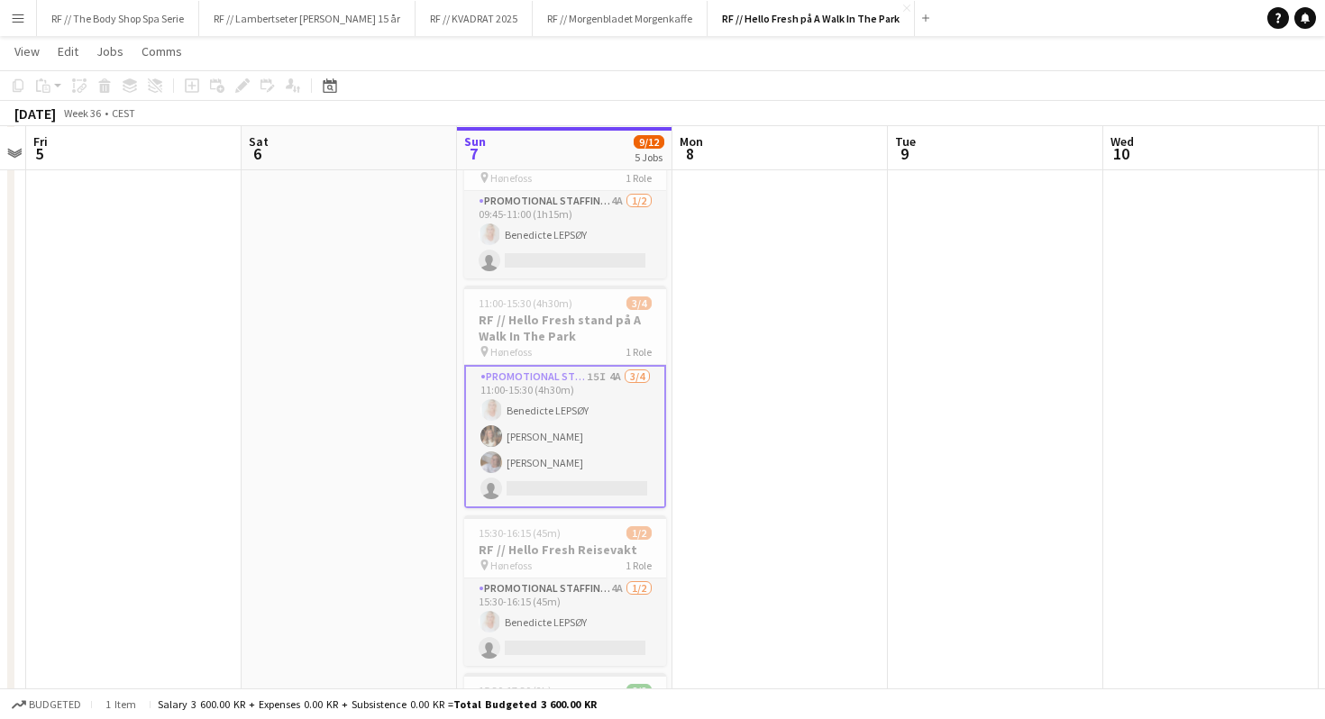
click at [15, 12] on app-icon "Menu" at bounding box center [18, 18] width 14 height 14
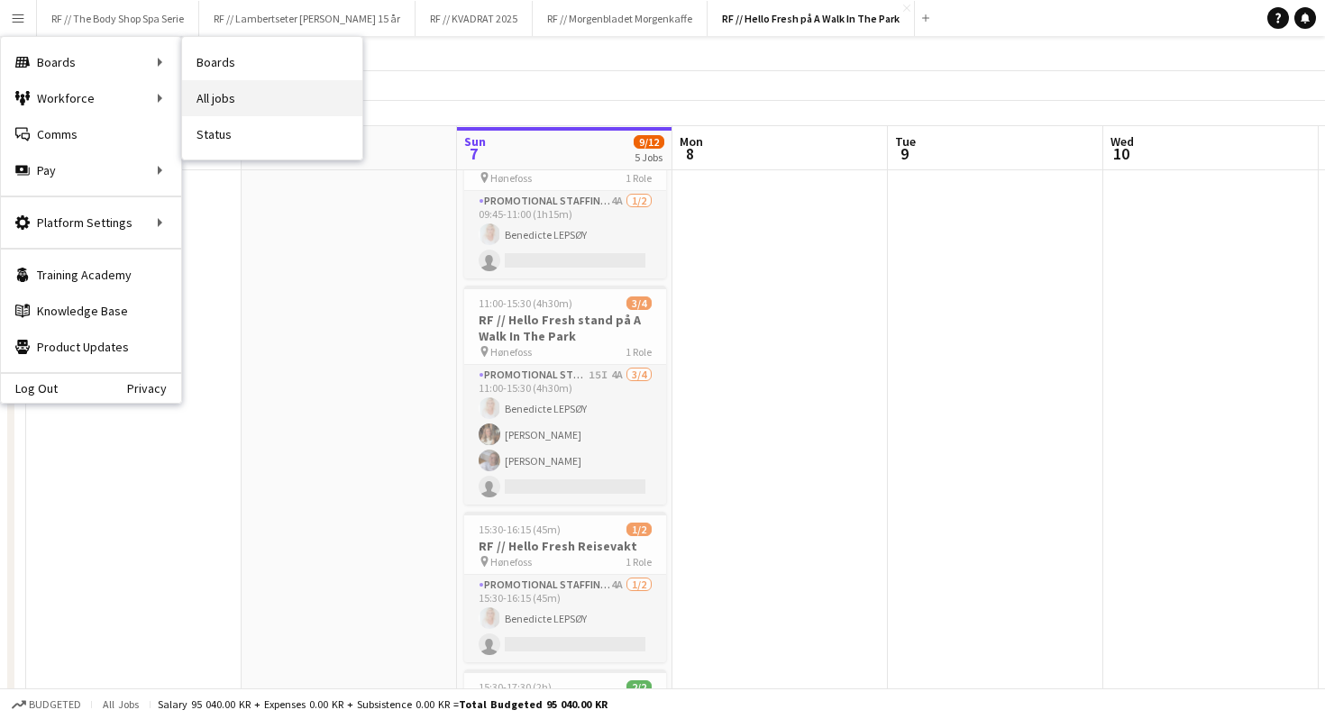
click at [241, 96] on link "All jobs" at bounding box center [272, 98] width 180 height 36
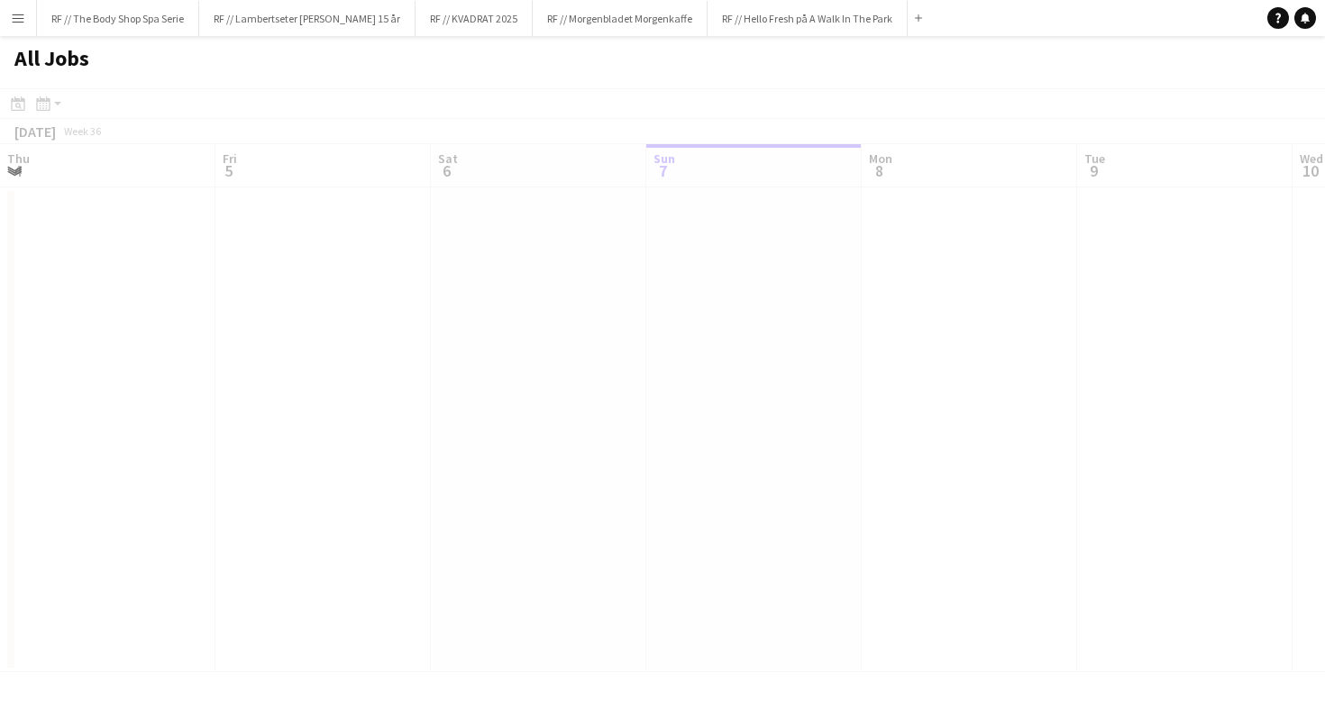
scroll to position [0, 431]
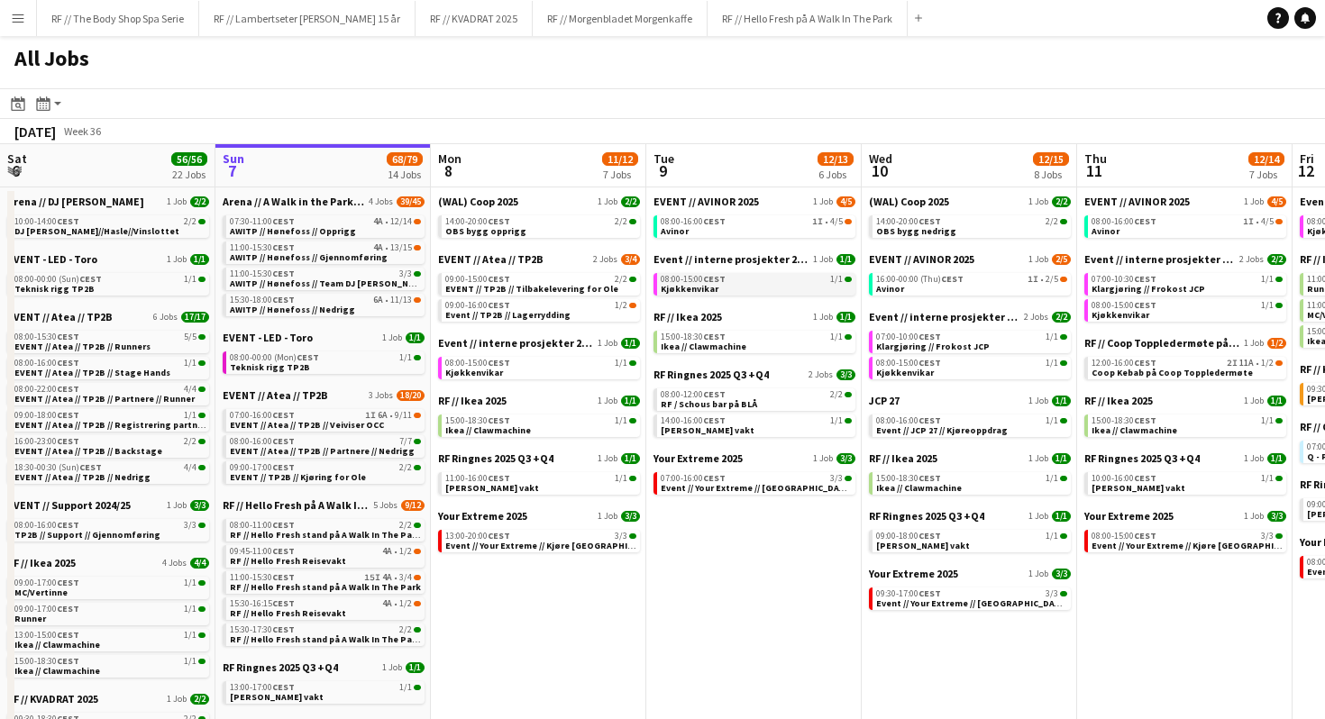
click at [786, 276] on div "08:00-15:00 CEST 1/1" at bounding box center [756, 279] width 191 height 9
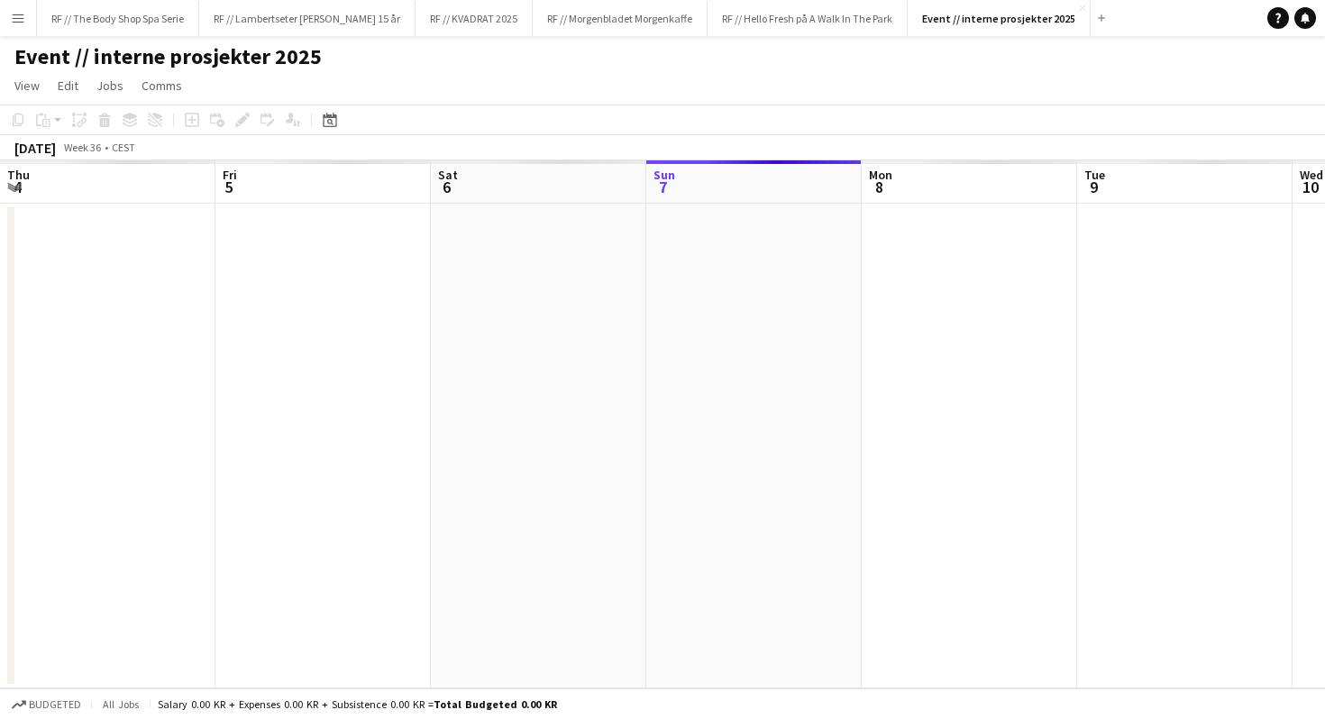
scroll to position [0, 620]
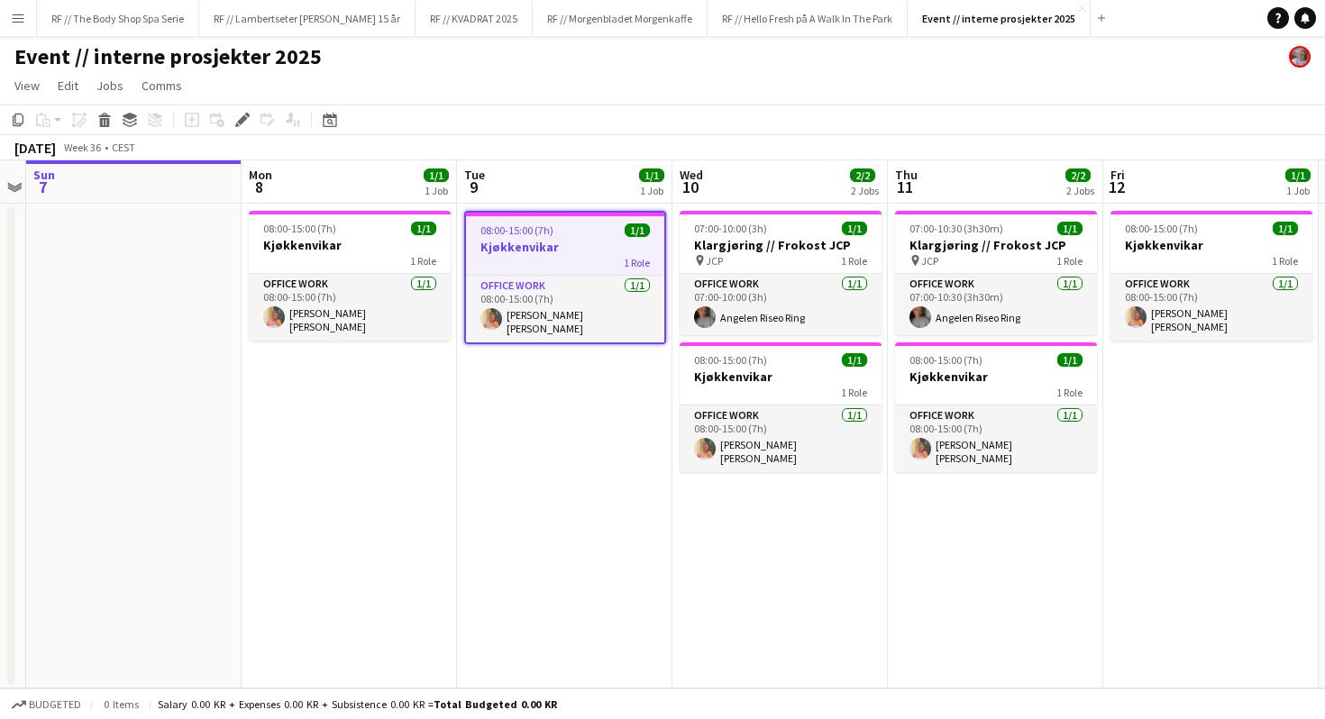
click at [543, 479] on app-date-cell "08:00-15:00 (7h) 1/1 Kjøkkenvikar 1 Role Office work 1/1 08:00-15:00 (7h) Hanna…" at bounding box center [564, 446] width 215 height 485
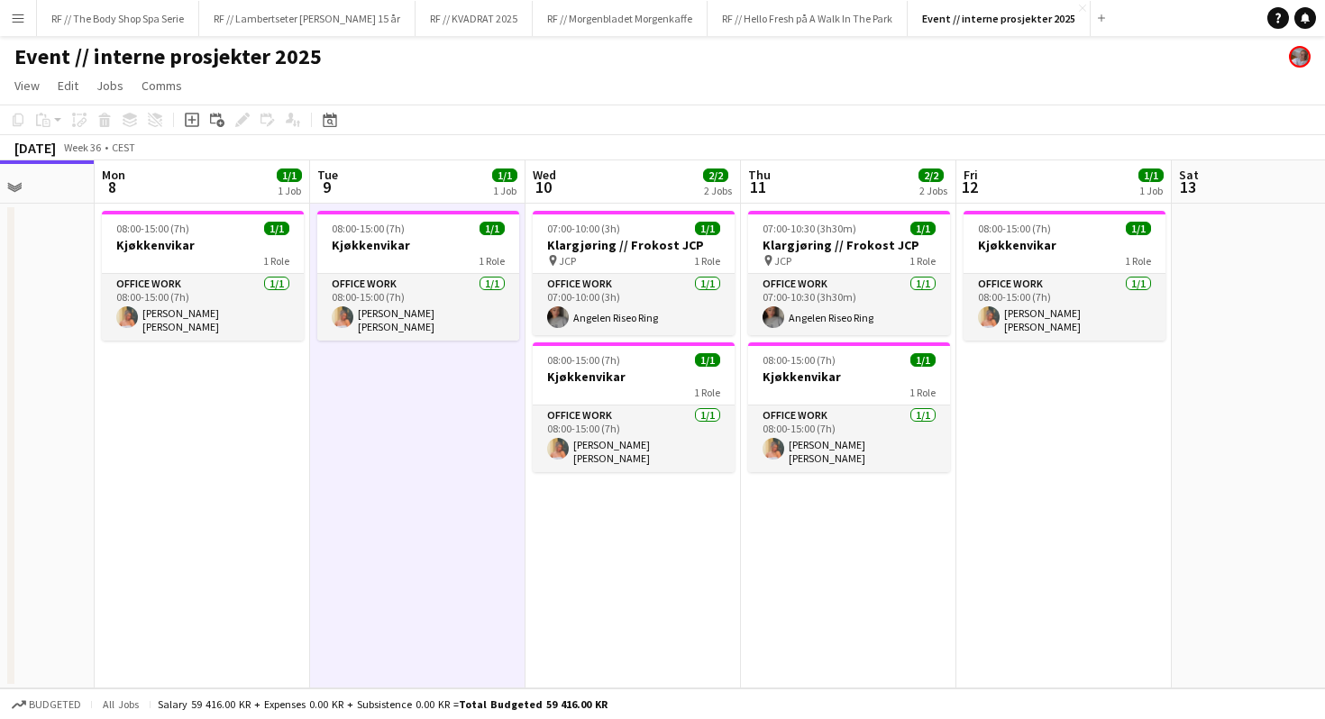
scroll to position [0, 551]
click at [14, 17] on app-icon "Menu" at bounding box center [18, 18] width 14 height 14
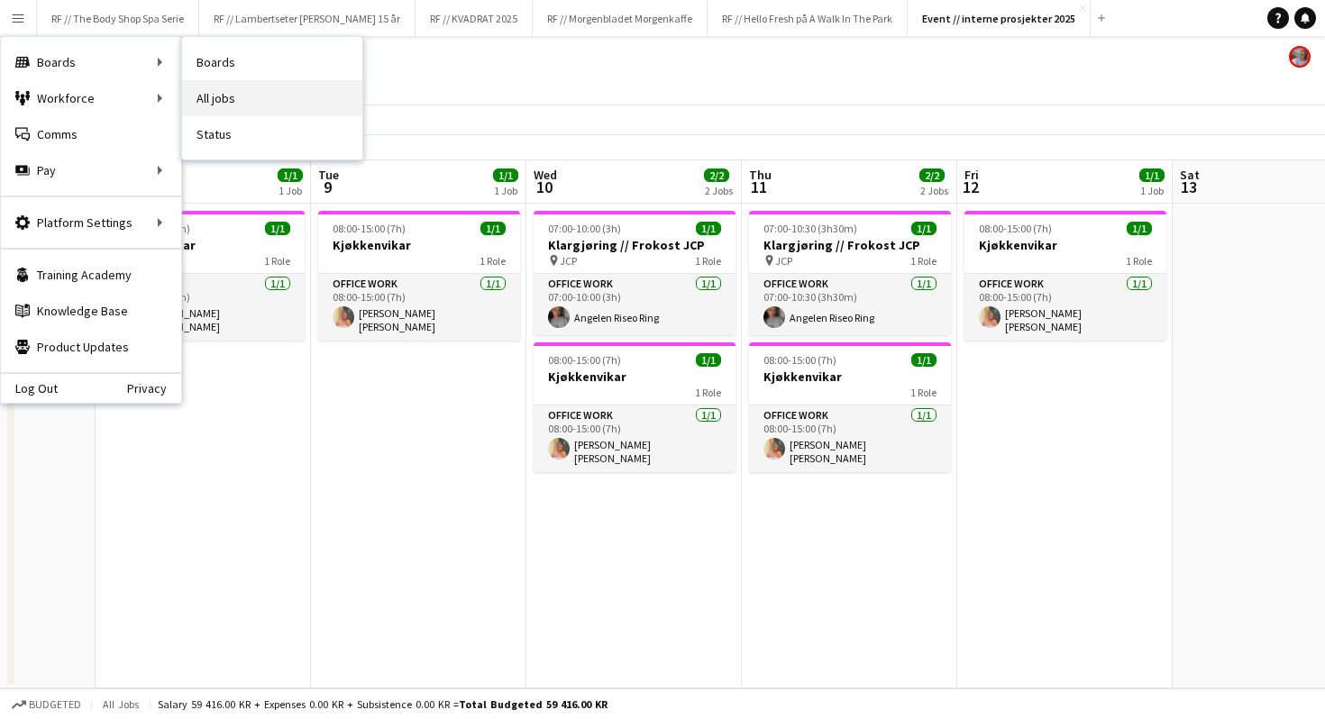
click at [241, 107] on link "All jobs" at bounding box center [272, 98] width 180 height 36
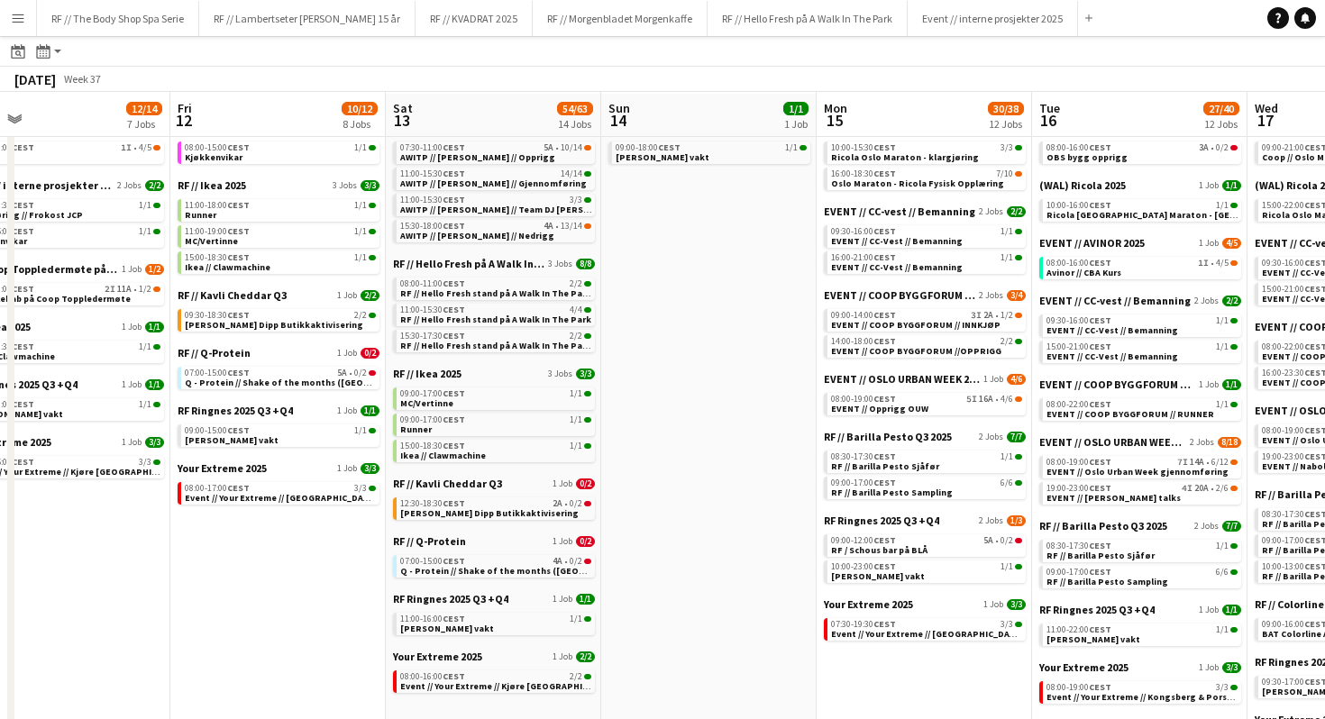
scroll to position [74, 0]
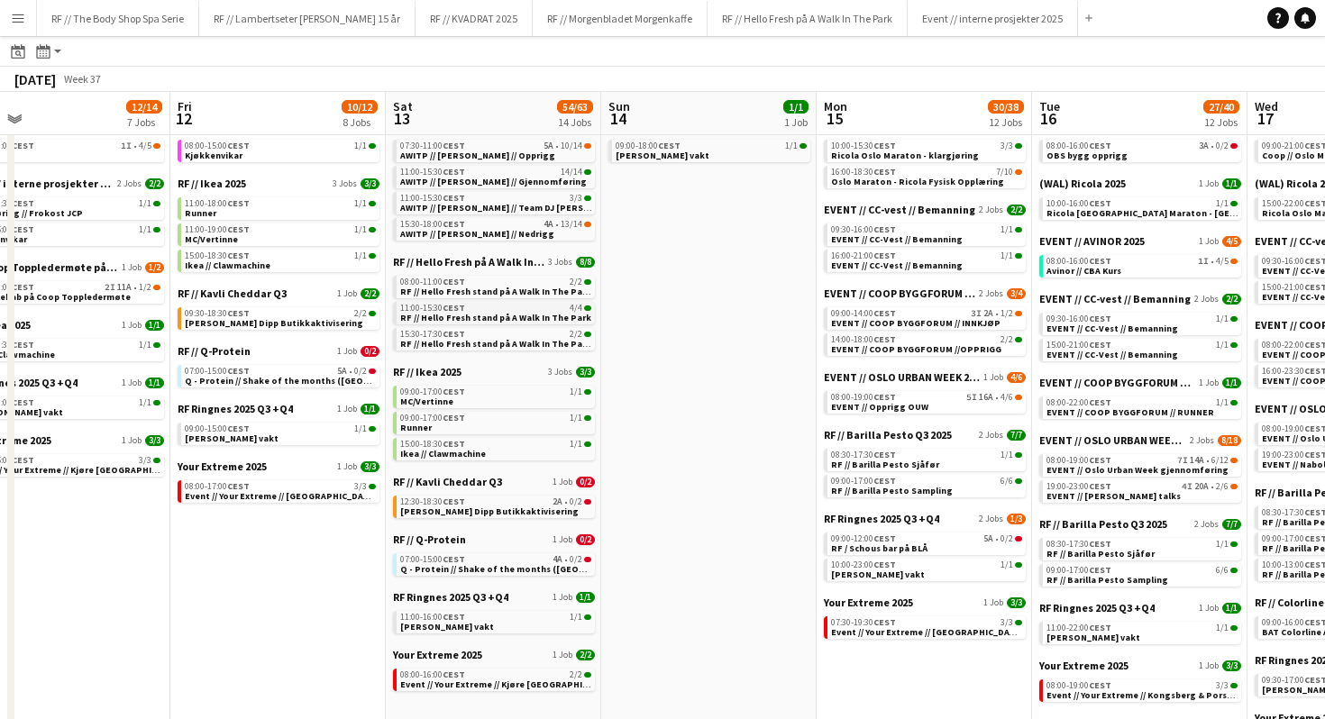
click at [469, 313] on span "RF // Hello Fresh stand på A Walk In The Park" at bounding box center [495, 318] width 191 height 12
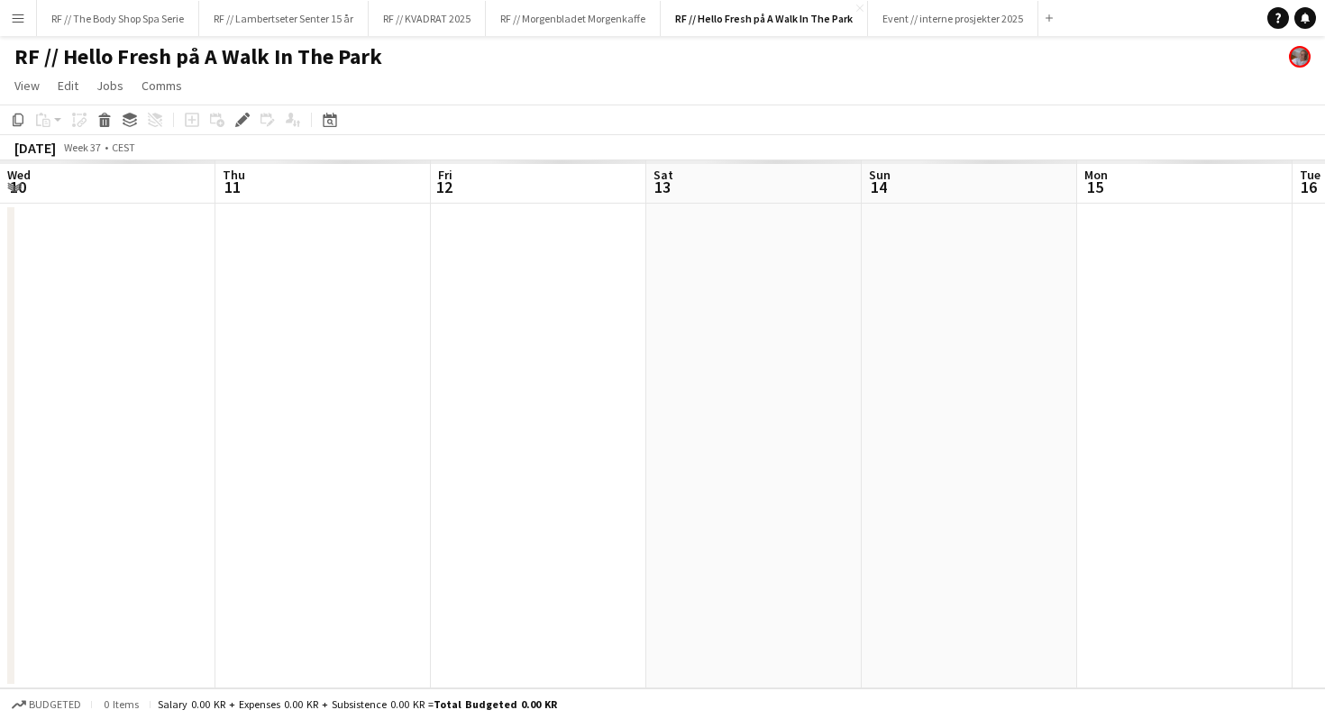
scroll to position [0, 620]
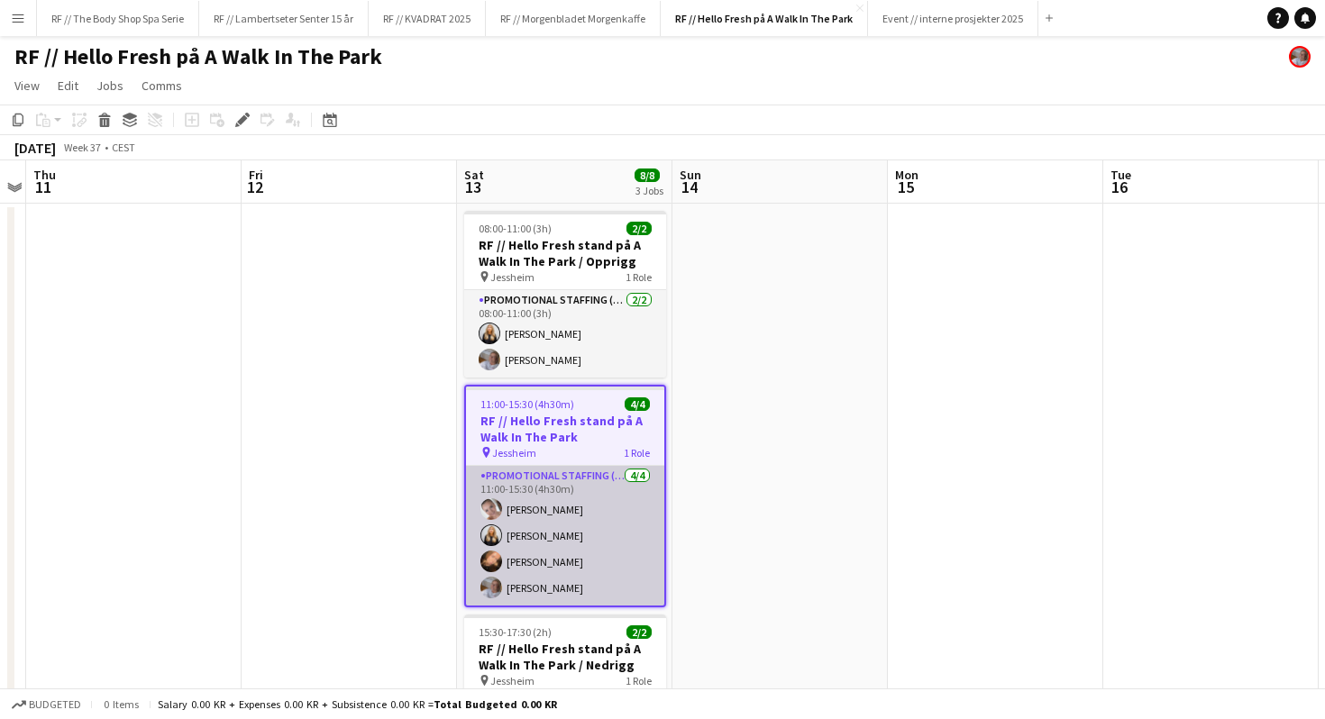
click at [554, 516] on app-card-role "Promotional Staffing (Promotional Staff) [DATE] 11:00-15:30 (4h30m) [PERSON_NAM…" at bounding box center [565, 536] width 198 height 140
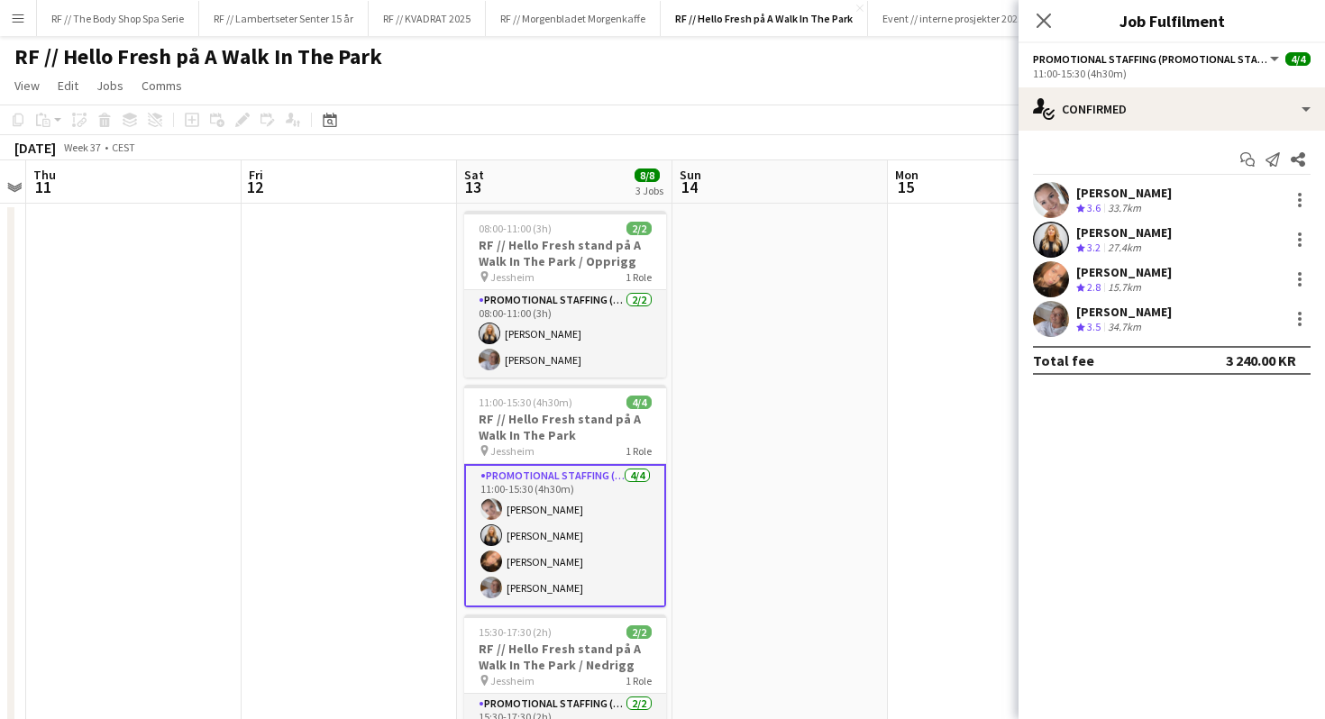
click at [1048, 272] on app-user-avatar at bounding box center [1051, 279] width 36 height 36
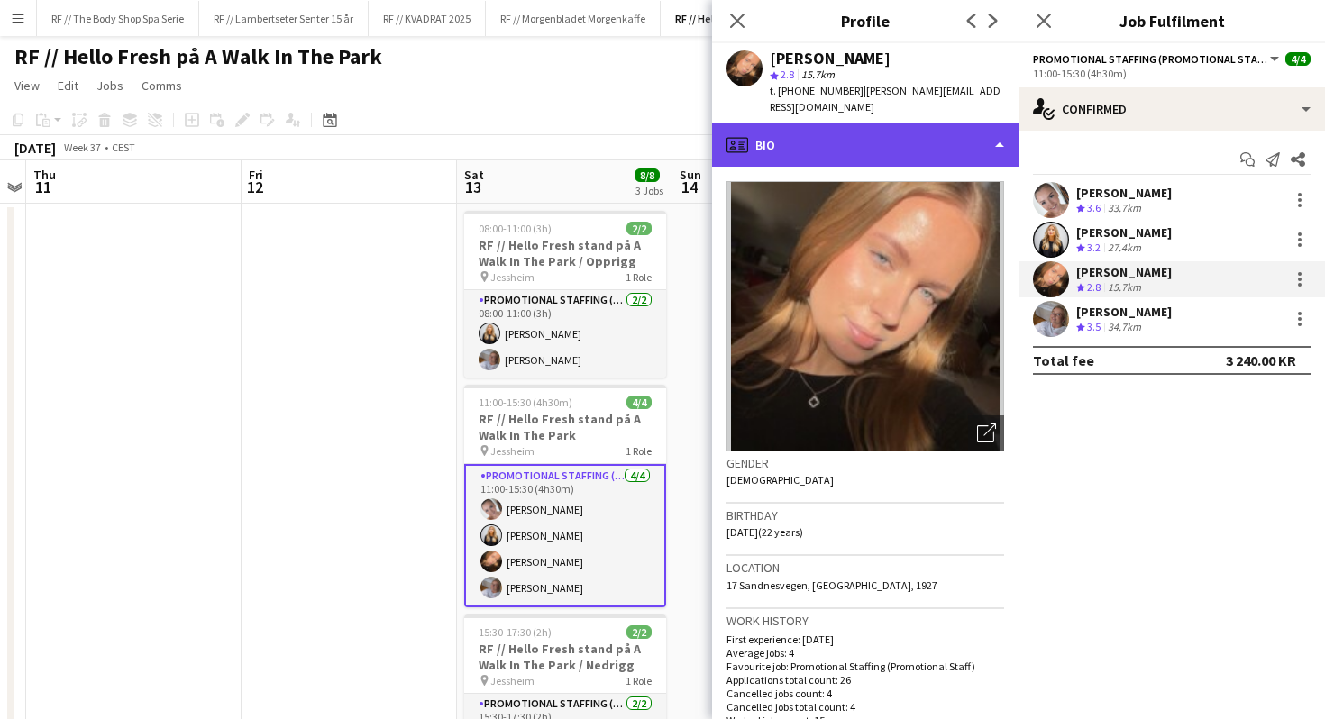
click at [809, 124] on div "profile Bio" at bounding box center [865, 145] width 307 height 43
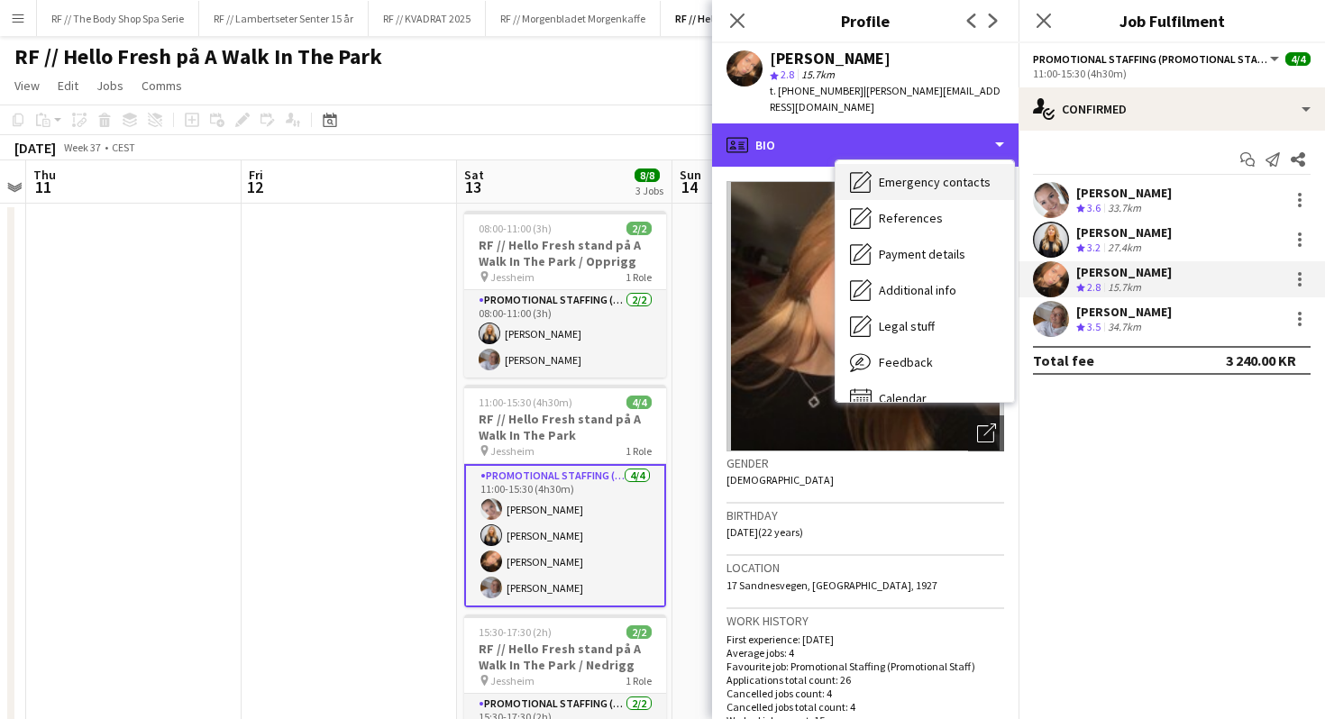
scroll to position [167, 0]
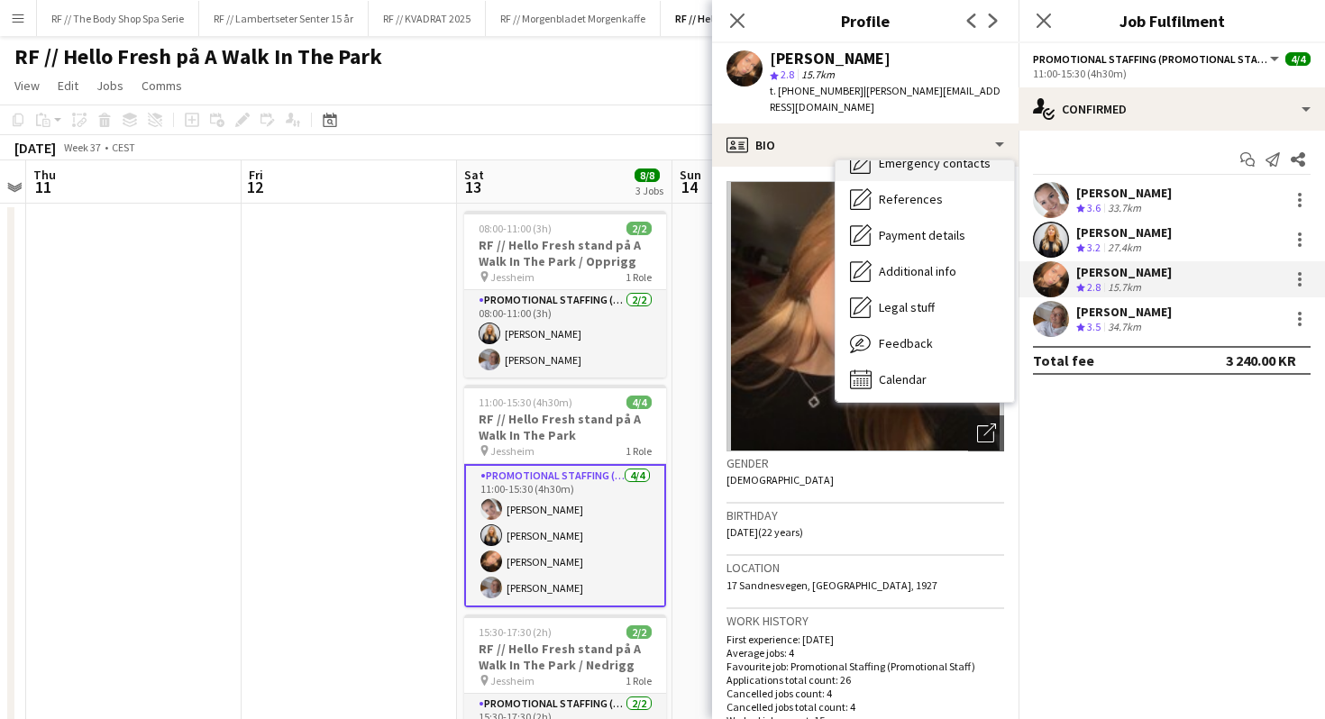
click at [912, 335] on span "Feedback" at bounding box center [906, 343] width 54 height 16
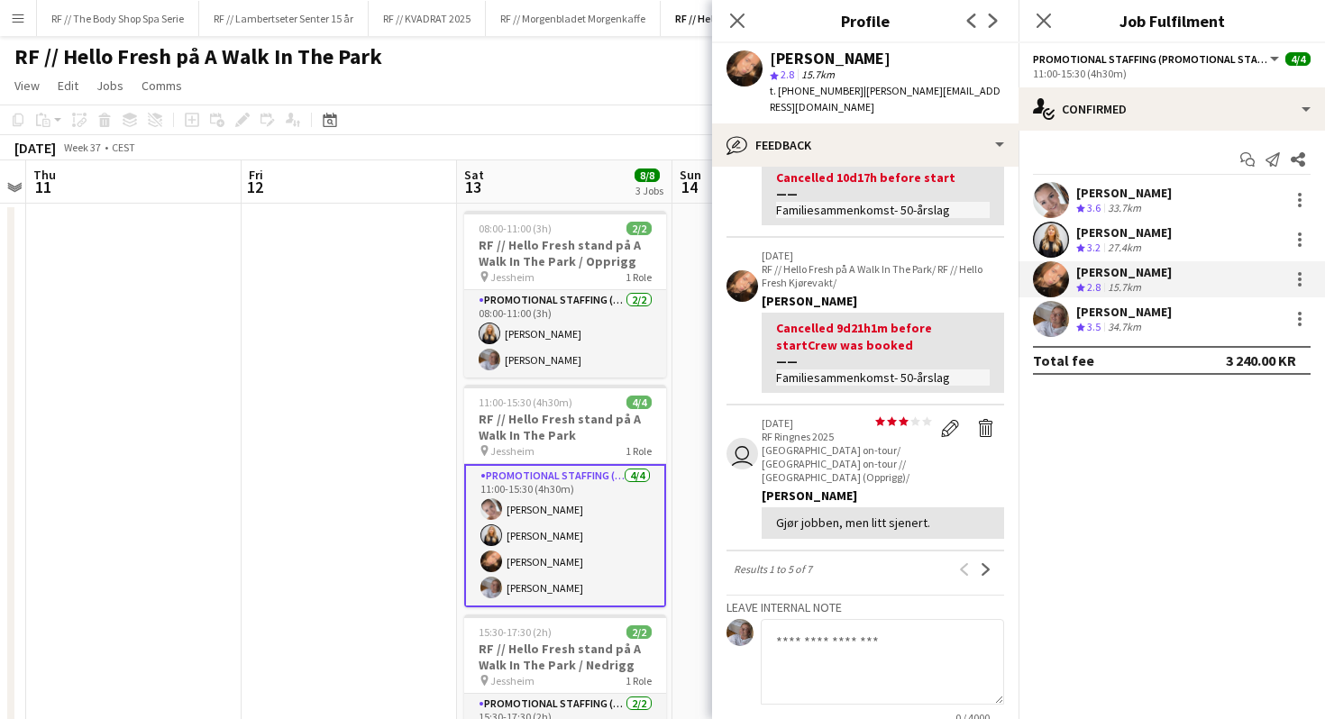
scroll to position [471, 0]
click at [987, 563] on app-icon "Next" at bounding box center [986, 569] width 13 height 13
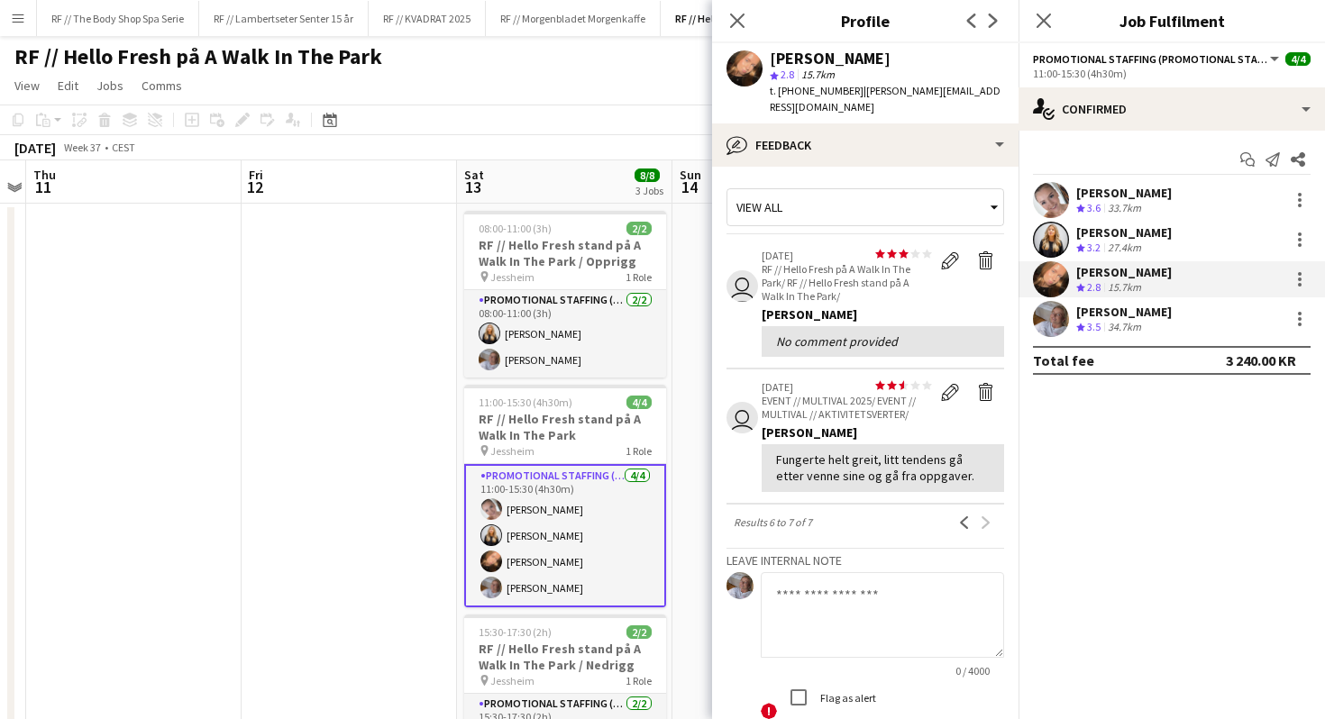
click at [1159, 241] on div "Julie Langerød Crew rating 3.2 27.4km" at bounding box center [1172, 240] width 307 height 36
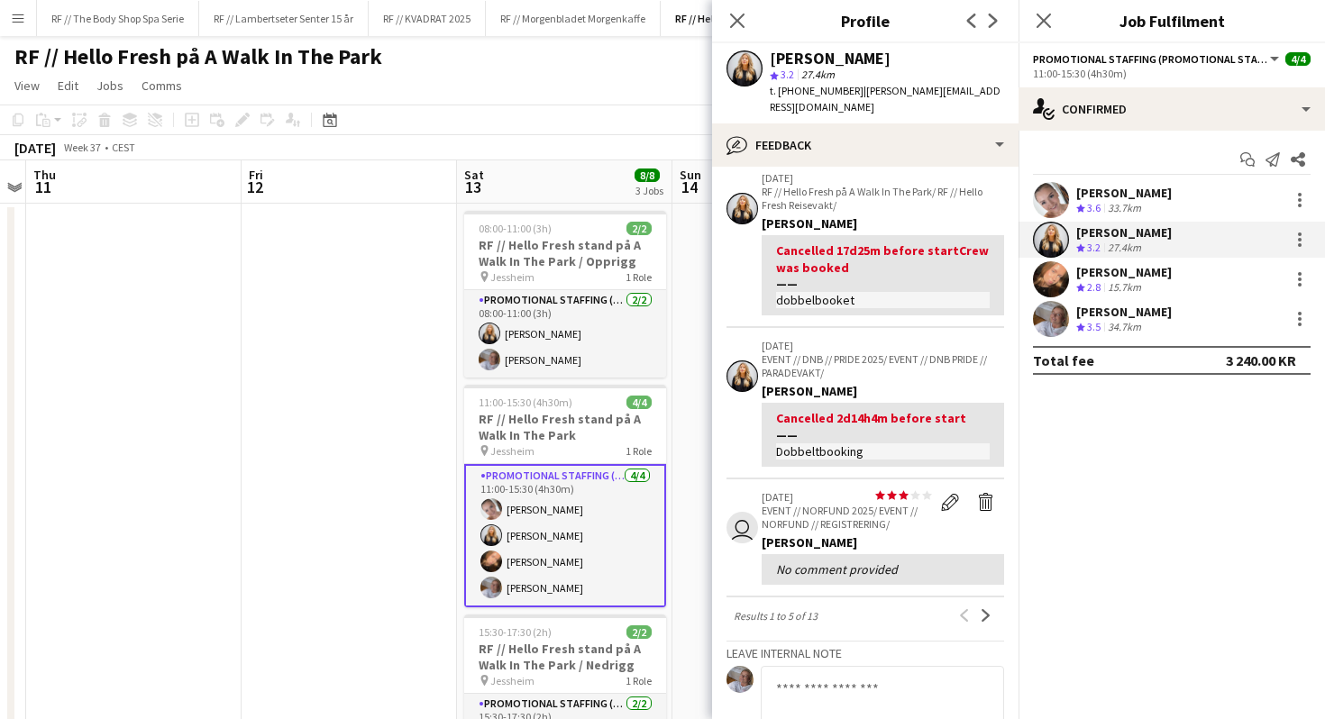
scroll to position [428, 0]
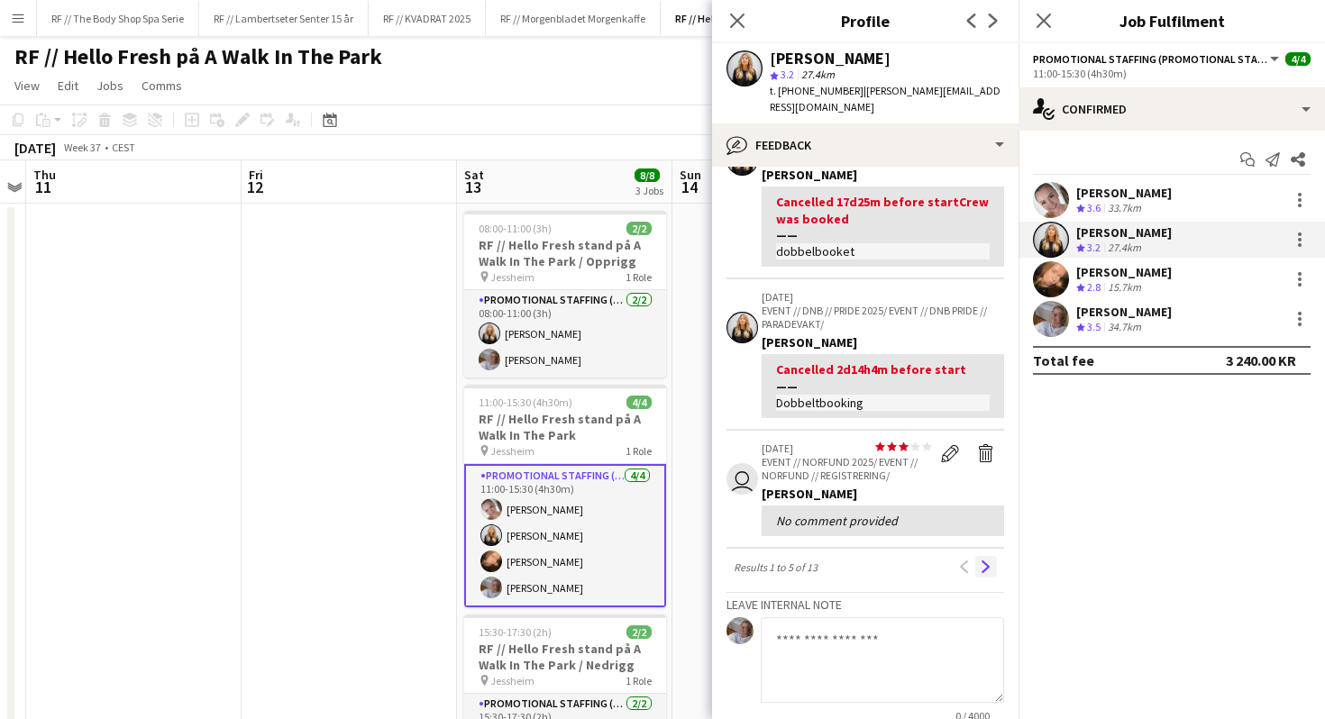
click at [984, 556] on button "Next" at bounding box center [986, 567] width 22 height 22
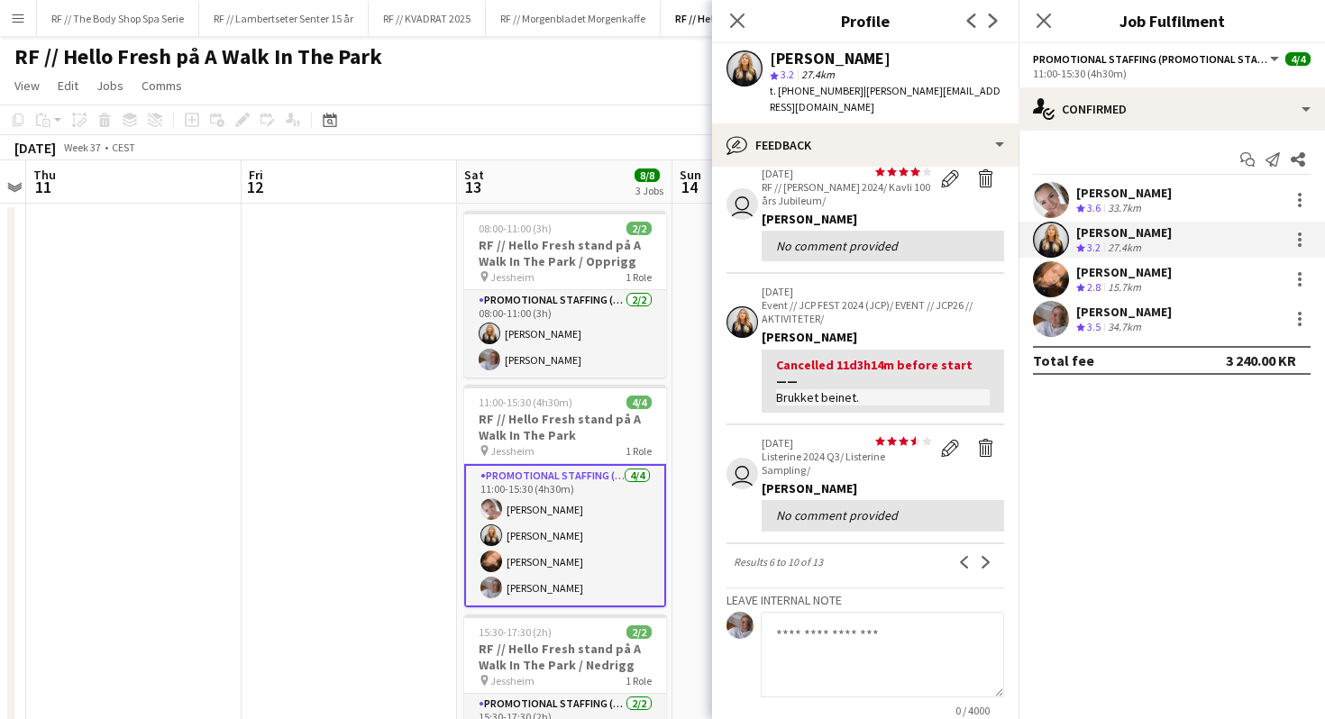
scroll to position [0, 0]
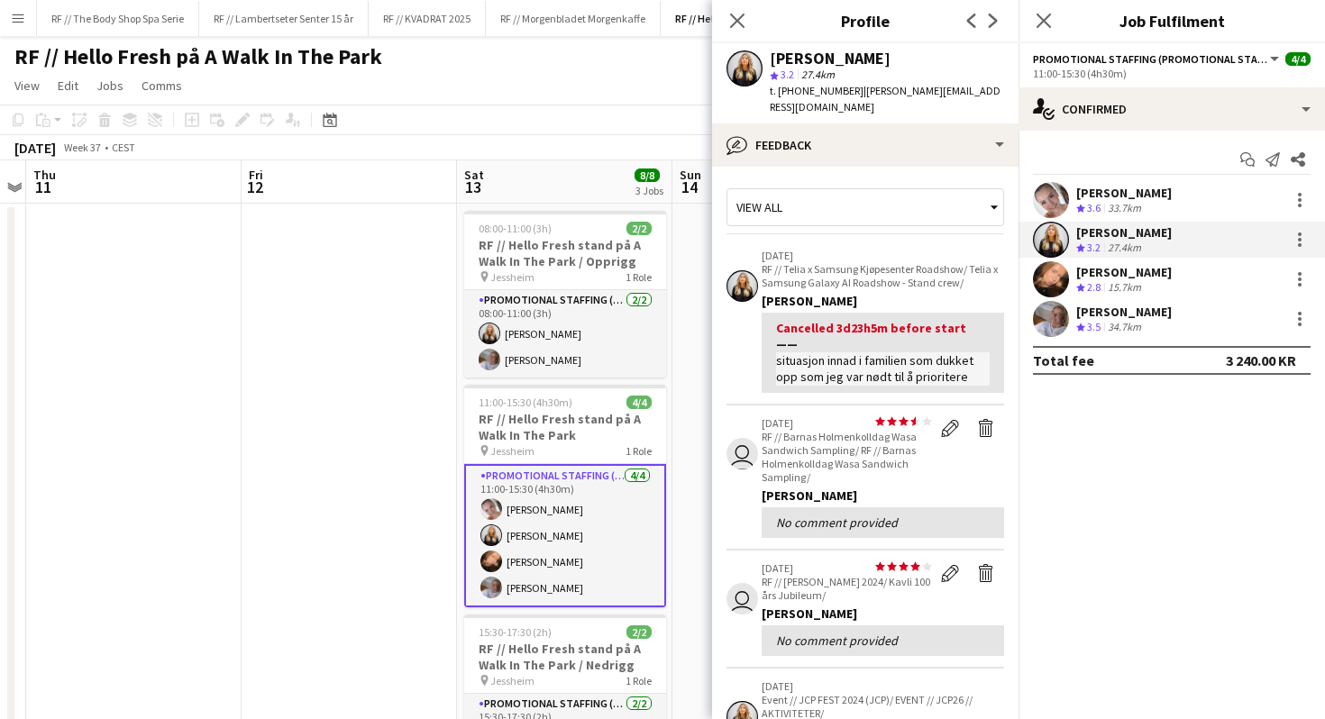
click at [726, 67] on div "Julie Langerød star 3.2 27.4km t. +4798467212 | julie.langerod@gmail.com" at bounding box center [865, 83] width 307 height 80
click at [1136, 198] on div "Demi Dyke" at bounding box center [1124, 193] width 96 height 16
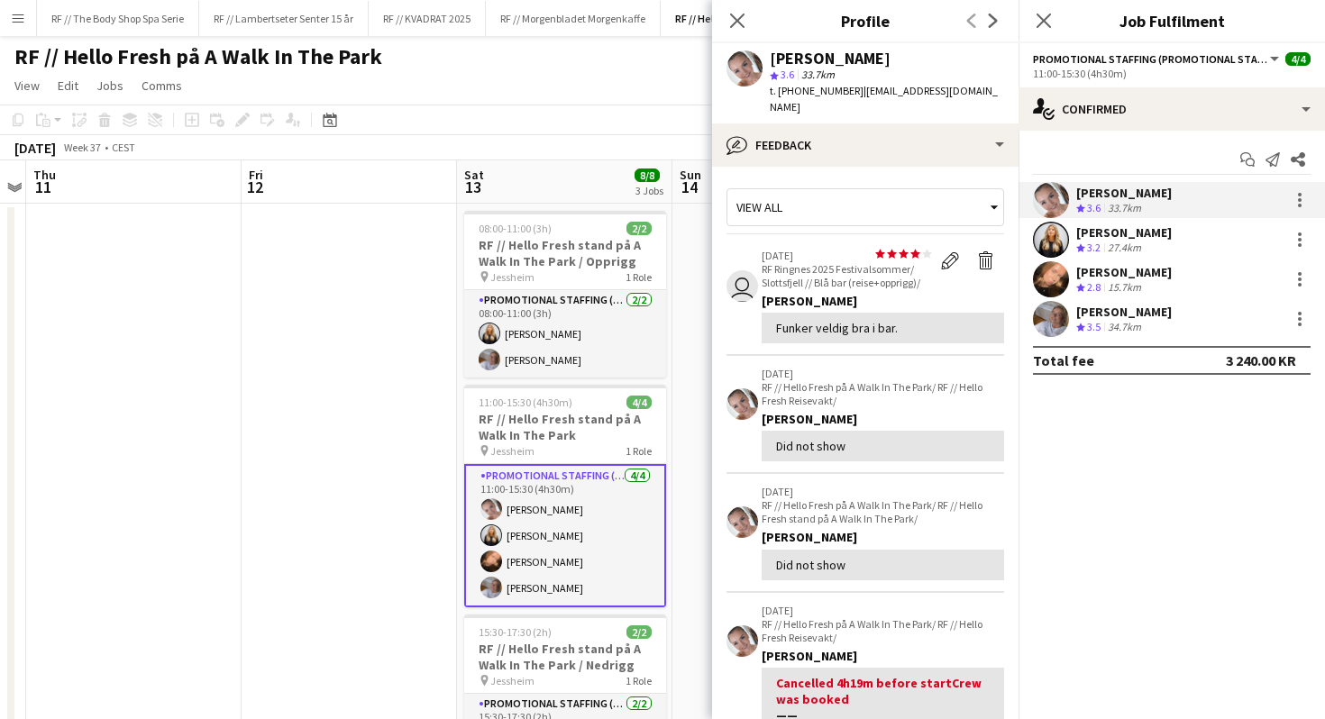
scroll to position [3, 0]
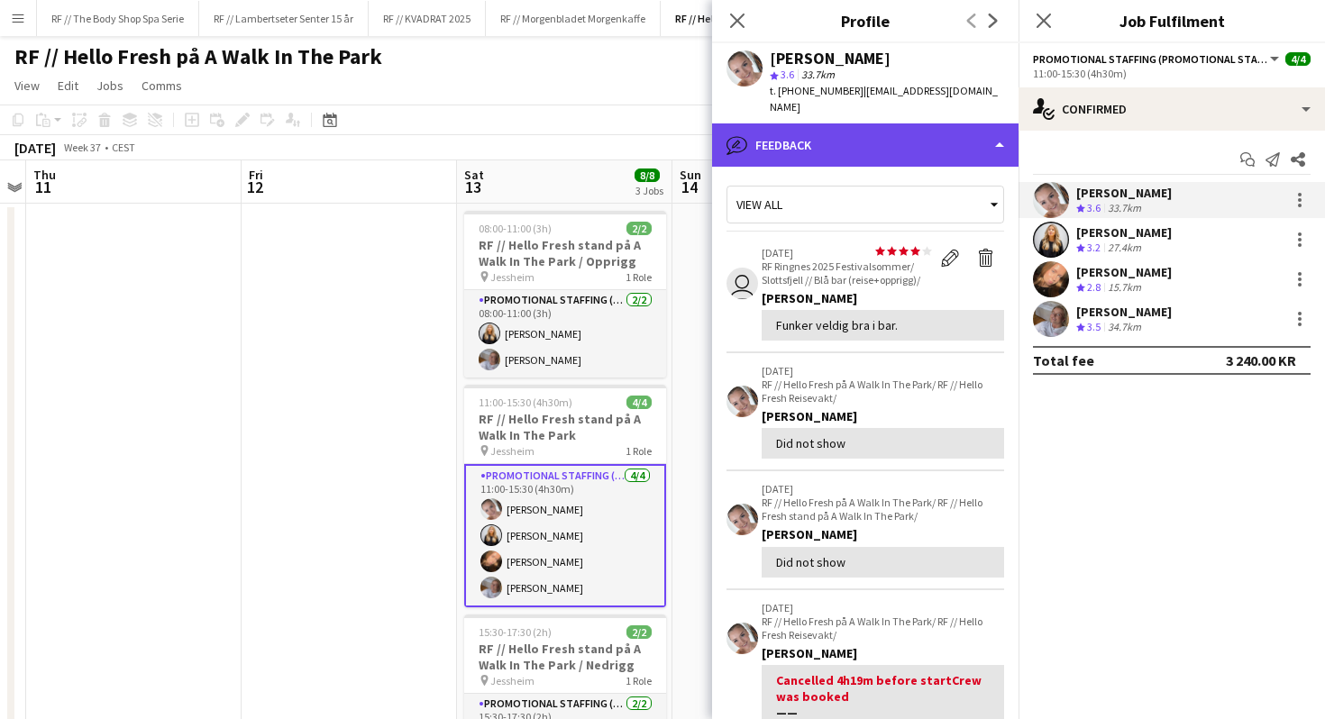
click at [849, 139] on div "bubble-pencil Feedback" at bounding box center [865, 145] width 307 height 43
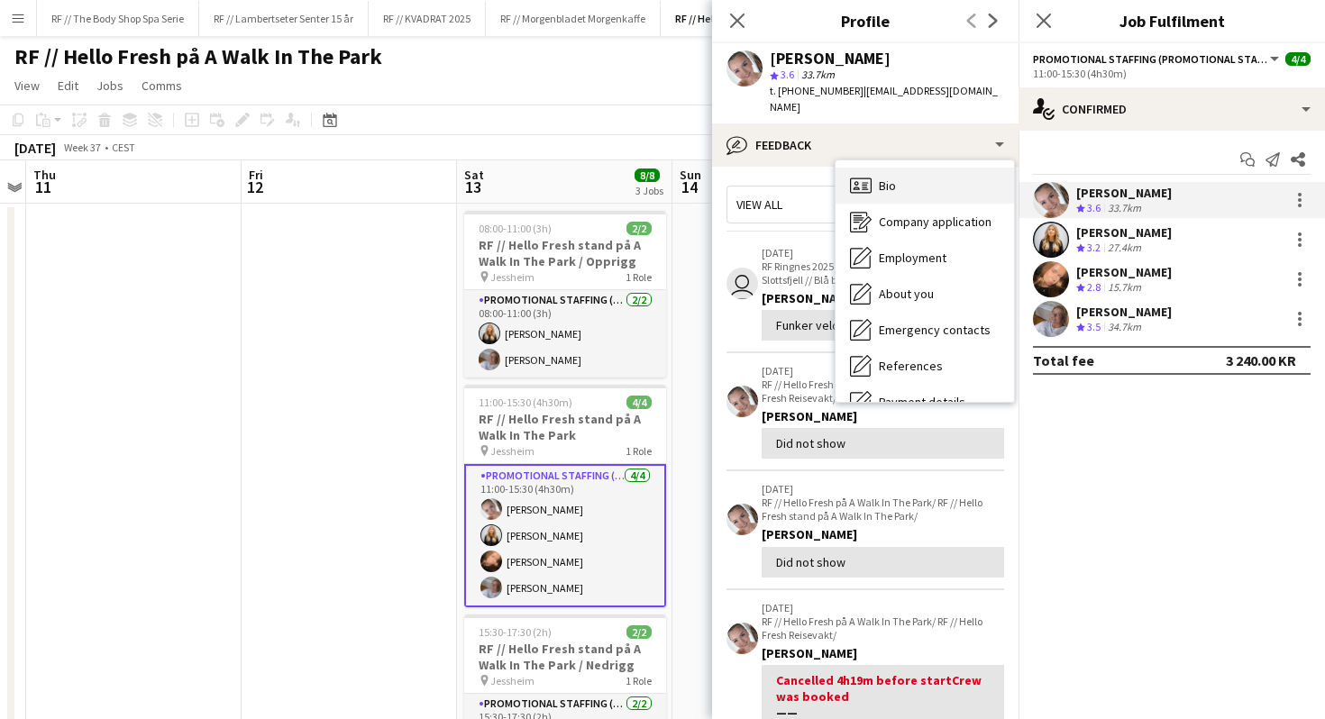
click at [877, 168] on div "Bio Bio" at bounding box center [925, 186] width 179 height 36
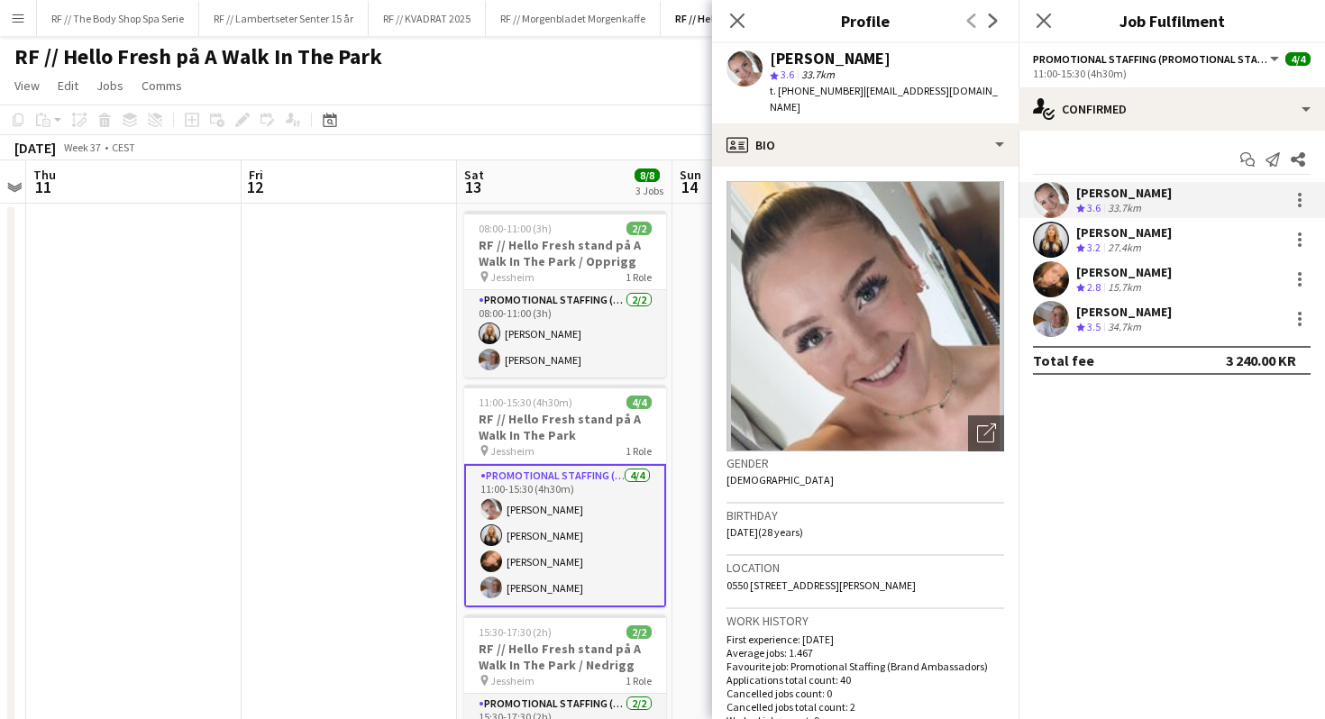
click at [1169, 270] on div "Sarah Lefdal Thommessen" at bounding box center [1124, 272] width 96 height 16
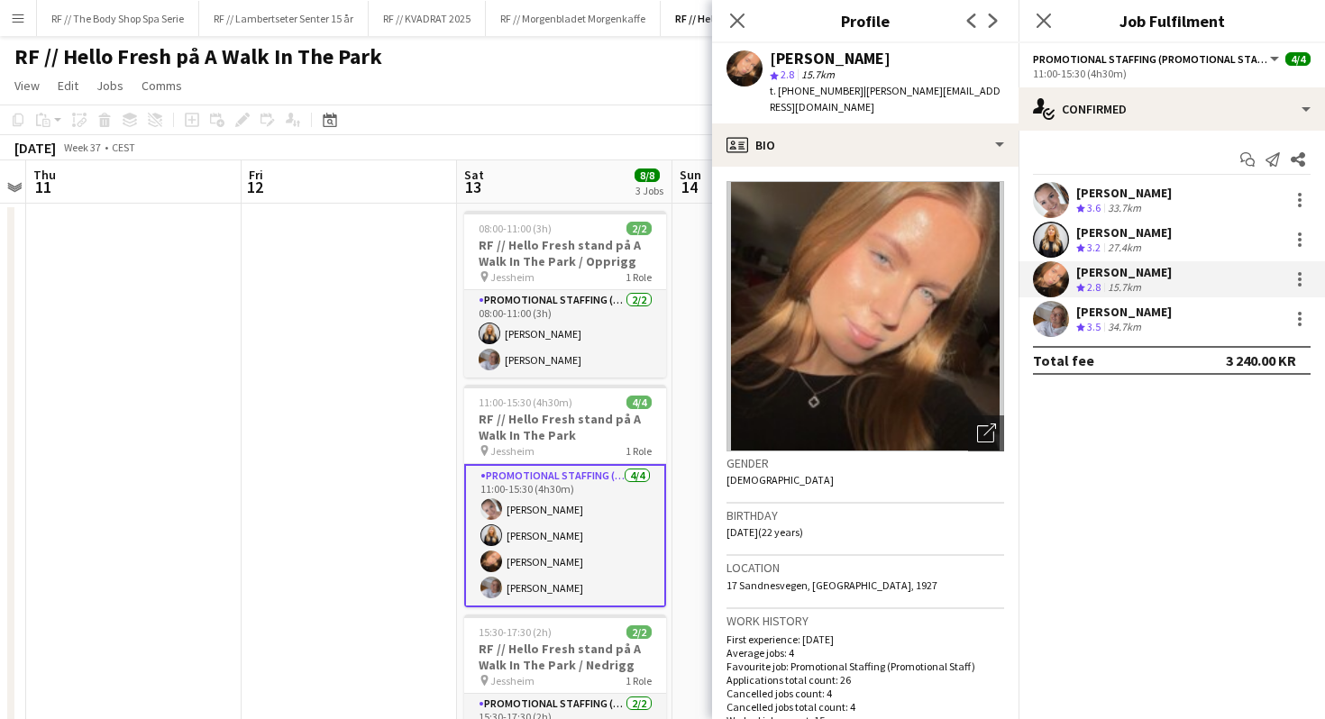
click at [1119, 235] on div "Julie Langerød" at bounding box center [1124, 232] width 96 height 16
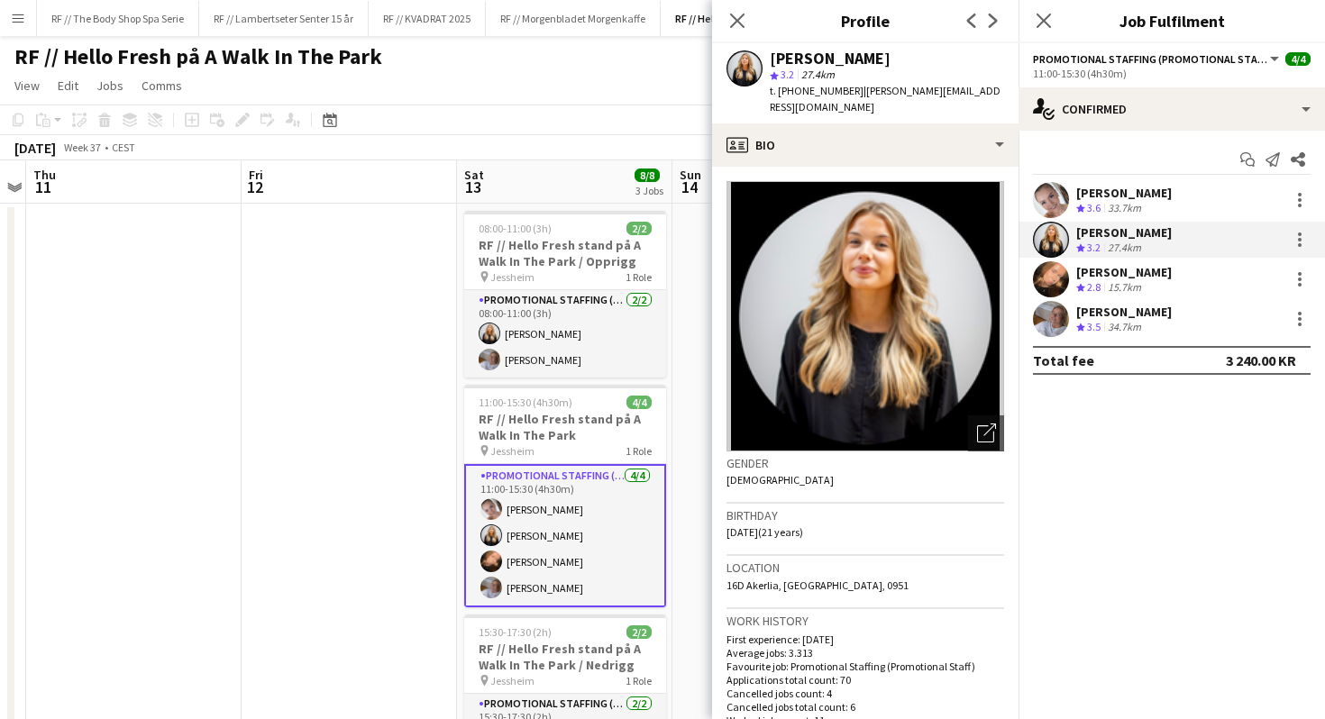
click at [1157, 323] on div "Tina Raugstad Crew rating 3.5 34.7km" at bounding box center [1172, 319] width 307 height 36
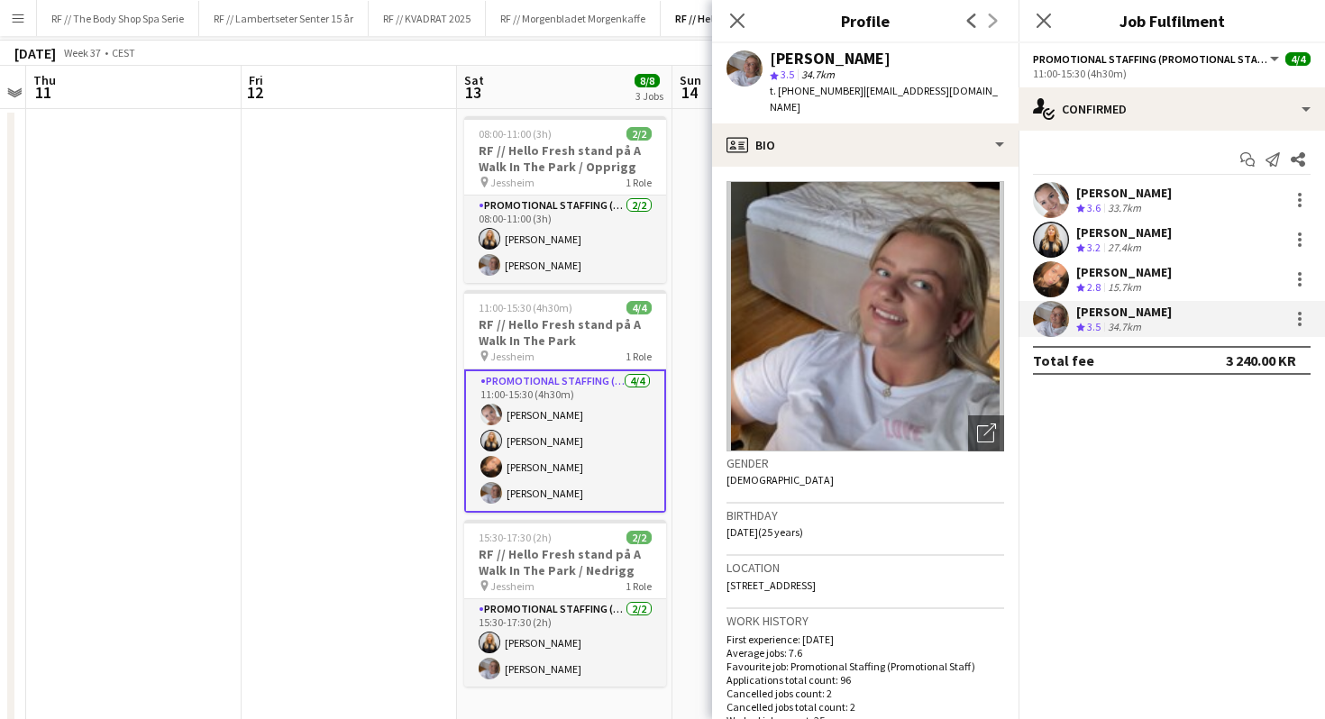
scroll to position [0, 0]
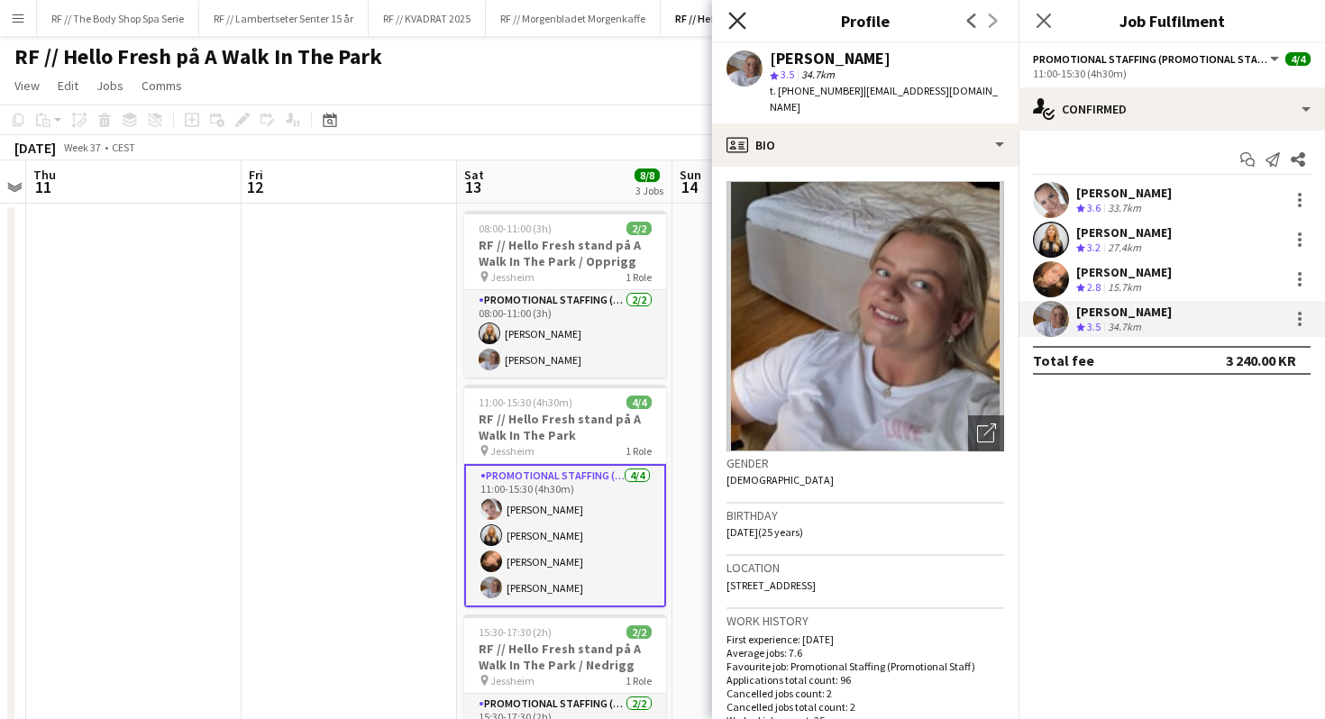
click at [734, 12] on icon "Close pop-in" at bounding box center [736, 20] width 17 height 17
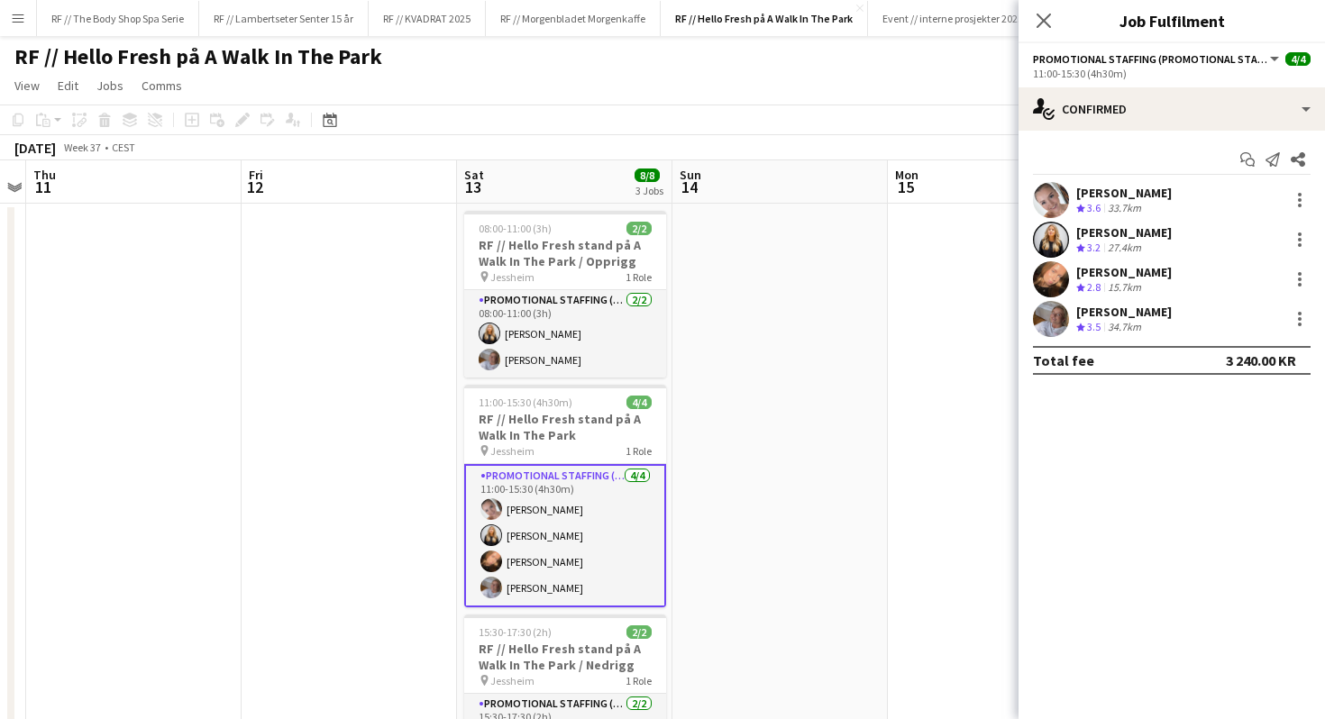
click at [785, 265] on app-date-cell at bounding box center [780, 687] width 215 height 966
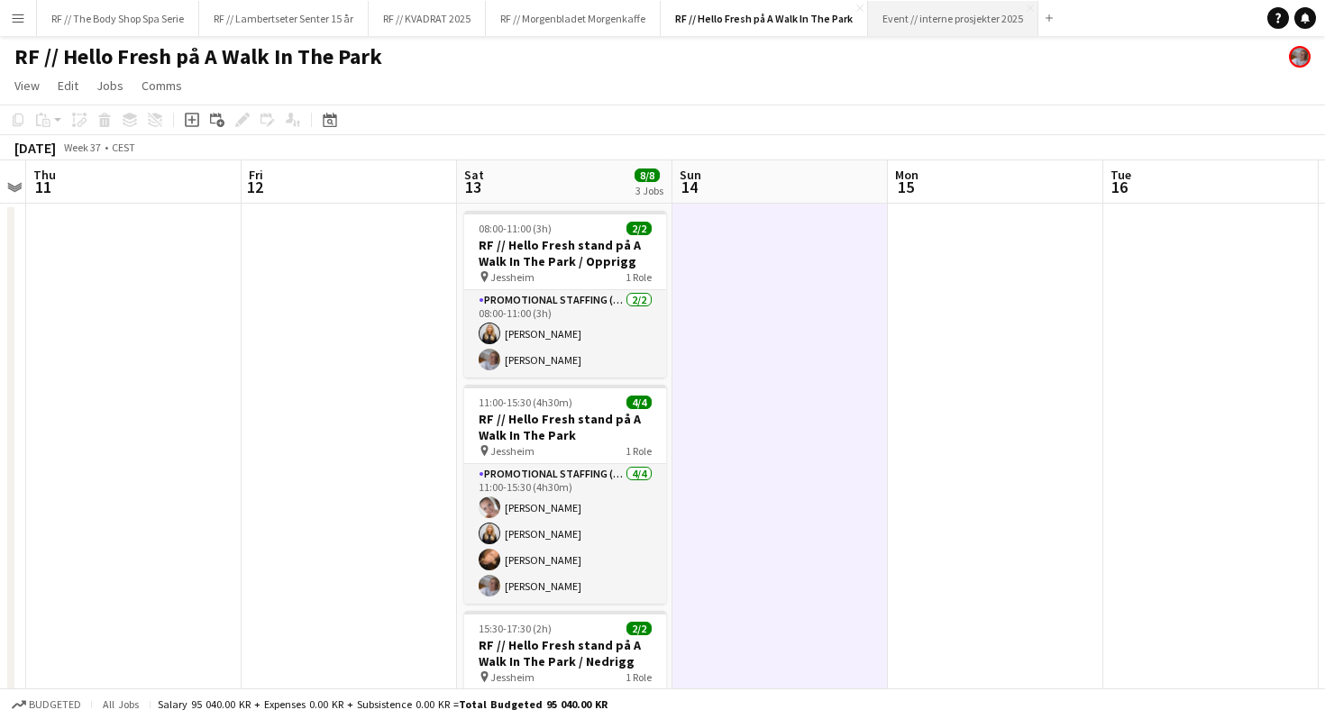
click at [994, 18] on button "Event // interne prosjekter 2025 Close" at bounding box center [953, 18] width 170 height 35
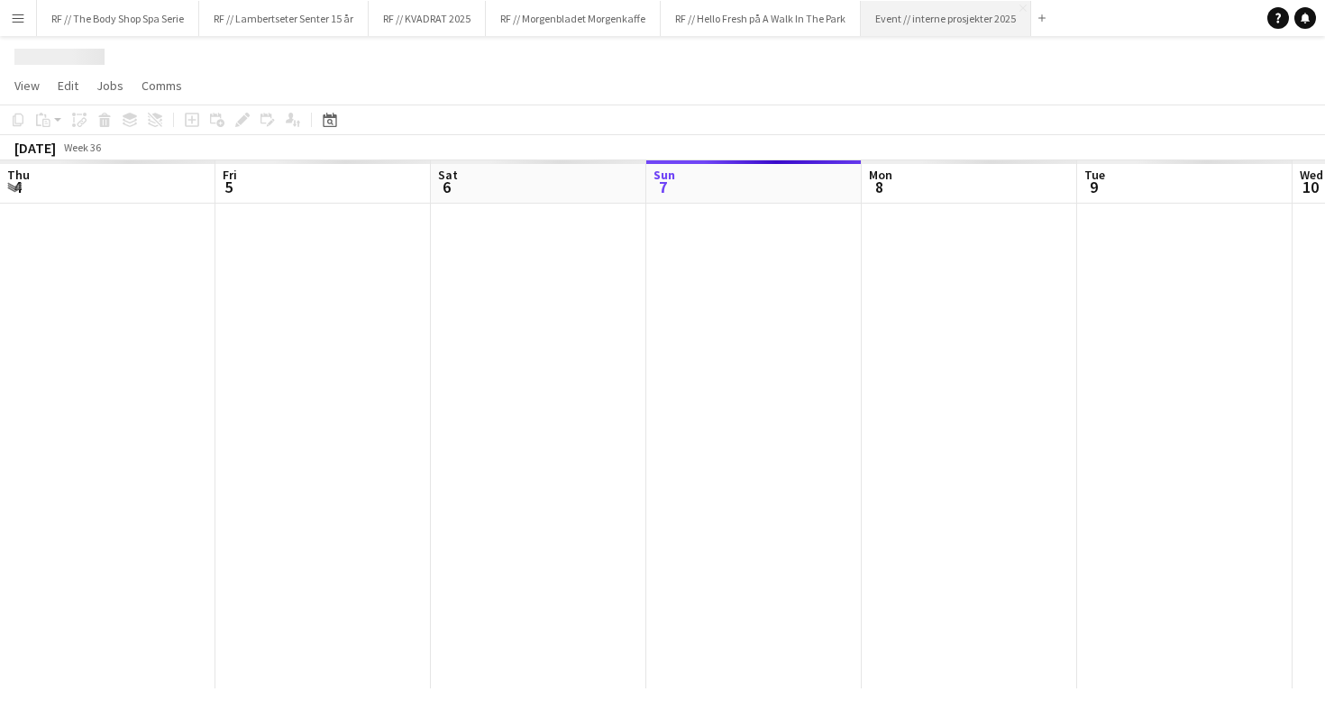
scroll to position [0, 431]
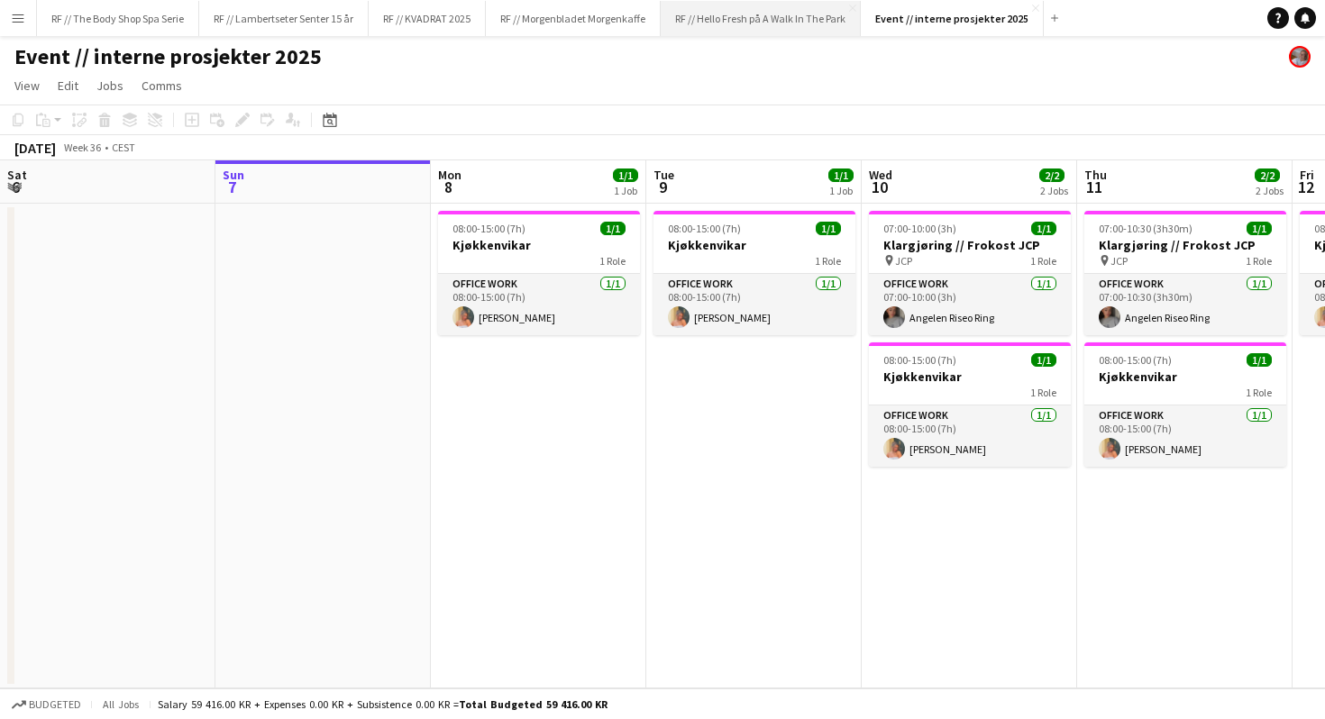
click at [719, 23] on button "RF // Hello Fresh på A Walk In The Park Close" at bounding box center [761, 18] width 200 height 35
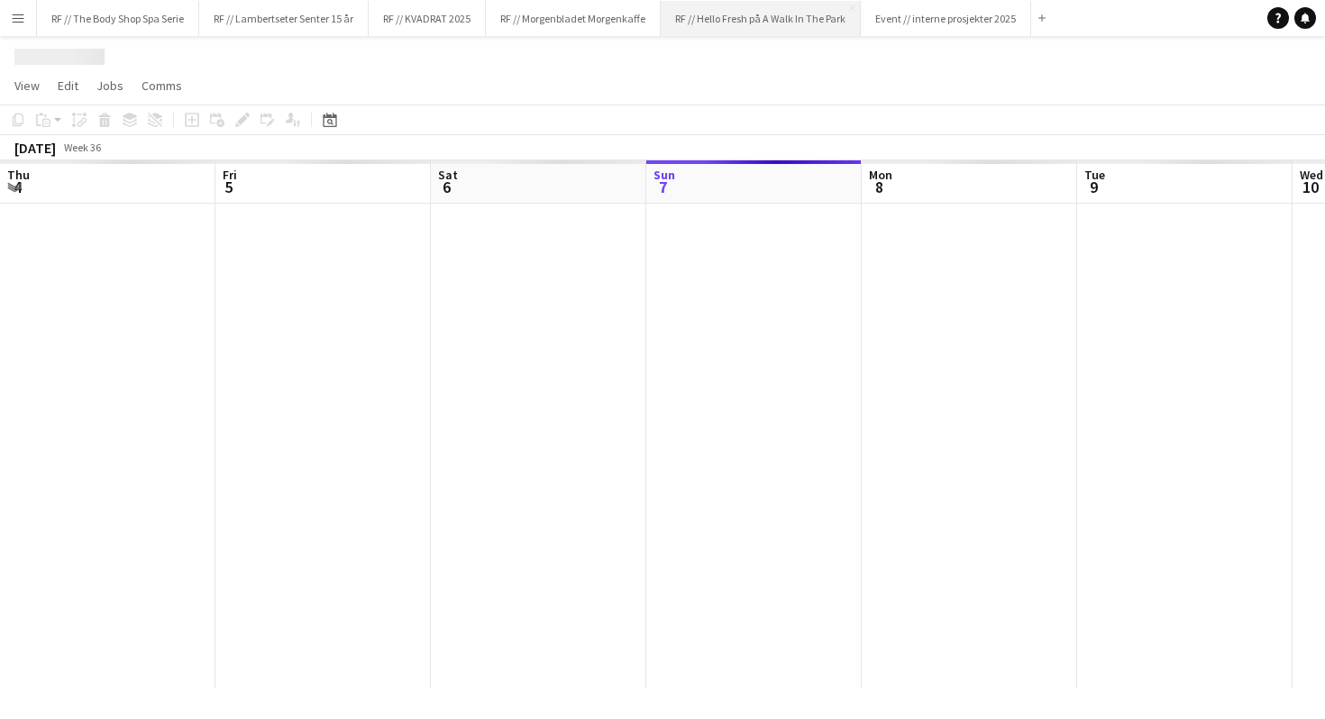
scroll to position [0, 431]
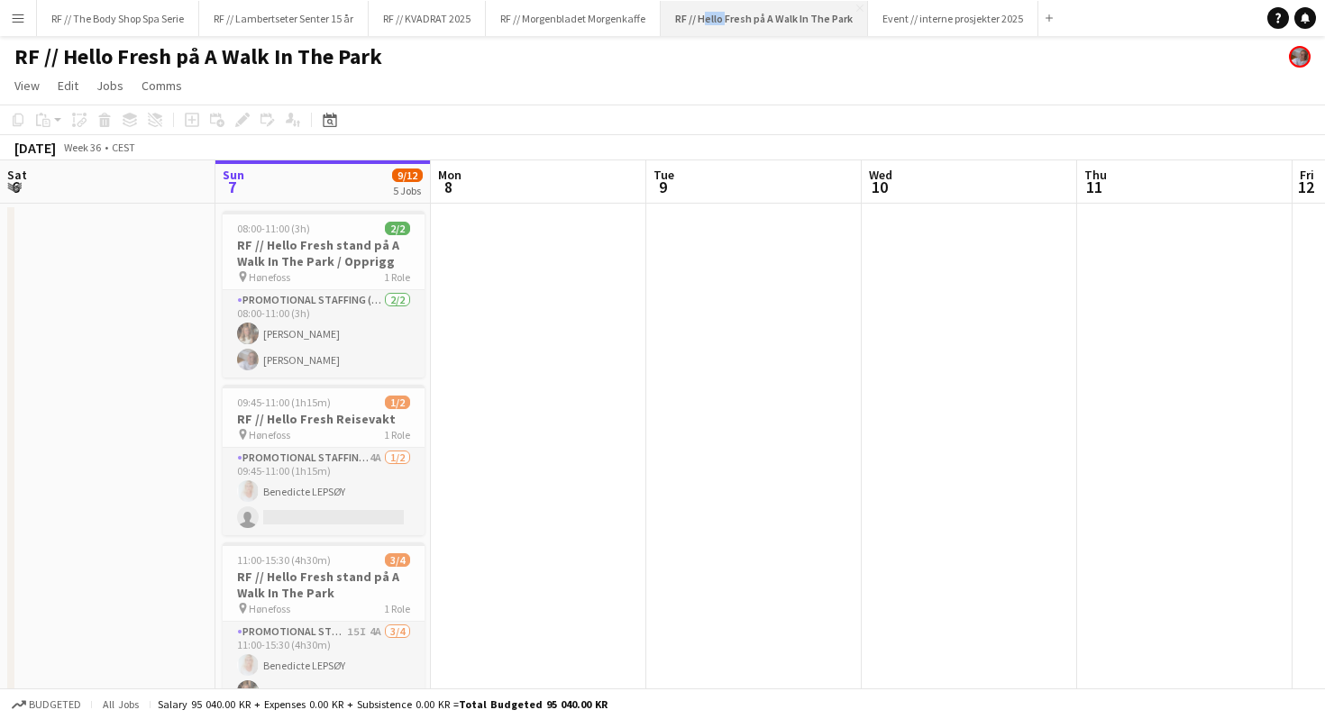
click at [737, 19] on button "RF // Hello Fresh på A Walk In The Park Close" at bounding box center [764, 18] width 207 height 35
click at [805, 21] on button "RF // Hello Fresh på A Walk In The Park Close" at bounding box center [764, 18] width 207 height 35
click at [936, 29] on button "Event // interne prosjekter 2025 Close" at bounding box center [953, 18] width 170 height 35
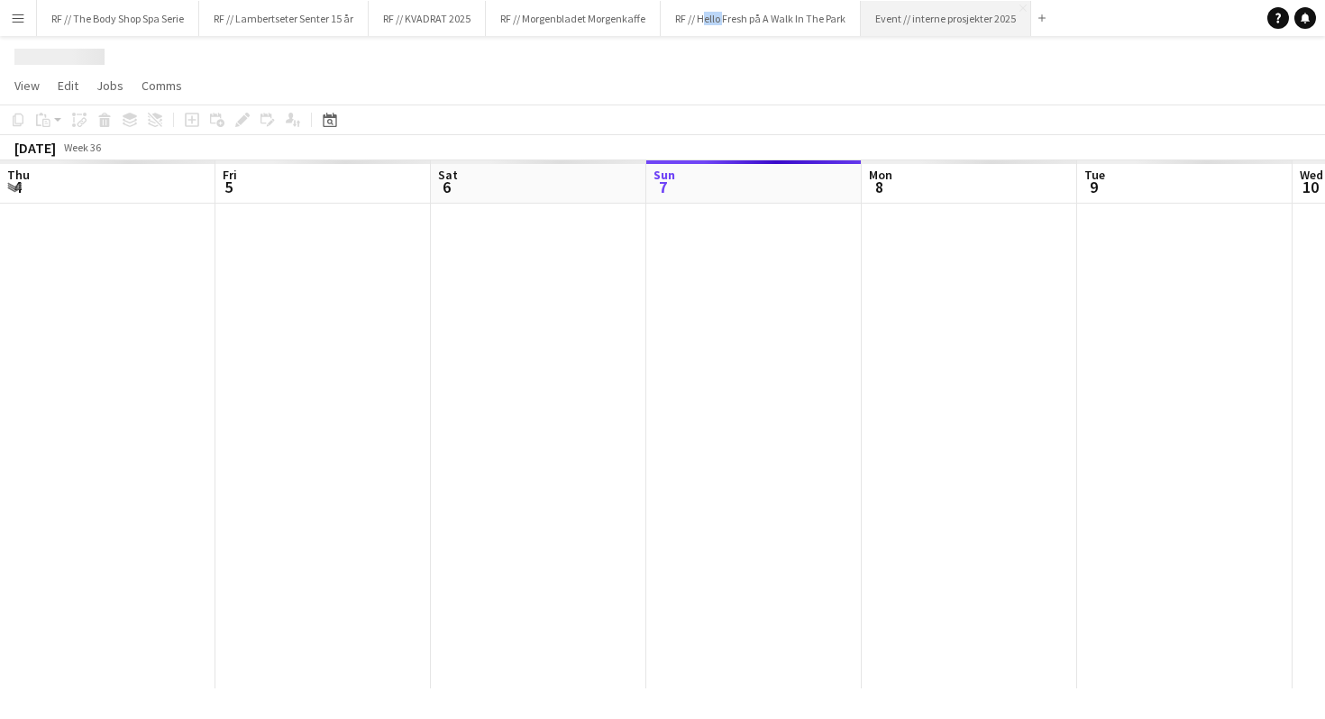
scroll to position [0, 431]
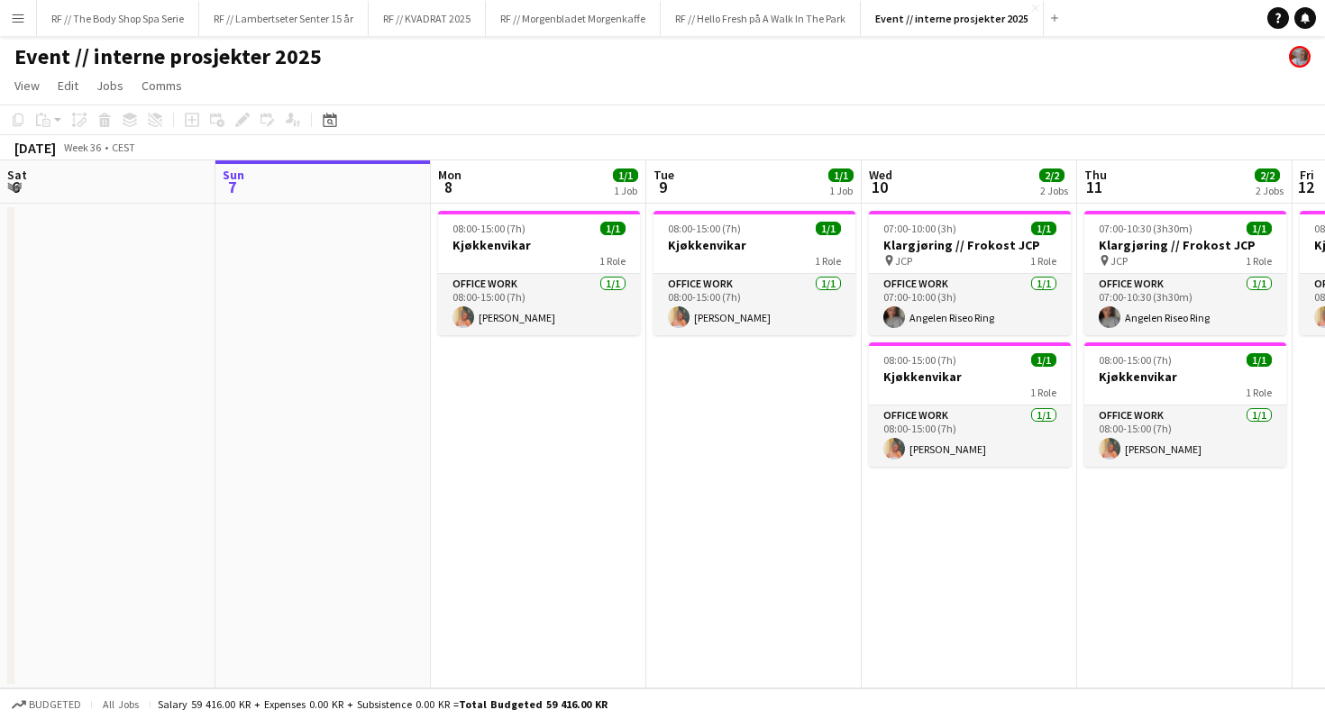
click at [912, 46] on div "Event // interne prosjekter 2025" at bounding box center [662, 53] width 1325 height 34
click at [957, 20] on button "Event // interne prosjekter 2025 Close" at bounding box center [952, 18] width 183 height 35
click at [25, 23] on button "Menu" at bounding box center [18, 18] width 36 height 36
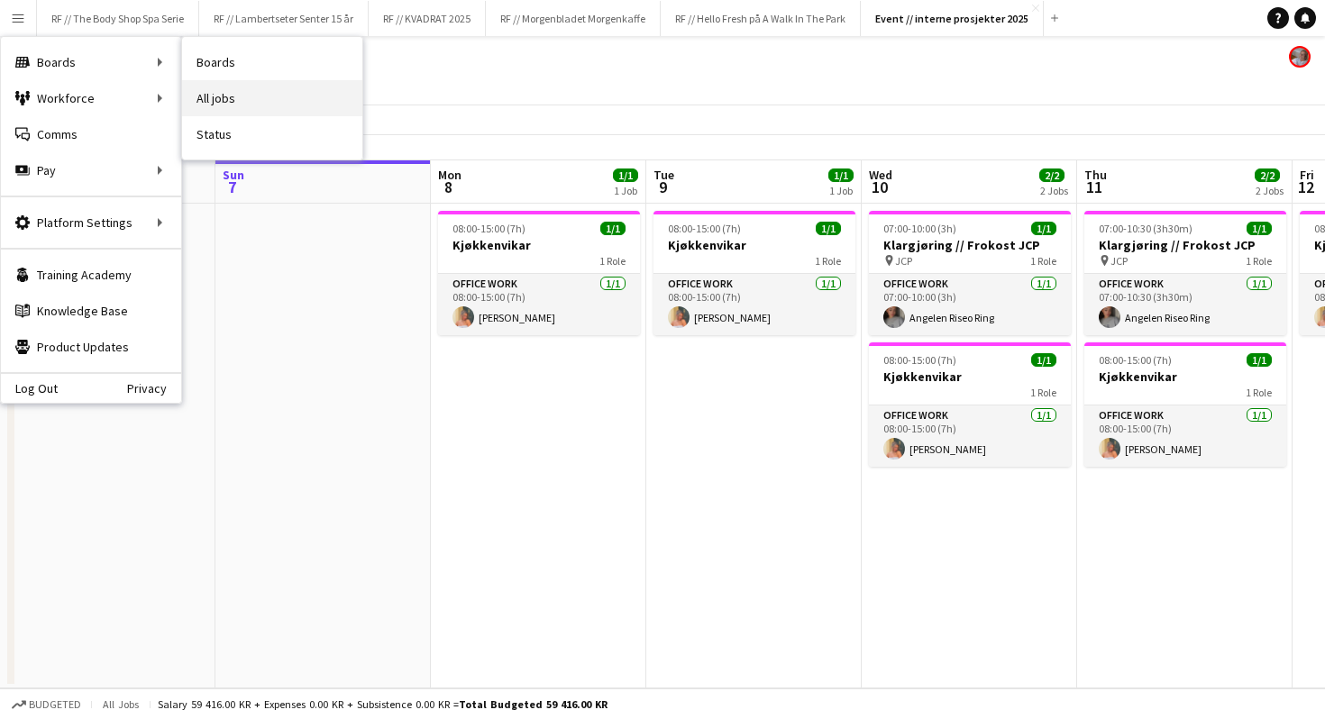
click at [227, 91] on link "All jobs" at bounding box center [272, 98] width 180 height 36
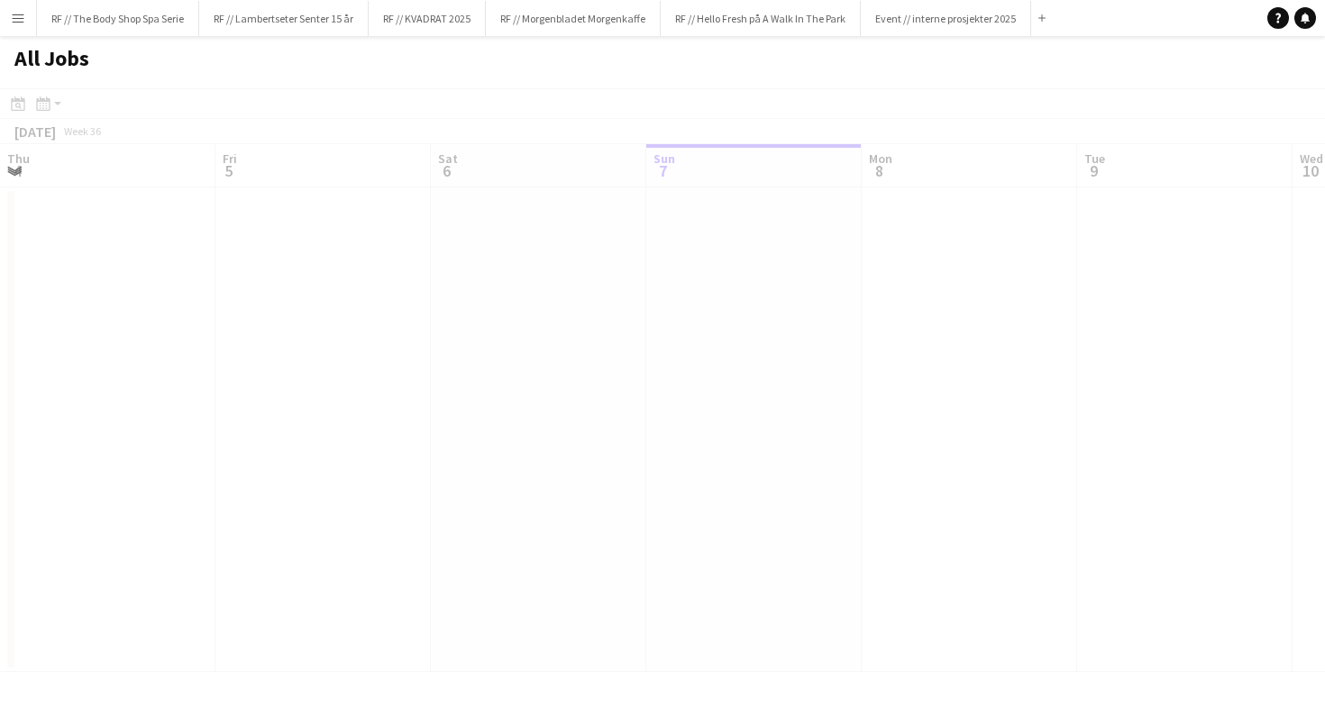
scroll to position [0, 431]
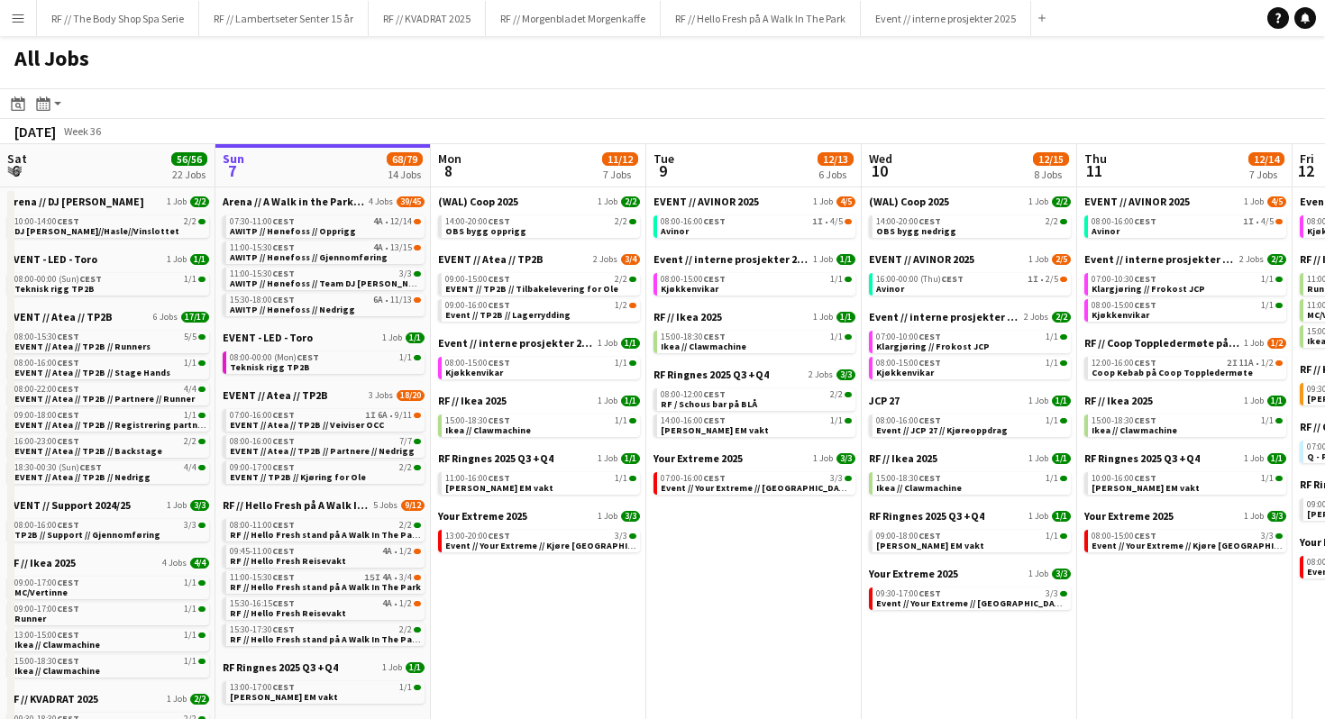
click at [852, 87] on div "All Jobs" at bounding box center [662, 62] width 1325 height 52
click at [983, 28] on button "Event // interne prosjekter 2025 Close" at bounding box center [946, 18] width 170 height 35
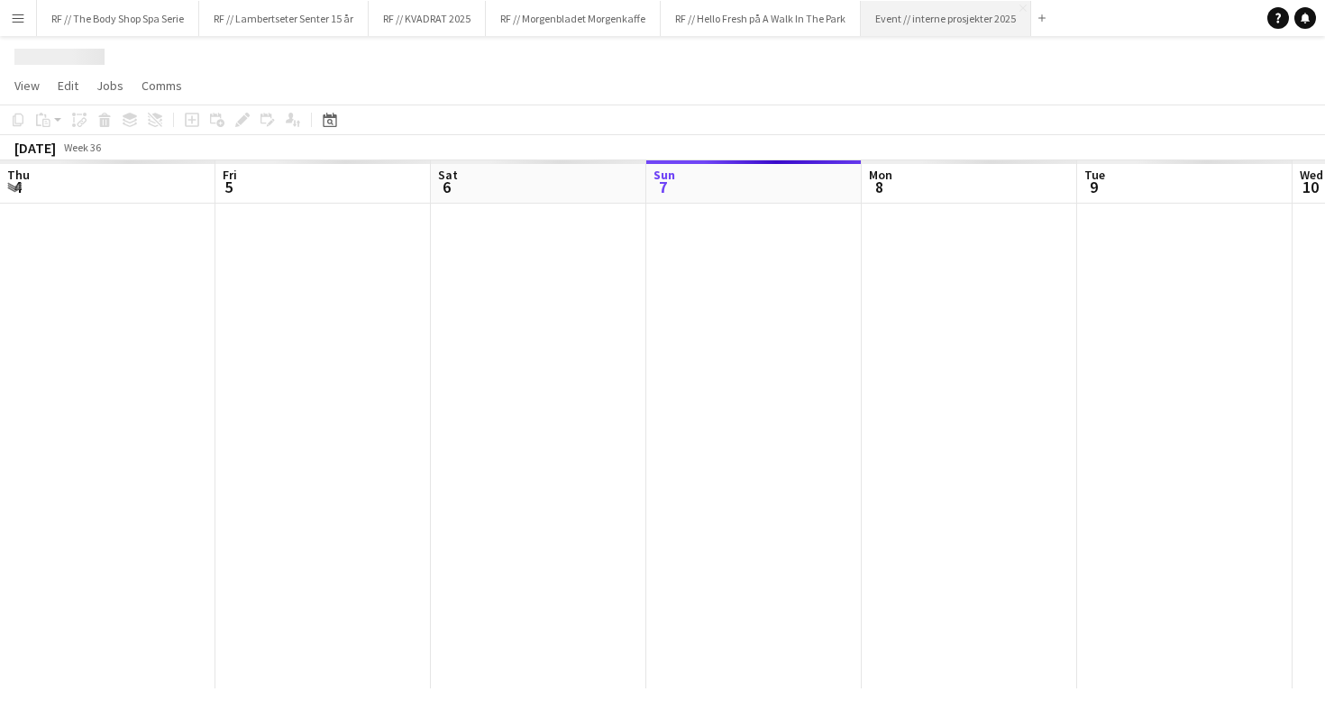
scroll to position [0, 431]
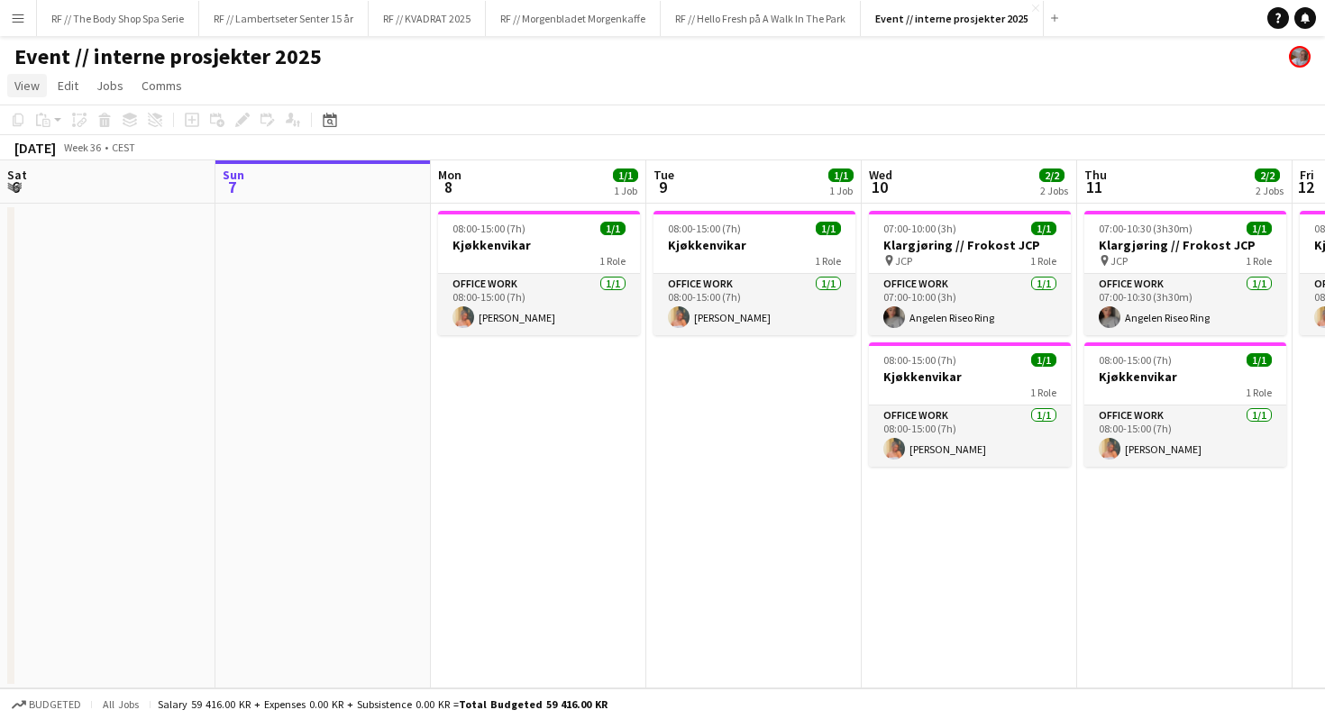
click at [39, 85] on span "View" at bounding box center [26, 86] width 25 height 16
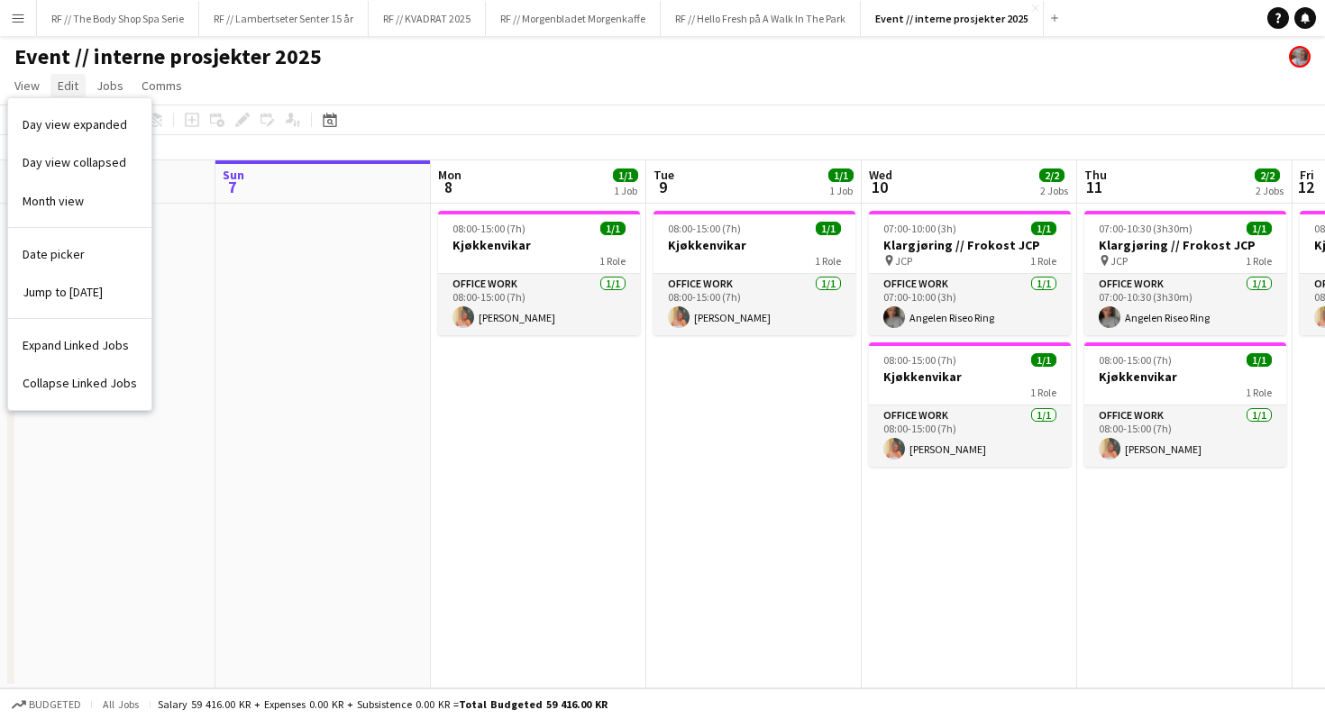
click at [50, 82] on link "Edit" at bounding box center [67, 85] width 35 height 23
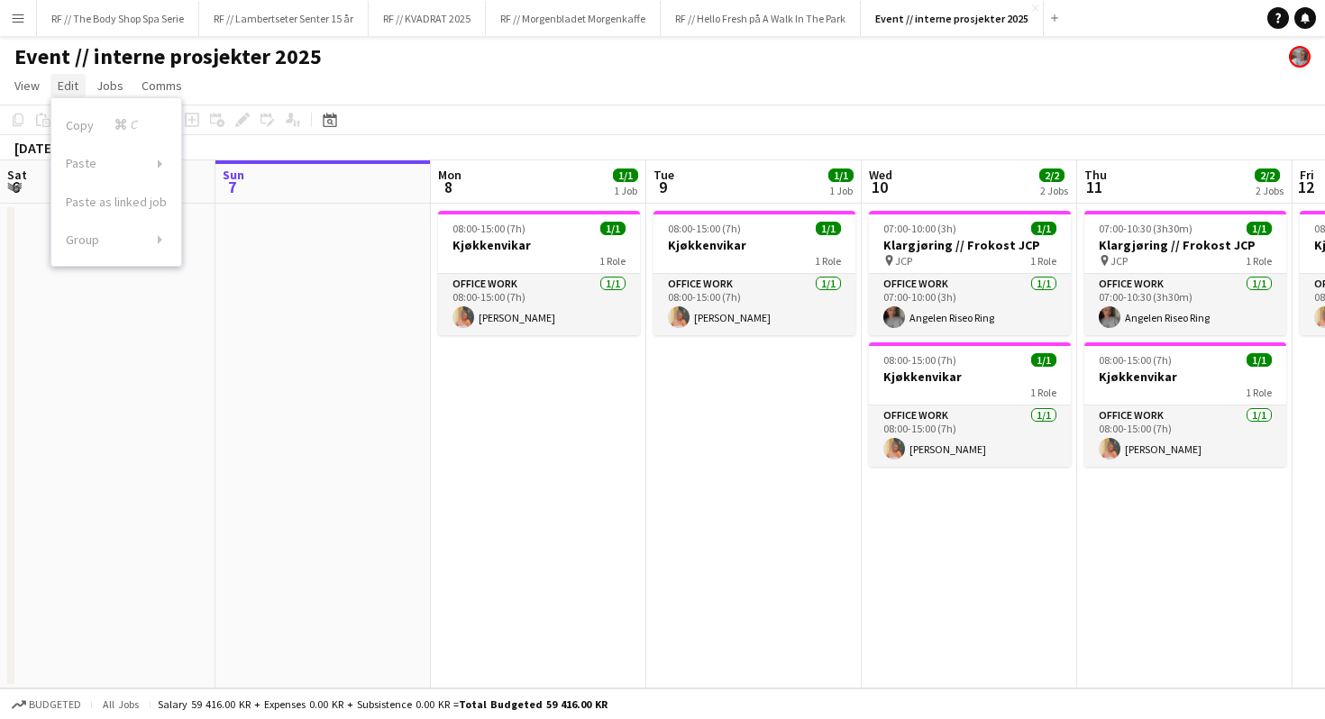
click at [52, 80] on link "Edit" at bounding box center [67, 85] width 35 height 23
click at [516, 39] on div "Event // interne prosjekter 2025" at bounding box center [662, 53] width 1325 height 34
click at [96, 13] on button "RF // The Body Shop Spa Serie Close" at bounding box center [118, 18] width 162 height 35
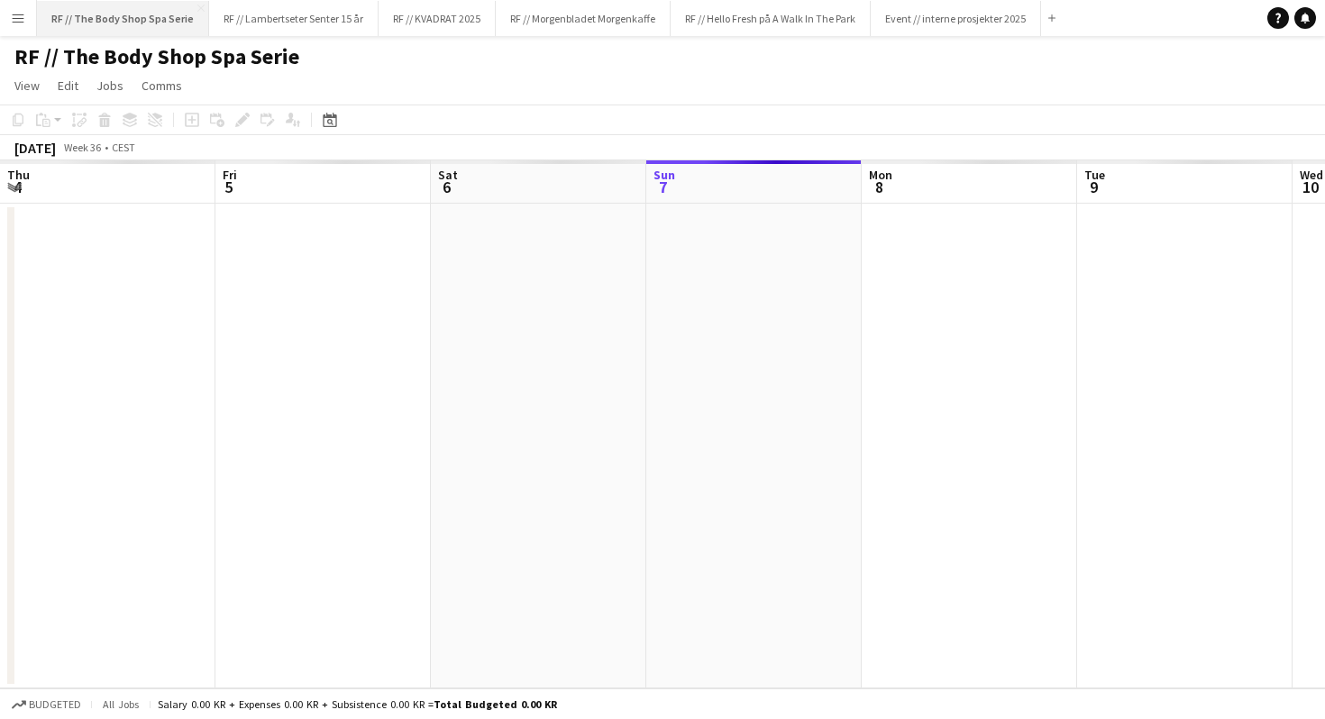
scroll to position [0, 431]
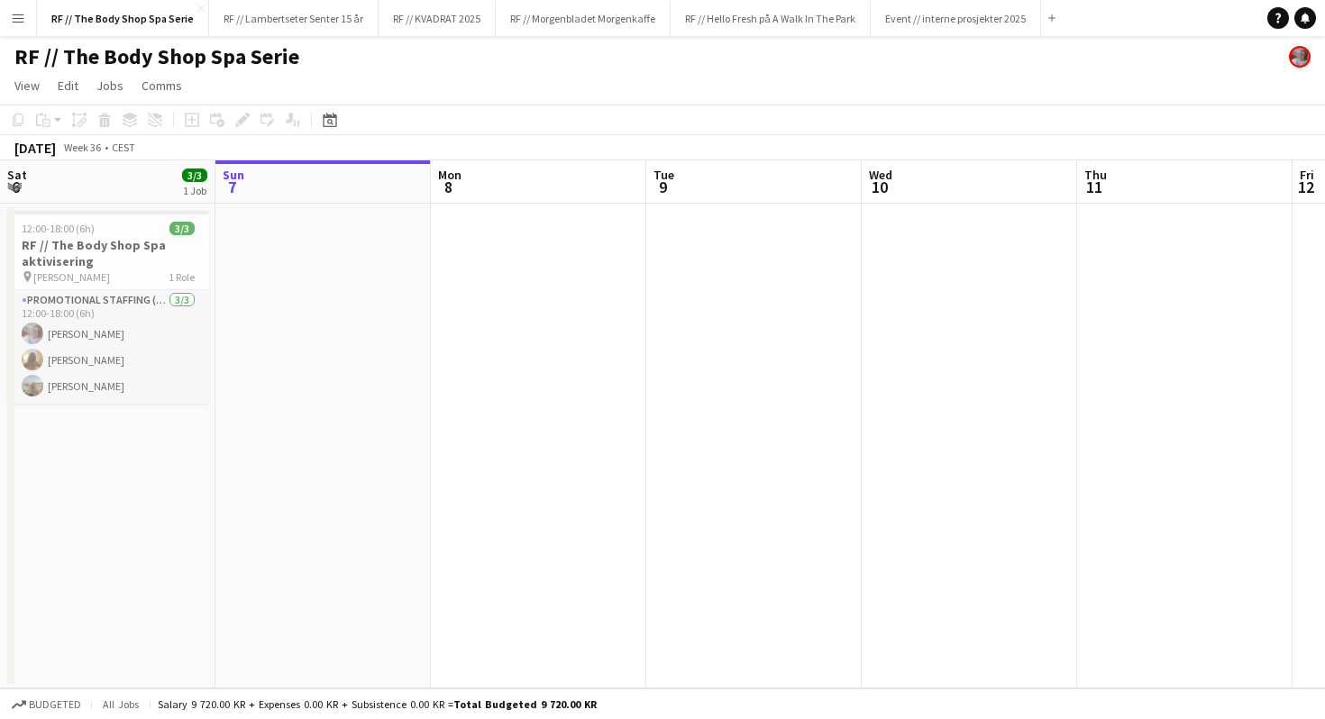
click at [16, 14] on app-icon "Menu" at bounding box center [18, 18] width 14 height 14
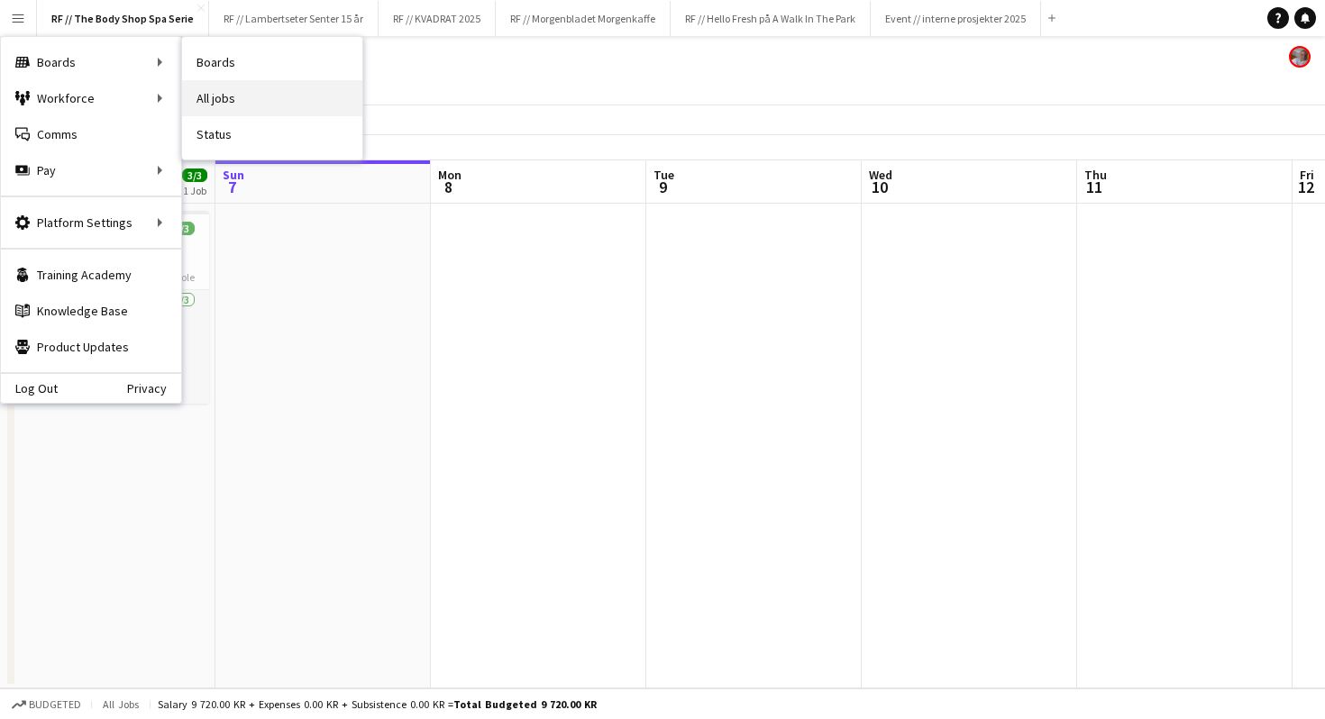
click at [233, 92] on link "All jobs" at bounding box center [272, 98] width 180 height 36
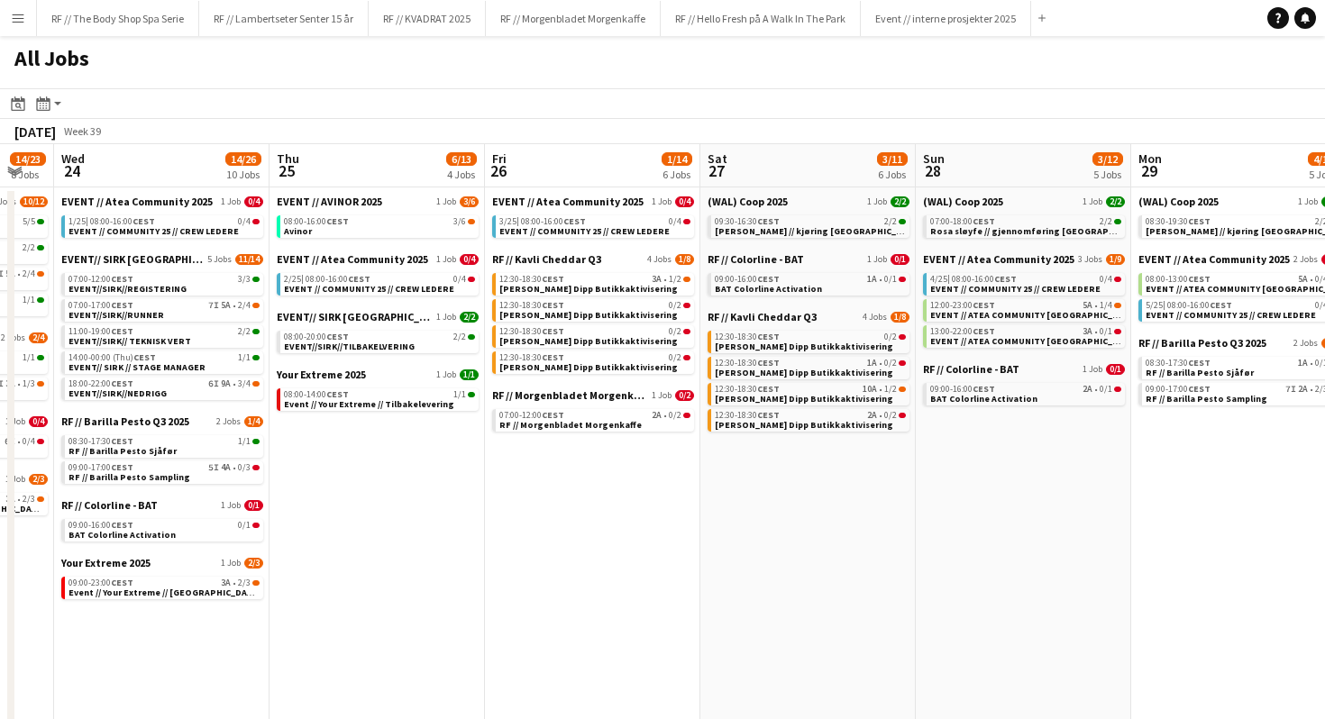
scroll to position [0, 376]
click at [375, 219] on div "08:00-16:00 CEST 3/6" at bounding box center [380, 221] width 191 height 9
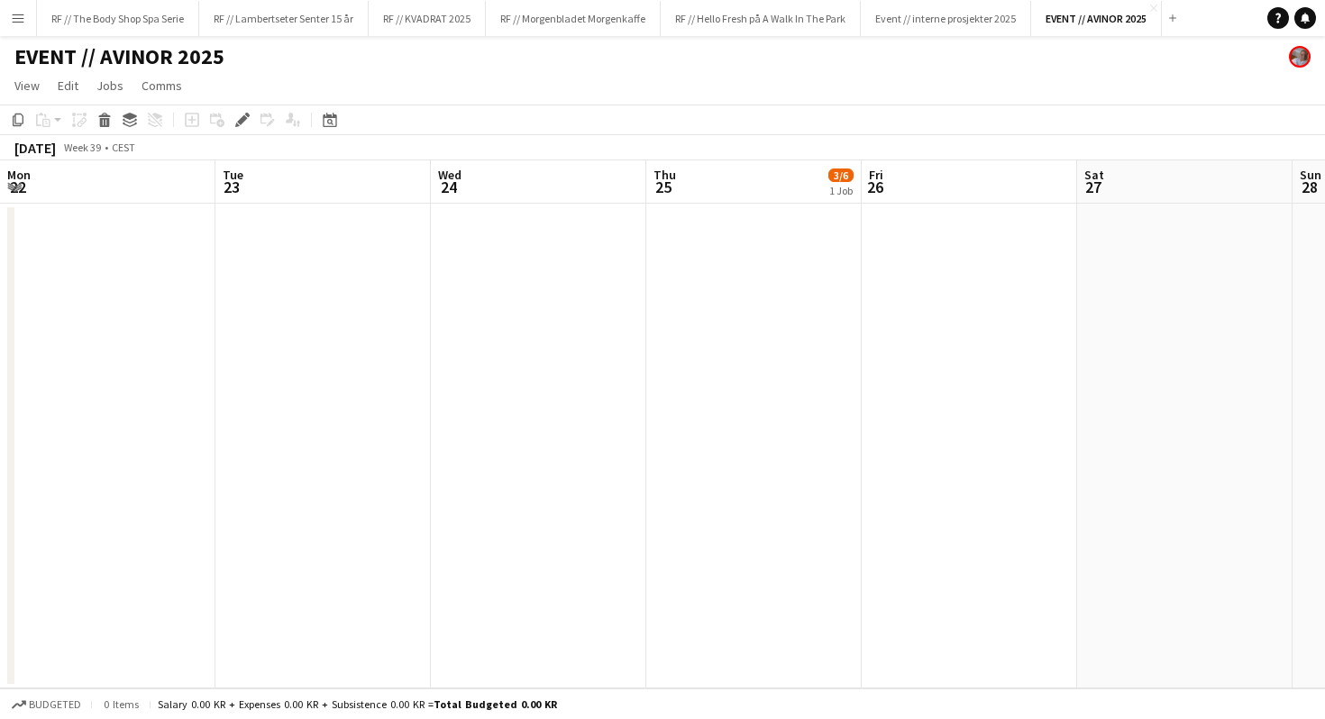
scroll to position [0, 620]
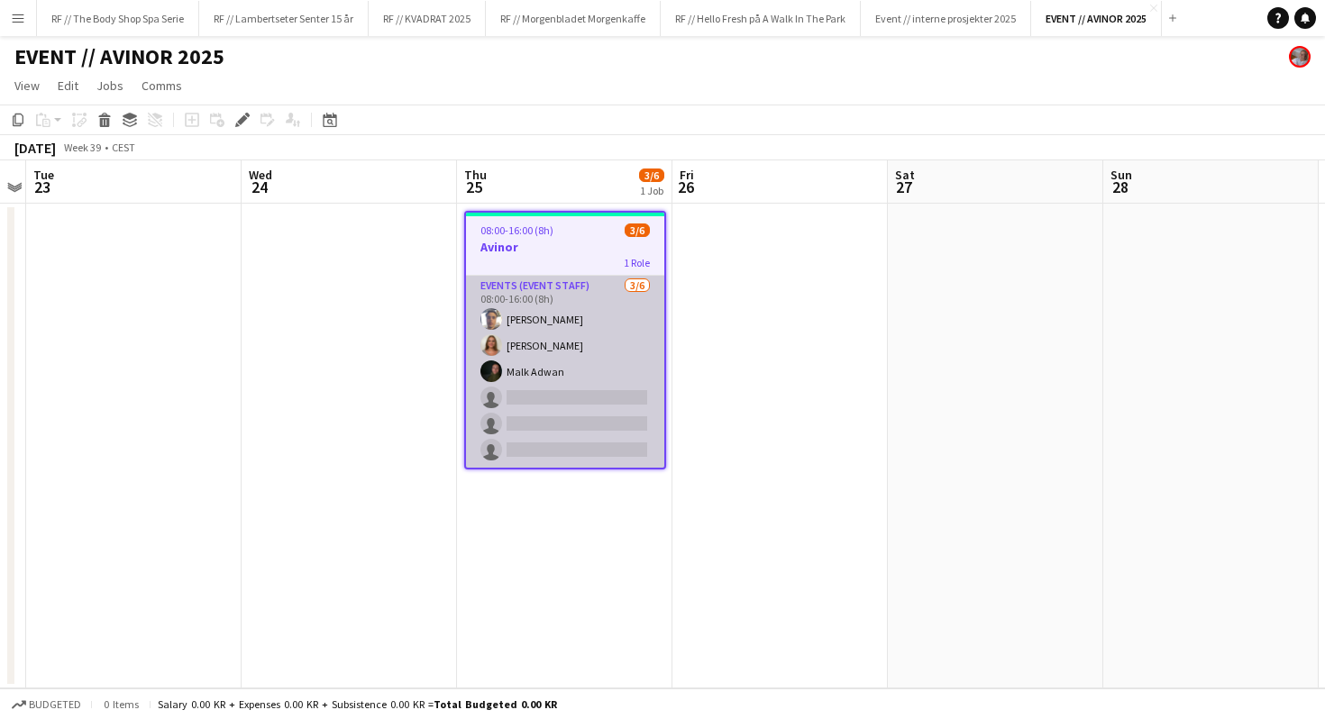
click at [563, 329] on app-card-role "Events (Event Staff) [DATE] 08:00-16:00 (8h) [PERSON_NAME] [PERSON_NAME] [PERSO…" at bounding box center [565, 372] width 198 height 192
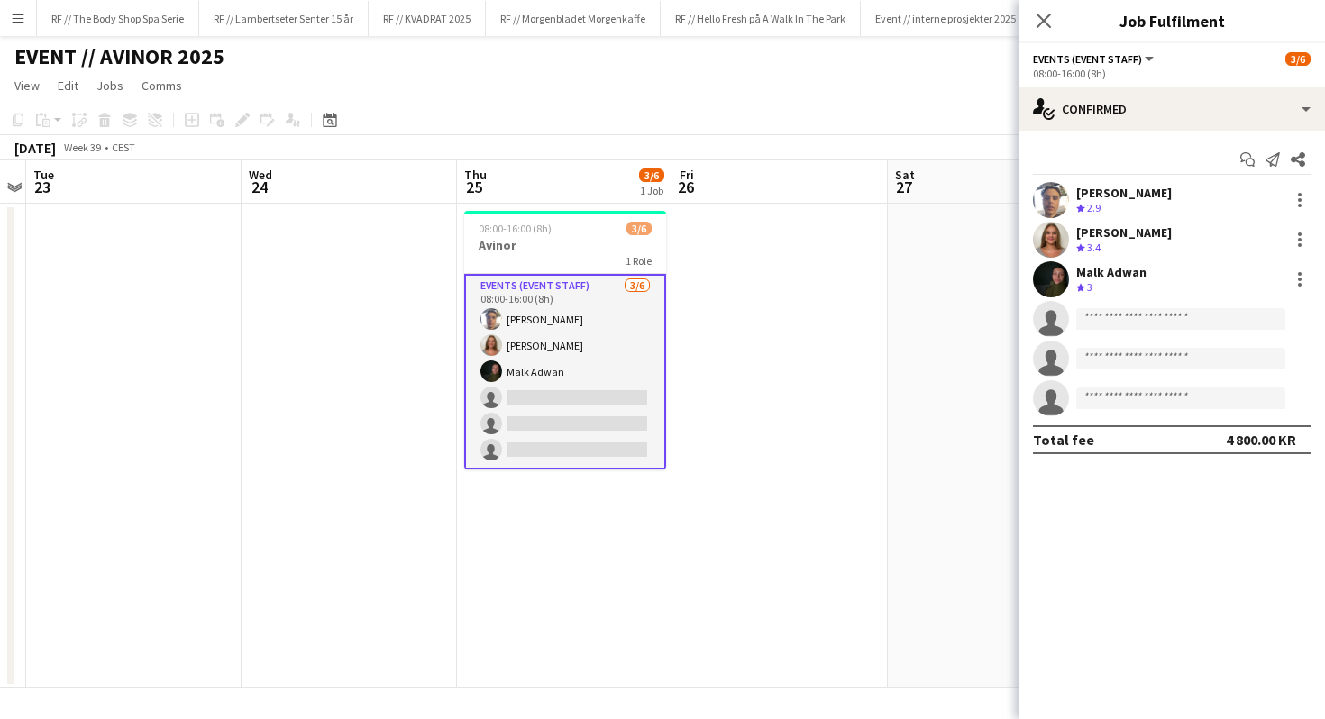
click at [1139, 191] on div "Hussein Alsaedi" at bounding box center [1124, 193] width 96 height 16
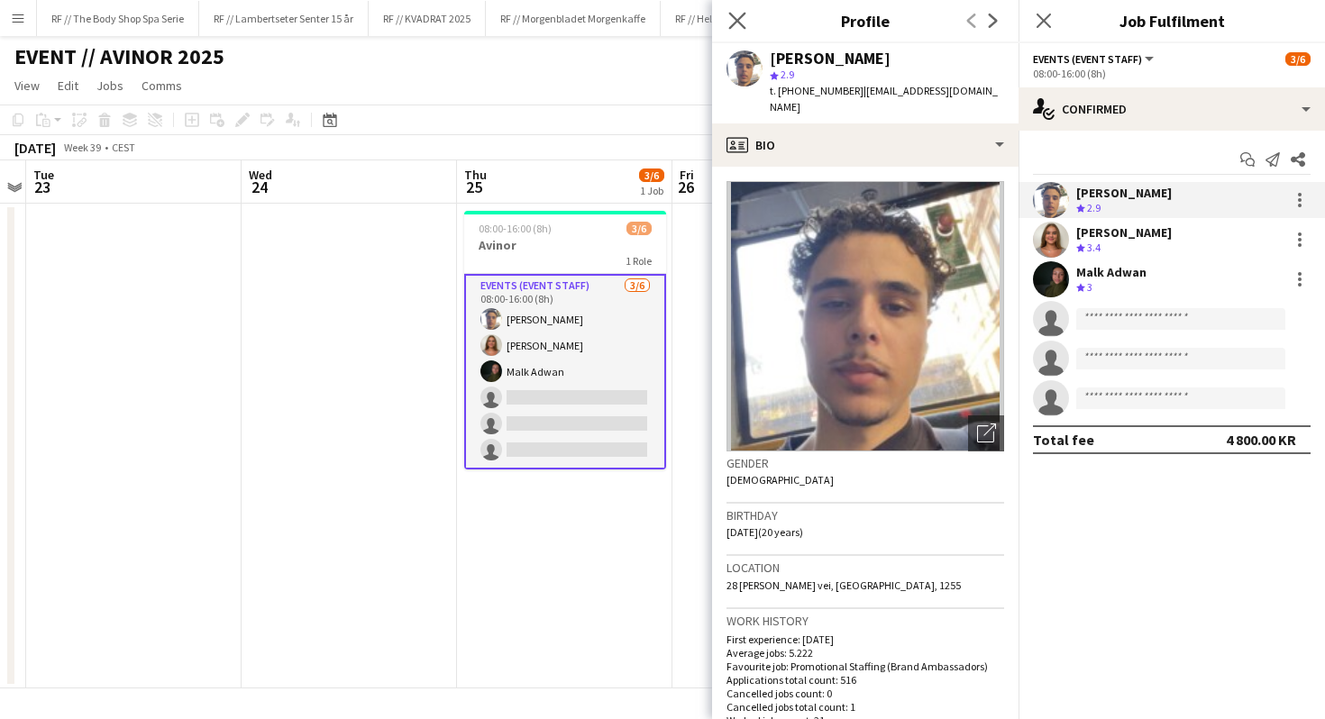
click at [735, 10] on app-icon "Close pop-in" at bounding box center [738, 21] width 26 height 26
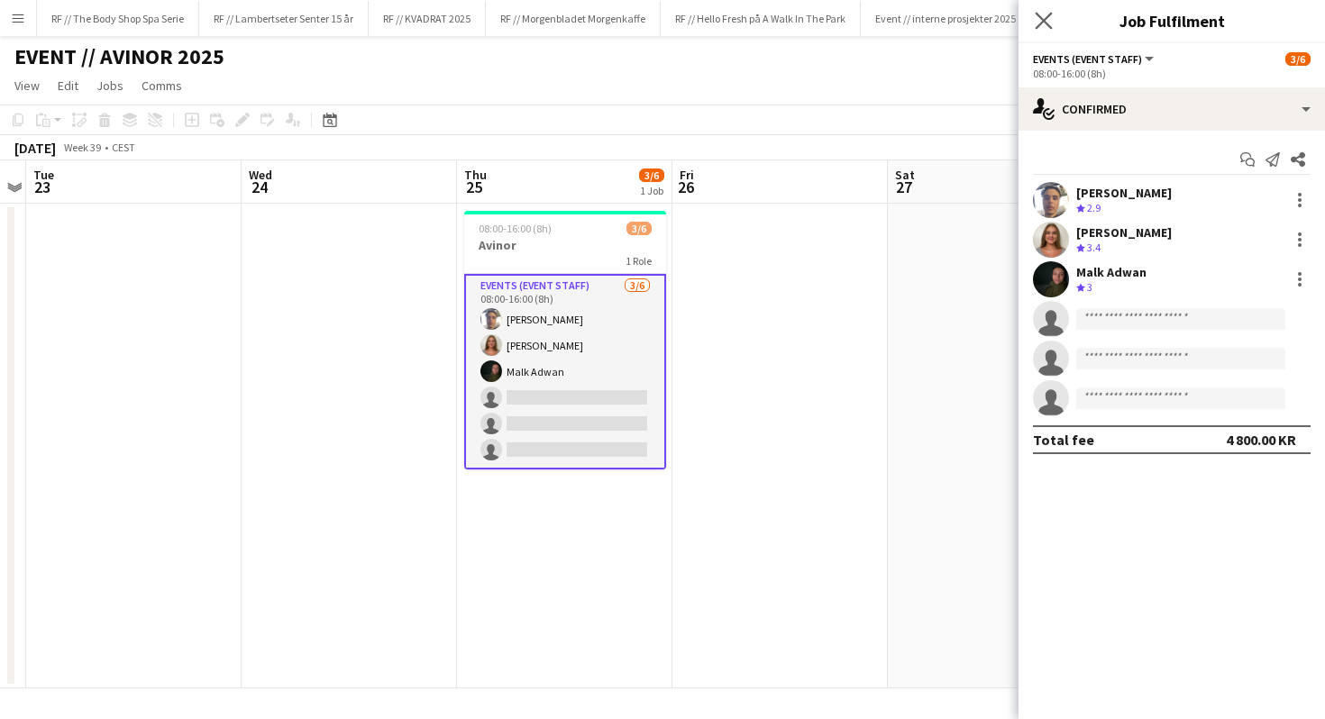
click at [1044, 10] on app-icon "Close pop-in" at bounding box center [1044, 21] width 26 height 26
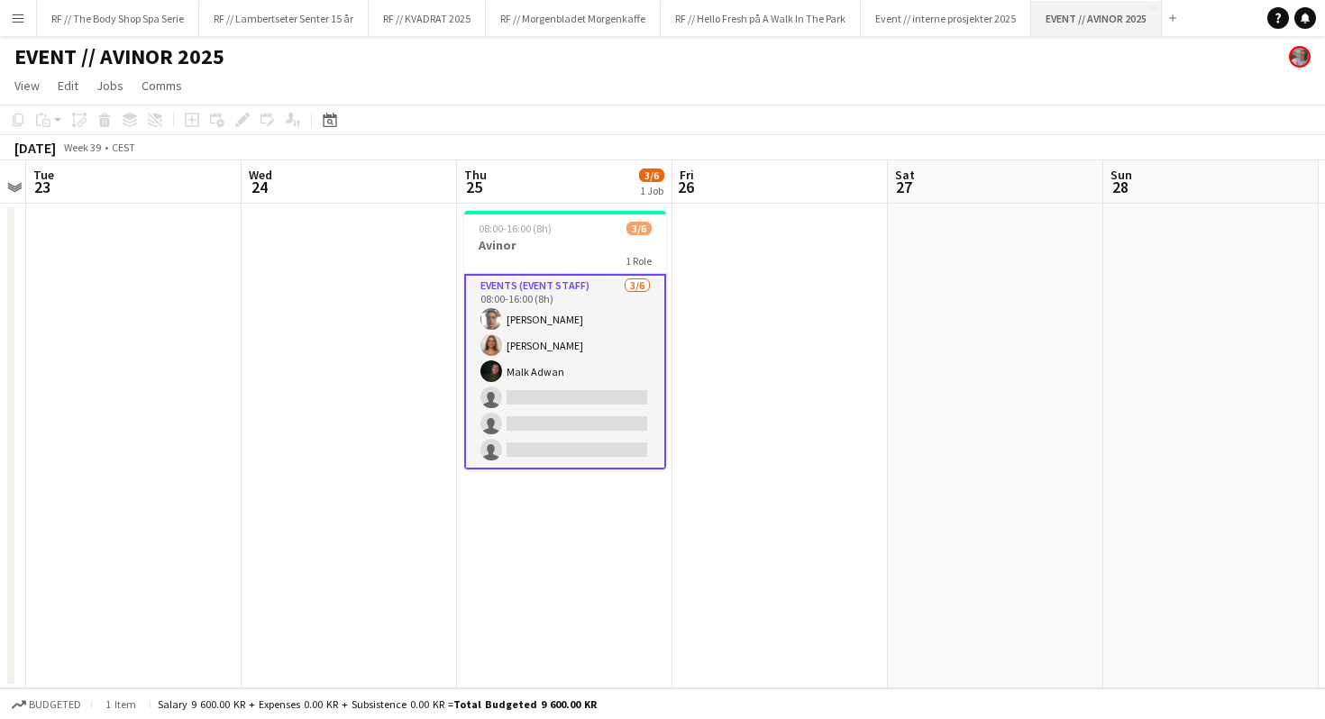
click at [1162, 16] on button "EVENT // AVINOR 2025 Close" at bounding box center [1096, 18] width 131 height 35
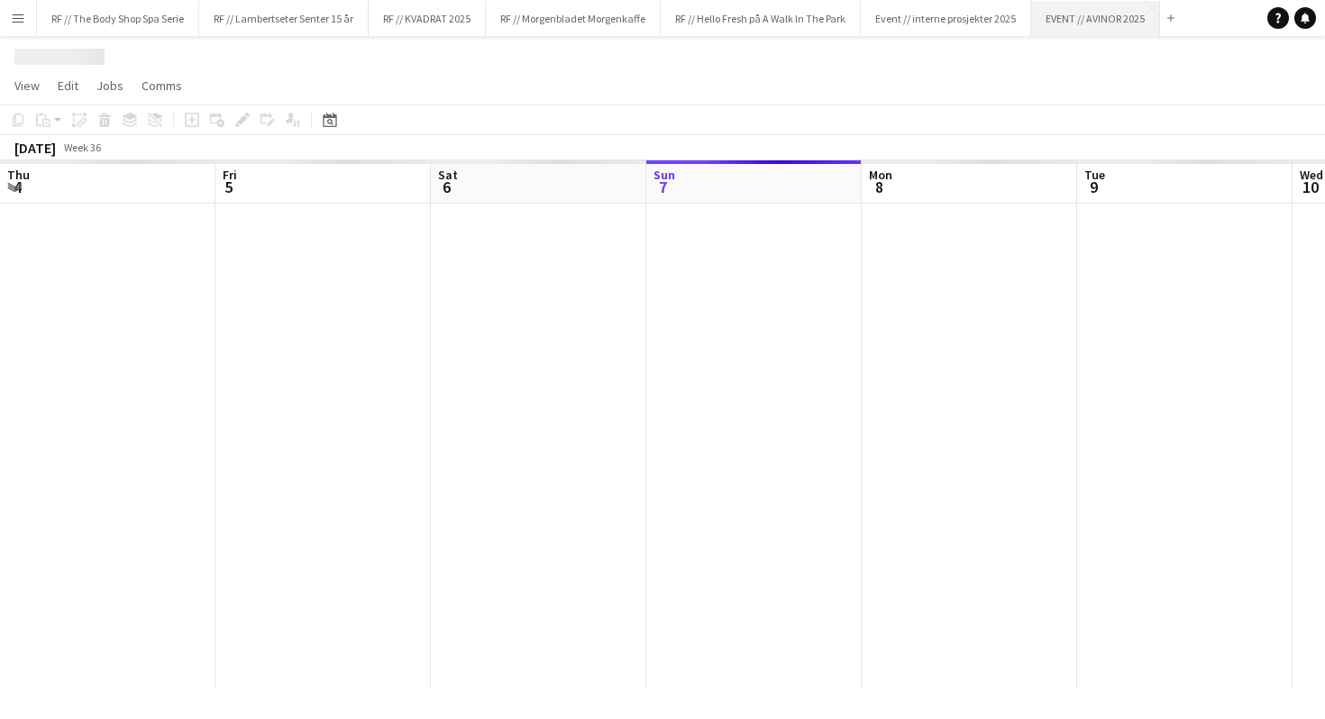
scroll to position [0, 431]
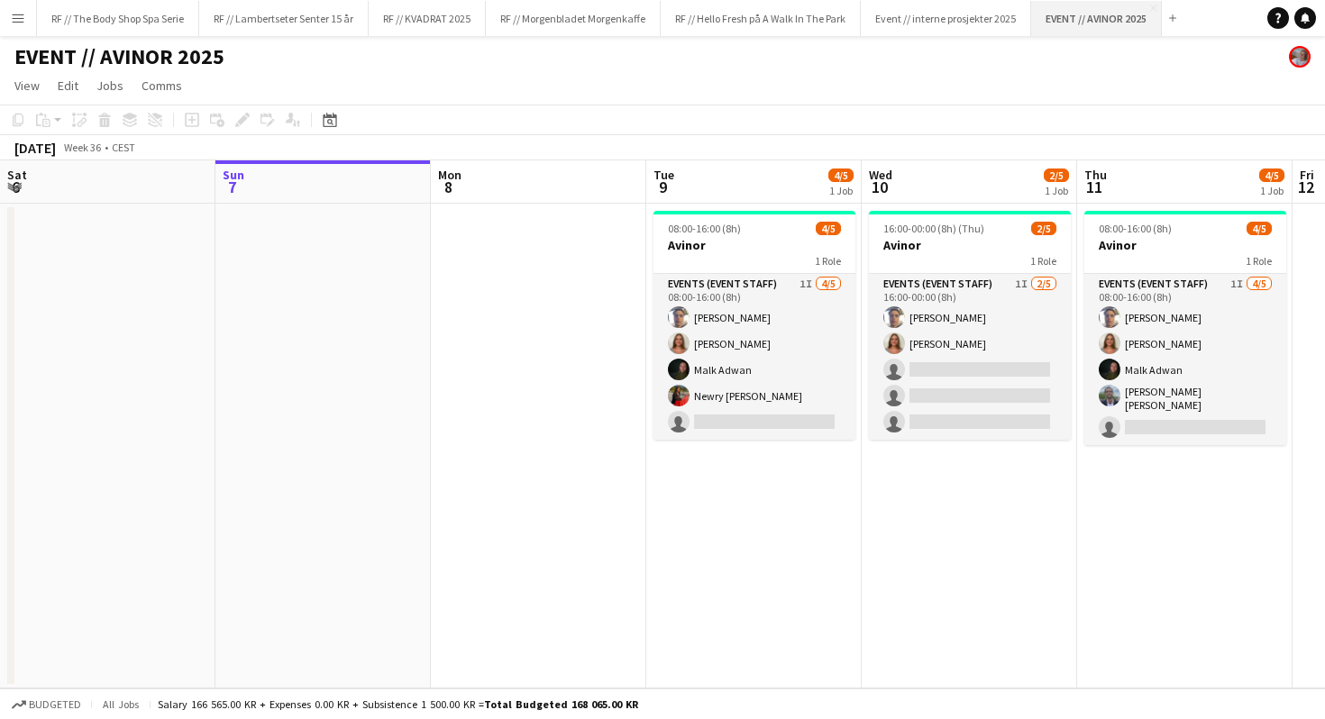
click at [1056, 19] on button "EVENT // AVINOR 2025 Close" at bounding box center [1096, 18] width 131 height 35
click at [1046, 18] on button "EVENT // AVINOR 2025 Close" at bounding box center [1096, 18] width 131 height 35
drag, startPoint x: 1070, startPoint y: 18, endPoint x: 1138, endPoint y: 87, distance: 96.3
click at [1149, 110] on div "Menu Boards Boards Boards All jobs Status Workforce Workforce My Workforce Recr…" at bounding box center [662, 359] width 1325 height 719
click at [1075, 15] on button "EVENT // AVINOR 2025 Close" at bounding box center [1096, 18] width 131 height 35
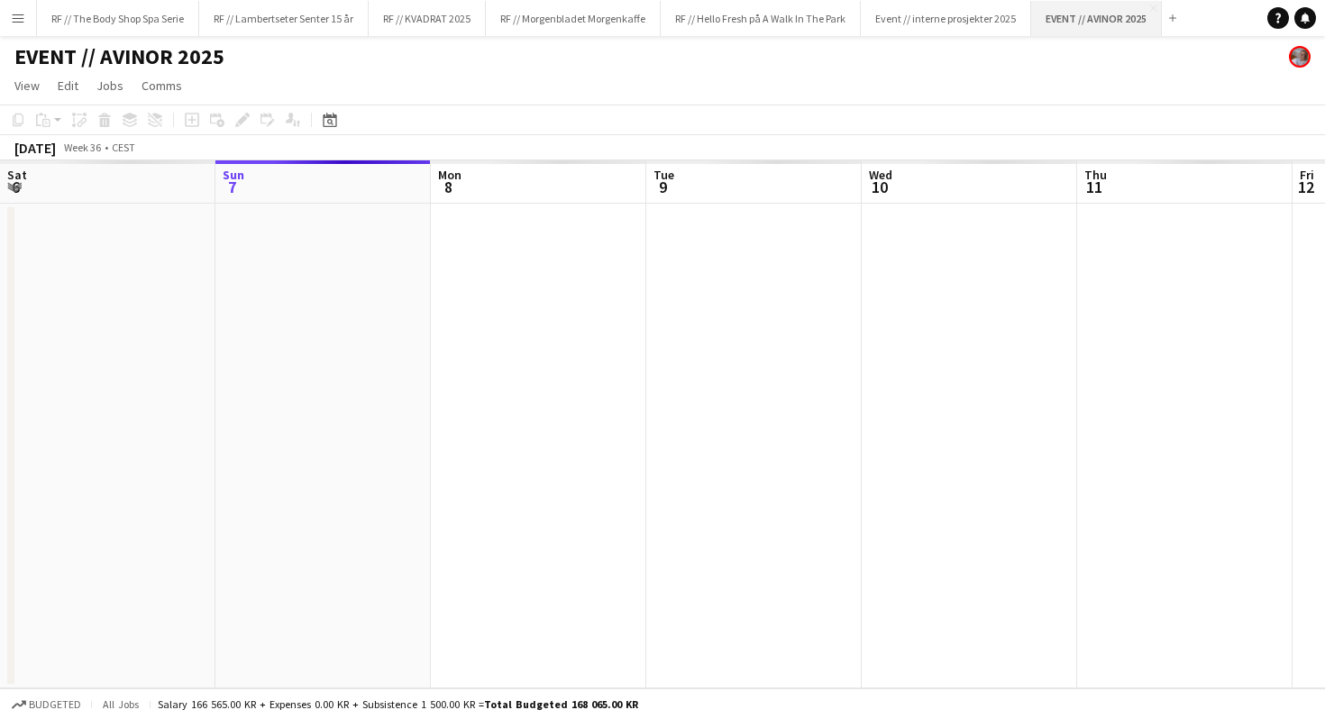
click at [1075, 15] on button "EVENT // AVINOR 2025 Close" at bounding box center [1096, 18] width 131 height 35
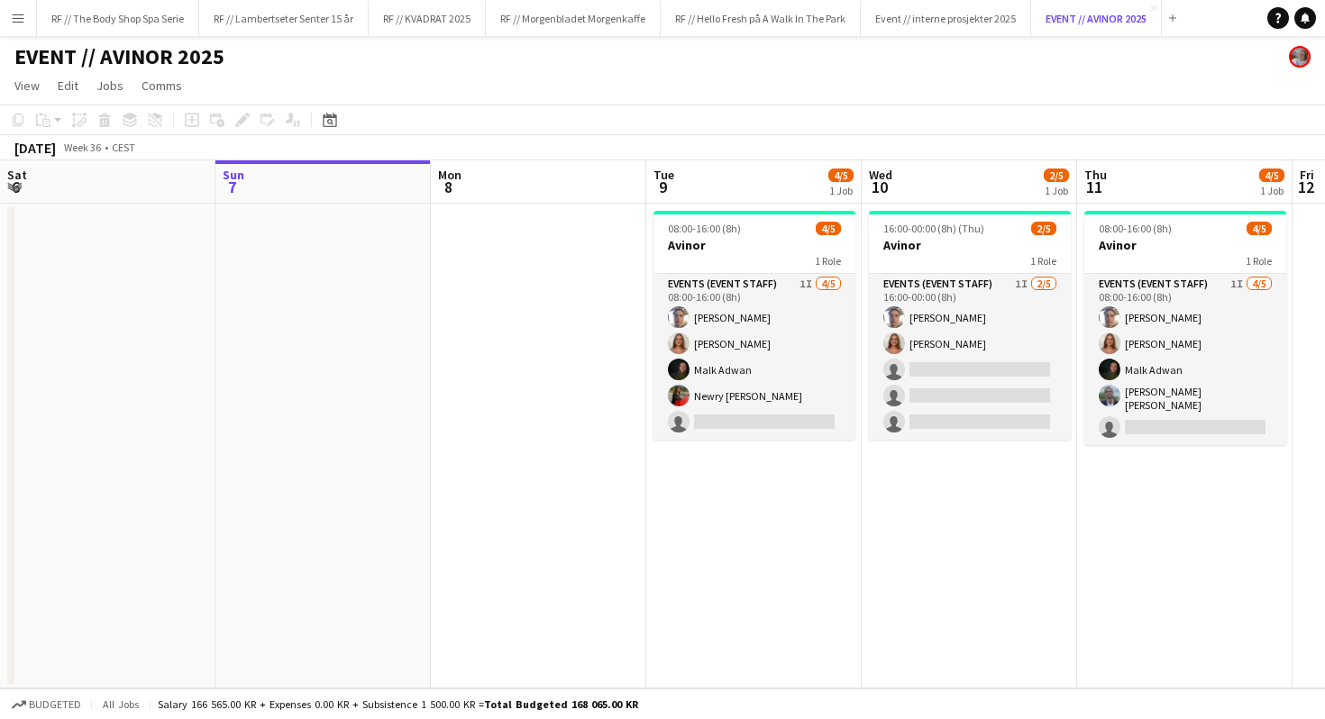
drag, startPoint x: 1076, startPoint y: 15, endPoint x: 1265, endPoint y: 18, distance: 188.4
click at [1265, 18] on app-navbar "Menu Boards Boards Boards All jobs Status Workforce Workforce My Workforce Recr…" at bounding box center [662, 18] width 1325 height 36
click at [1177, 16] on app-icon "Add" at bounding box center [1172, 17] width 7 height 7
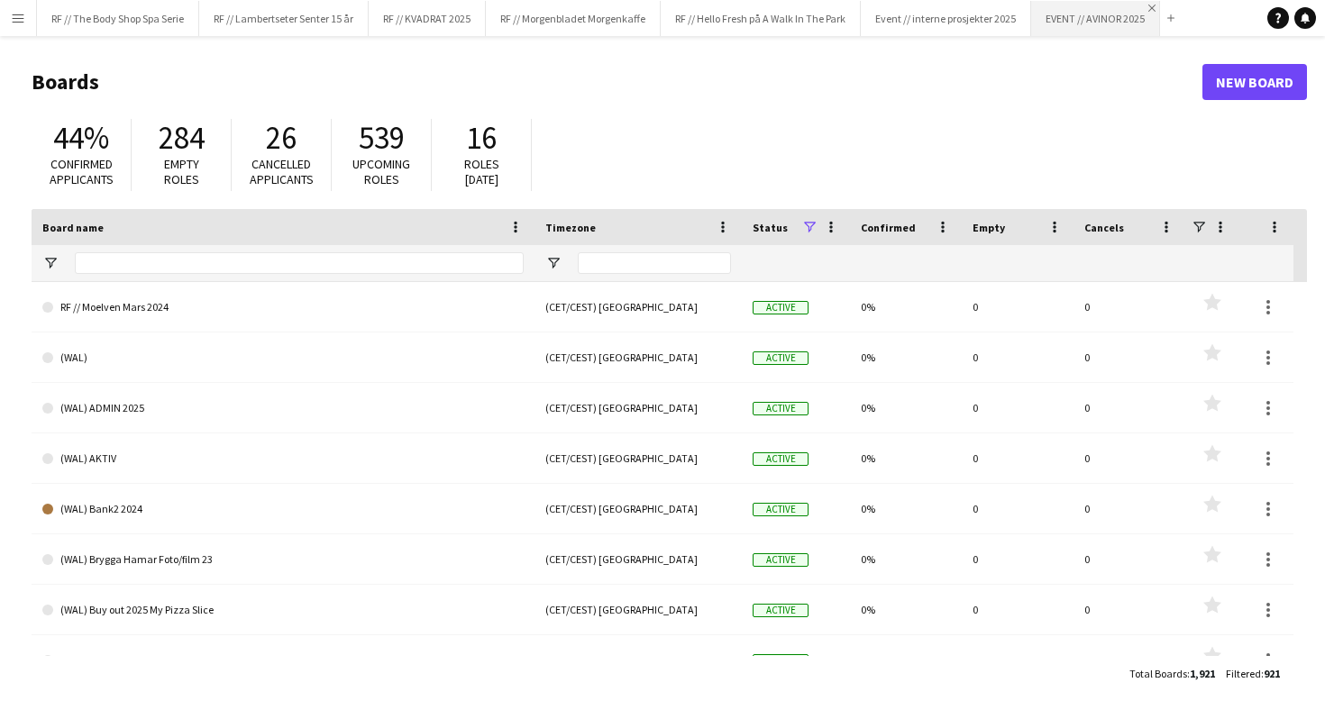
click at [1156, 6] on app-icon "Close" at bounding box center [1152, 8] width 7 height 7
click at [1027, 8] on app-icon "Close" at bounding box center [1023, 8] width 7 height 7
click at [856, 5] on app-icon "Close" at bounding box center [852, 8] width 7 height 7
click at [28, 10] on button "Menu" at bounding box center [18, 18] width 36 height 36
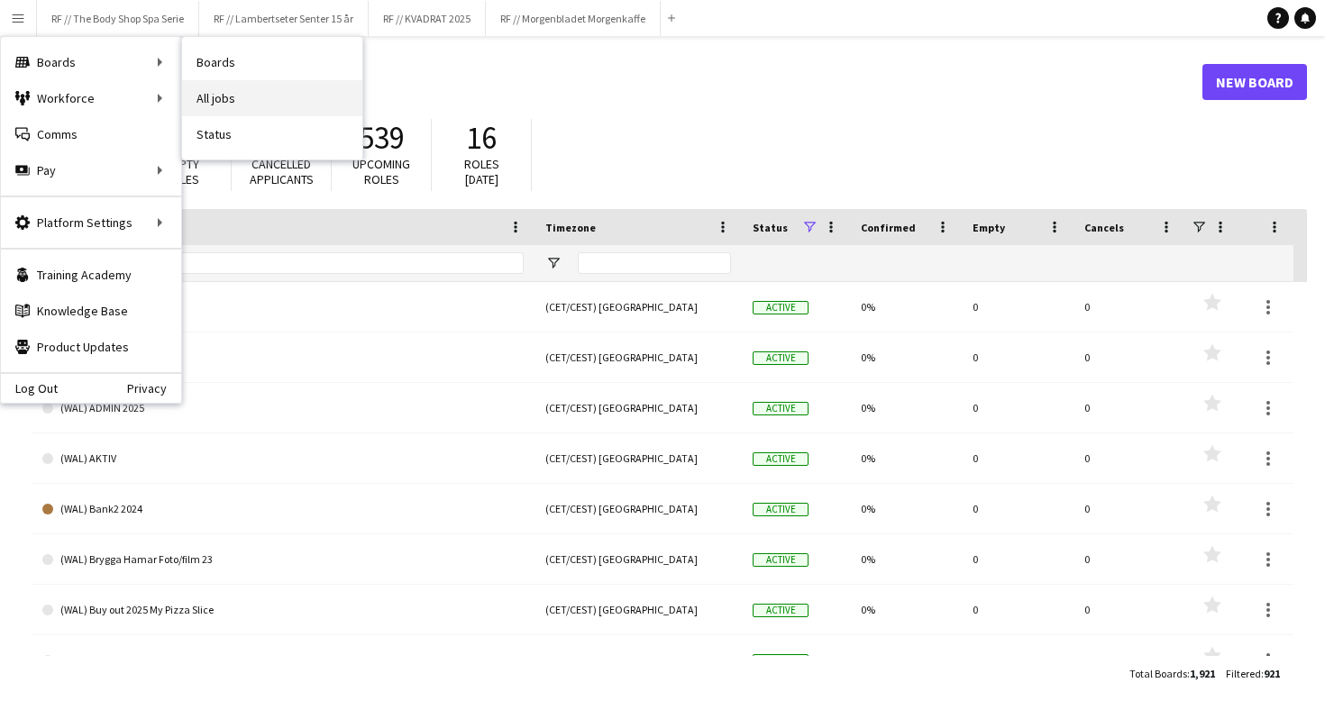
click at [242, 93] on link "All jobs" at bounding box center [272, 98] width 180 height 36
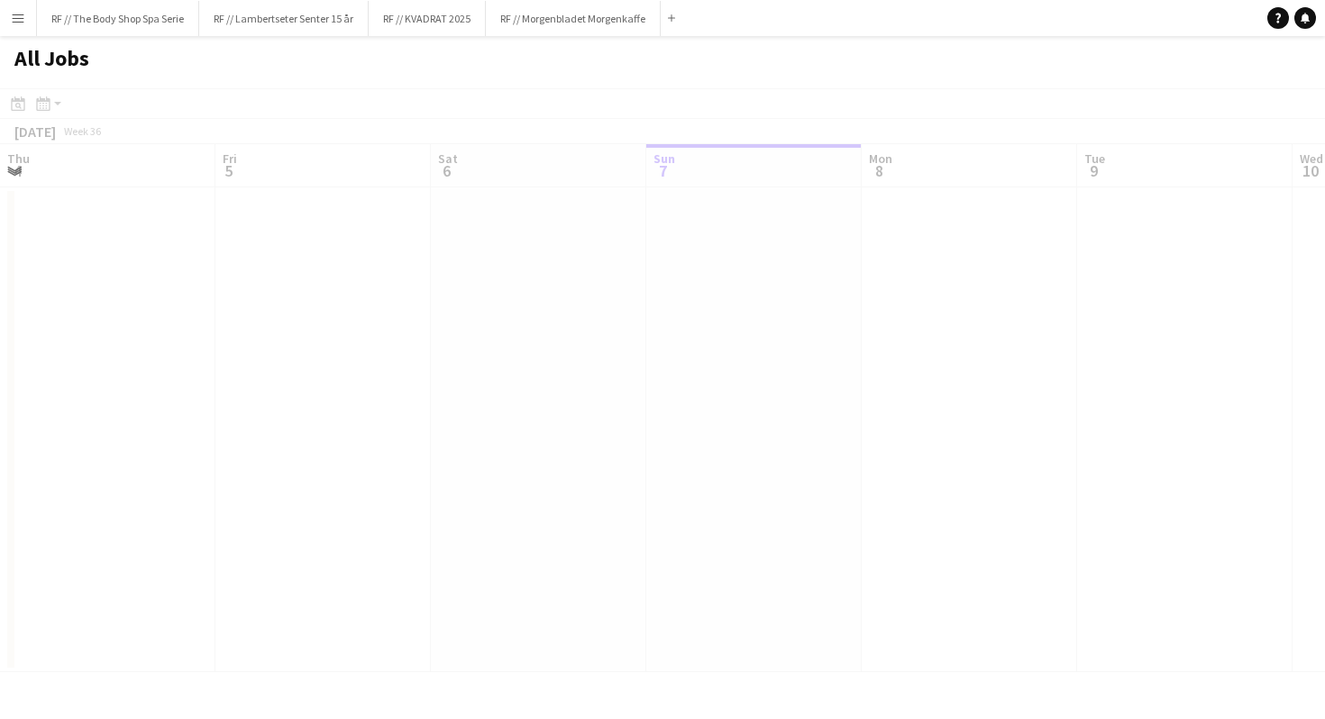
scroll to position [0, 431]
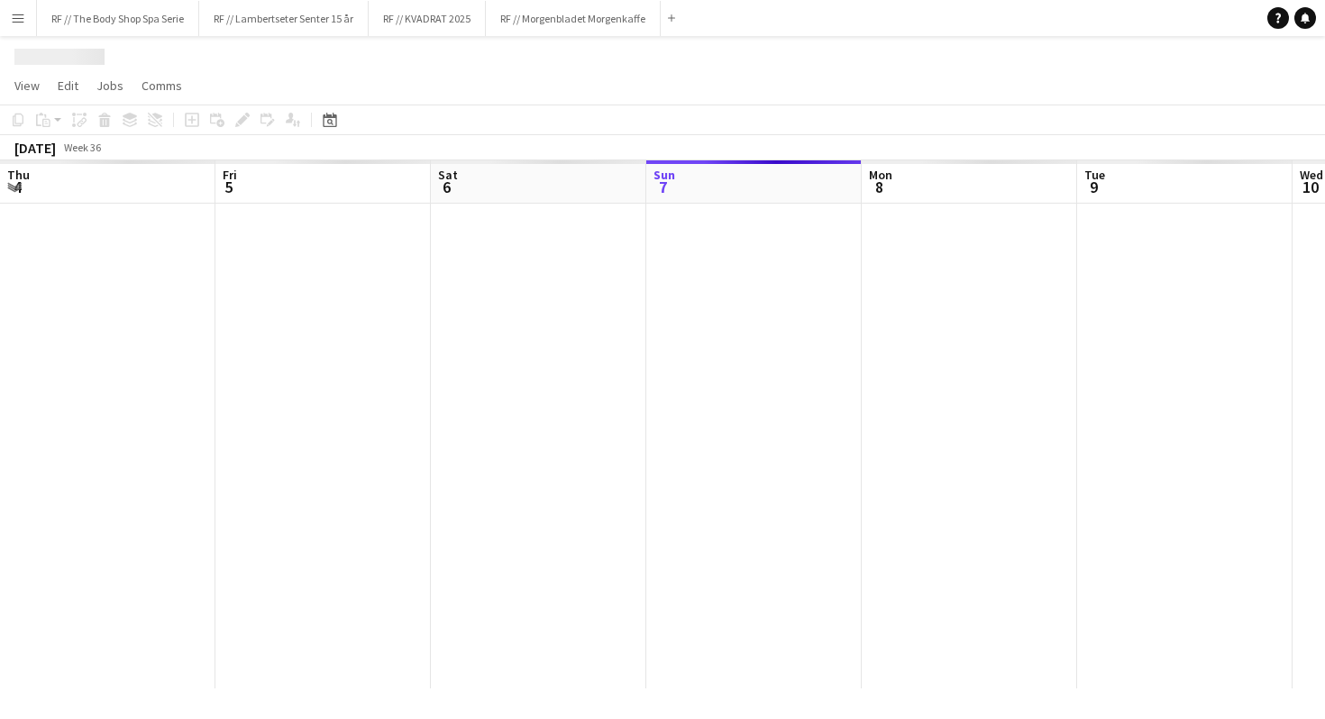
scroll to position [0, 431]
